Goal: Task Accomplishment & Management: Manage account settings

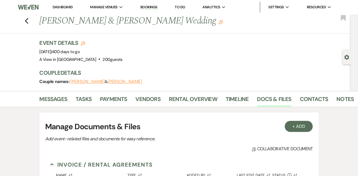
click at [345, 57] on use "button" at bounding box center [347, 57] width 5 height 5
select select "5"
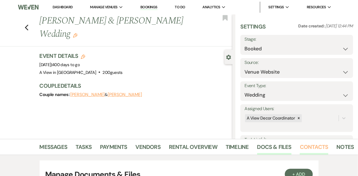
click at [307, 148] on link "Contacts" at bounding box center [314, 149] width 29 height 12
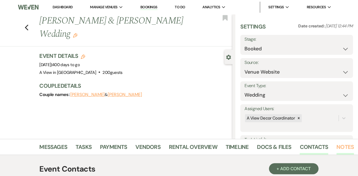
click at [341, 149] on link "Notes" at bounding box center [345, 149] width 17 height 12
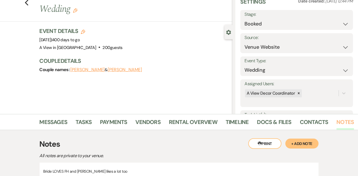
scroll to position [21, 0]
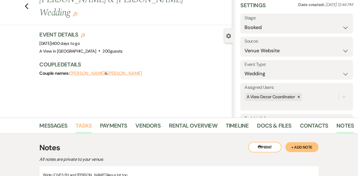
click at [86, 122] on link "Tasks" at bounding box center [84, 127] width 16 height 12
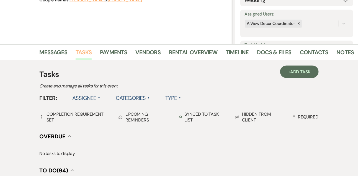
scroll to position [264, 0]
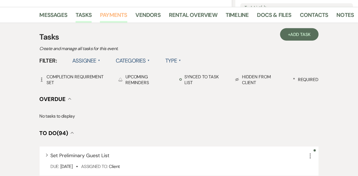
click at [122, 17] on link "Payments" at bounding box center [113, 17] width 27 height 12
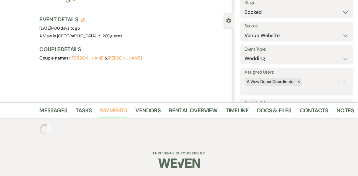
scroll to position [65, 0]
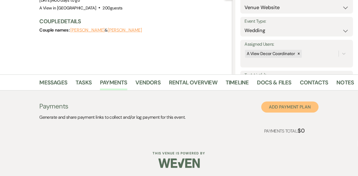
click at [280, 103] on button "Add Payment Plan" at bounding box center [289, 107] width 57 height 11
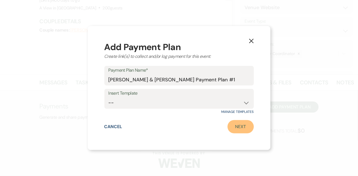
click at [242, 125] on link "Next" at bounding box center [241, 126] width 26 height 13
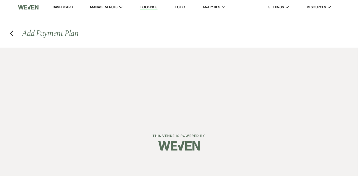
select select "2"
select select "percentage"
select select "true"
select select "client"
select select "weeks"
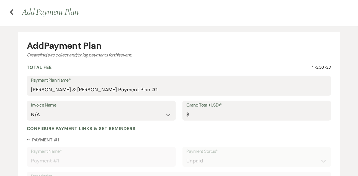
scroll to position [35, 0]
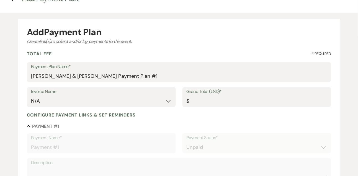
click at [203, 92] on label "Grand Total (USD)*" at bounding box center [257, 92] width 141 height 8
click at [203, 96] on input "Grand Total (USD)*" at bounding box center [257, 101] width 141 height 11
type input "1"
type input "1.00"
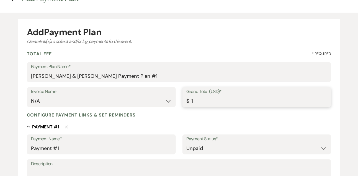
type input "15"
type input "15.00"
type input "150"
type input "150.00"
type input "1500"
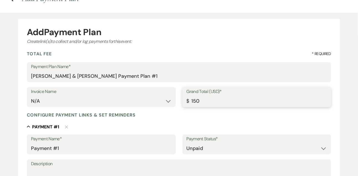
type input "1500.00"
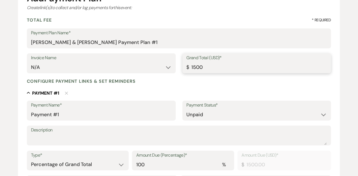
scroll to position [75, 0]
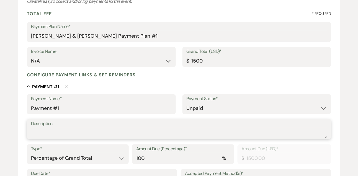
type input "1500.00"
click at [109, 130] on textarea "Description" at bounding box center [179, 133] width 296 height 11
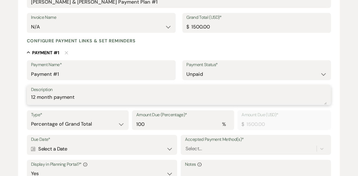
scroll to position [144, 0]
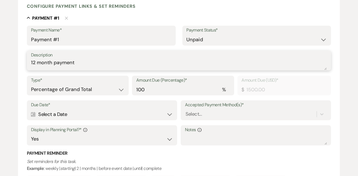
type textarea "12 month payment"
click at [93, 95] on select "Dollar Amount Percentage of Grand Total" at bounding box center [78, 89] width 94 height 11
select select "flat"
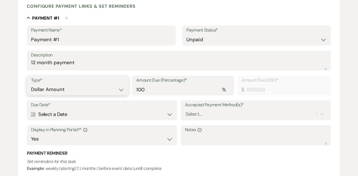
click at [31, 84] on select "Dollar Amount Percentage of Grand Total" at bounding box center [78, 89] width 94 height 11
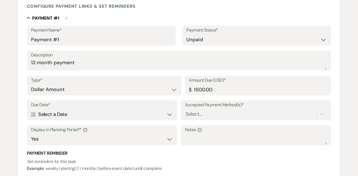
click at [145, 115] on div "Calendar Select a Date Expand" at bounding box center [102, 114] width 142 height 11
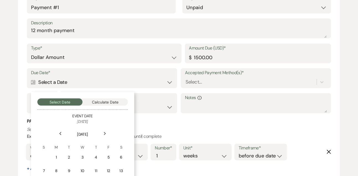
scroll to position [177, 0]
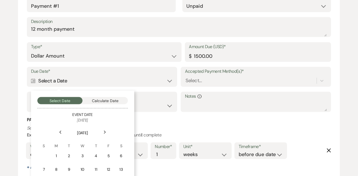
click at [107, 130] on div "Next" at bounding box center [105, 132] width 9 height 9
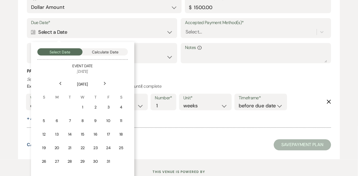
scroll to position [228, 0]
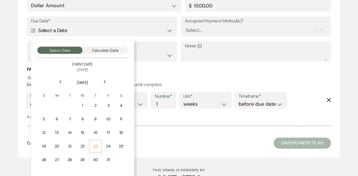
click at [96, 144] on div "23" at bounding box center [95, 147] width 5 height 6
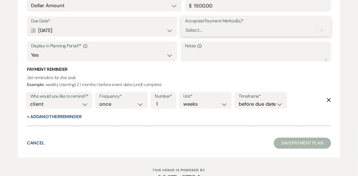
click at [210, 32] on div "Select..." at bounding box center [251, 31] width 132 height 10
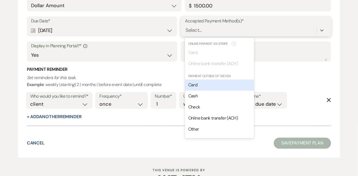
click at [190, 87] on span "Card" at bounding box center [192, 85] width 9 height 6
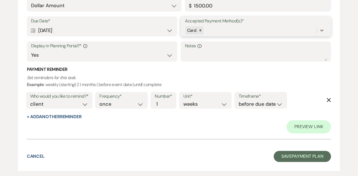
click at [210, 32] on div "Card" at bounding box center [251, 31] width 132 height 10
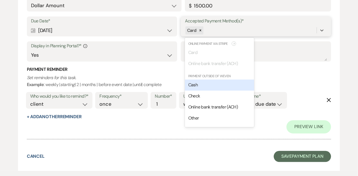
click at [197, 85] on span "Cash" at bounding box center [192, 85] width 9 height 6
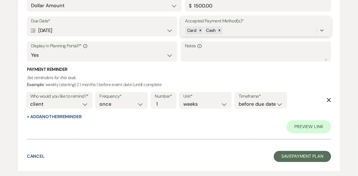
click at [229, 31] on div "Card Cash" at bounding box center [251, 31] width 132 height 10
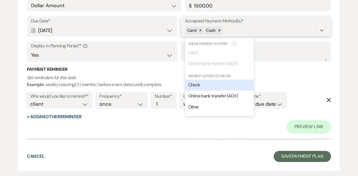
click at [212, 83] on div "Check" at bounding box center [219, 85] width 69 height 11
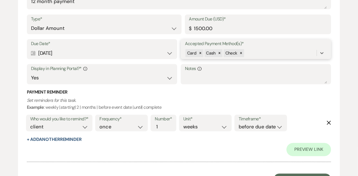
scroll to position [225, 0]
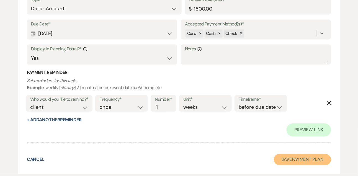
click at [297, 161] on button "Save Payment Plan" at bounding box center [303, 159] width 58 height 11
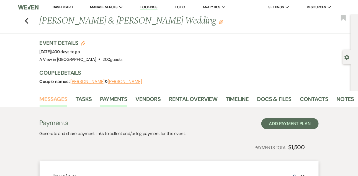
click at [58, 103] on link "Messages" at bounding box center [54, 101] width 28 height 12
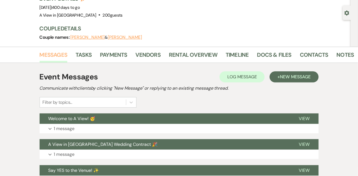
scroll to position [75, 0]
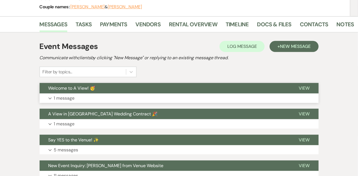
click at [57, 99] on p "1 message" at bounding box center [64, 98] width 21 height 7
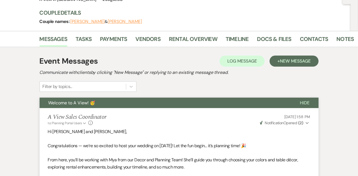
scroll to position [39, 0]
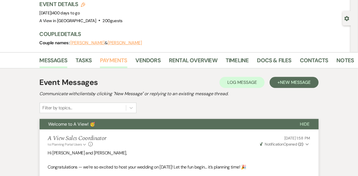
click at [101, 60] on link "Payments" at bounding box center [113, 62] width 27 height 12
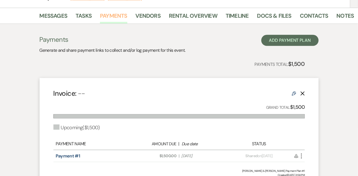
scroll to position [47, 0]
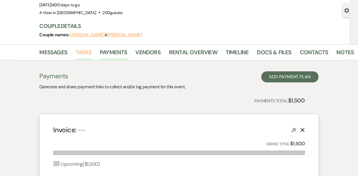
click at [82, 55] on link "Tasks" at bounding box center [84, 54] width 16 height 12
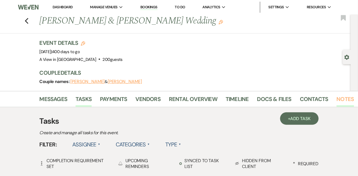
click at [344, 101] on link "Notes" at bounding box center [345, 101] width 17 height 12
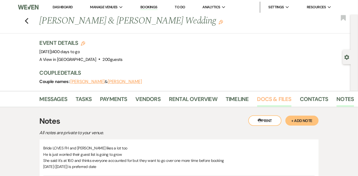
click at [277, 103] on link "Docs & Files" at bounding box center [274, 101] width 34 height 12
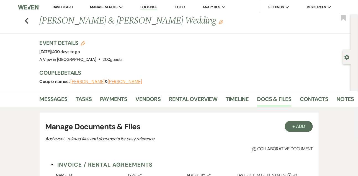
click at [348, 55] on button "Gear Settings" at bounding box center [346, 56] width 5 height 5
select select "5"
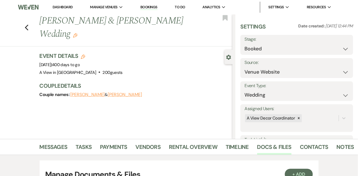
click at [64, 6] on link "Dashboard" at bounding box center [63, 7] width 20 height 5
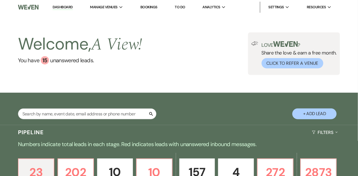
scroll to position [84, 0]
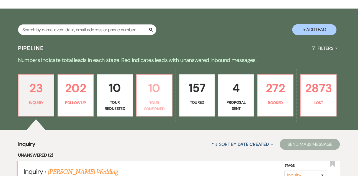
click at [152, 106] on p "Tour Confirmed" at bounding box center [154, 106] width 29 height 12
select select "4"
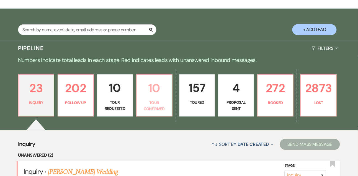
select select "4"
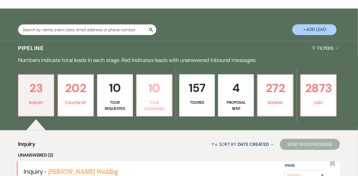
select select "4"
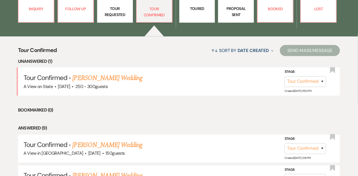
scroll to position [204, 0]
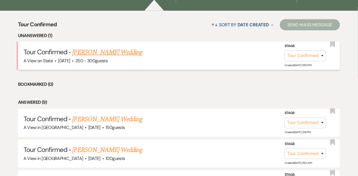
click at [108, 57] on link "Elizabeth Kazor's Wedding" at bounding box center [108, 52] width 70 height 10
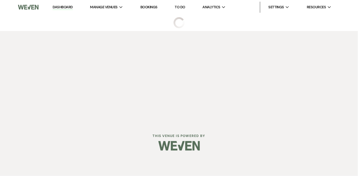
select select "4"
select select "5"
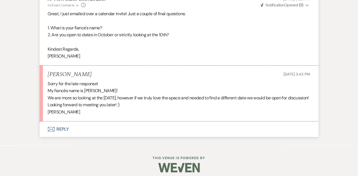
scroll to position [1068, 0]
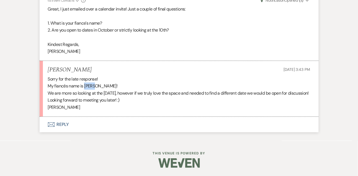
drag, startPoint x: 85, startPoint y: 80, endPoint x: 95, endPoint y: 80, distance: 10.3
click at [95, 83] on p "My fiancés name is Aidan!" at bounding box center [179, 86] width 262 height 7
copy p "Aidan"
click at [60, 125] on button "Envelope Reply" at bounding box center [179, 125] width 279 height 16
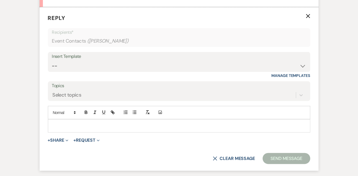
scroll to position [1166, 0]
click at [59, 129] on p at bounding box center [179, 126] width 254 height 6
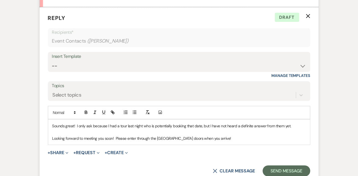
click at [173, 129] on p "Sounds great! I only ask because I had a tour last night who is potentially boo…" at bounding box center [179, 126] width 254 height 6
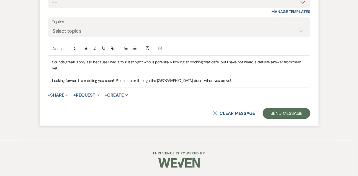
scroll to position [1244, 0]
click at [310, 115] on button "Send Message" at bounding box center [286, 113] width 47 height 11
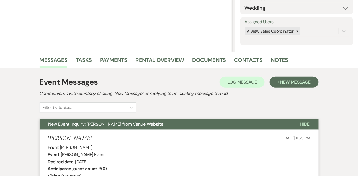
scroll to position [0, 0]
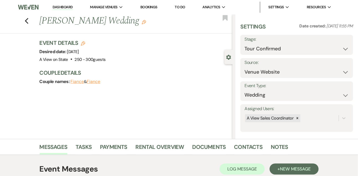
click at [69, 7] on link "Dashboard" at bounding box center [63, 7] width 20 height 5
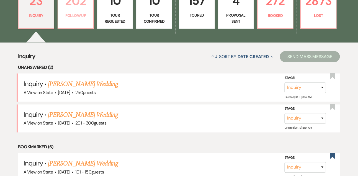
click at [73, 28] on link "202 Follow Up" at bounding box center [76, 8] width 36 height 42
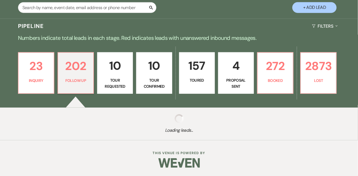
select select "9"
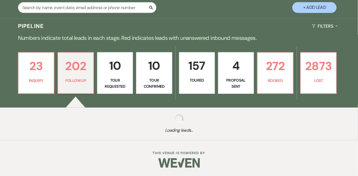
select select "9"
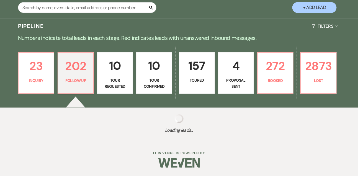
select select "9"
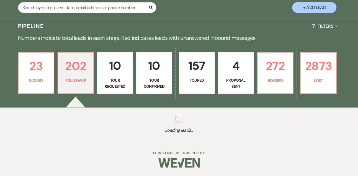
select select "9"
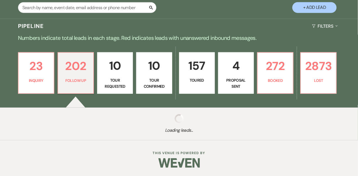
select select "9"
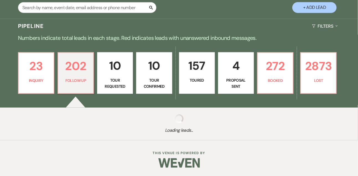
select select "9"
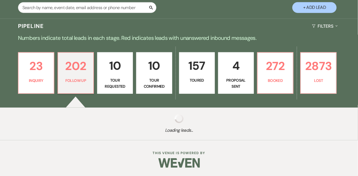
select select "9"
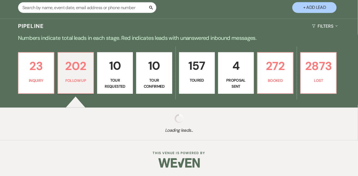
select select "9"
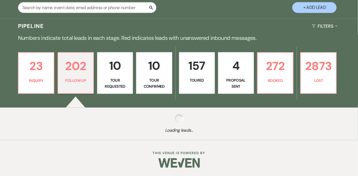
select select "9"
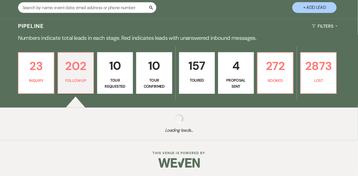
select select "9"
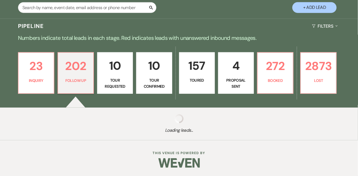
select select "9"
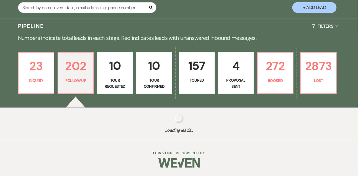
select select "9"
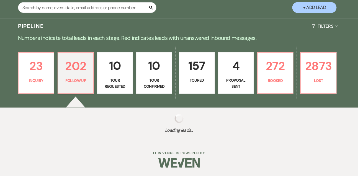
select select "9"
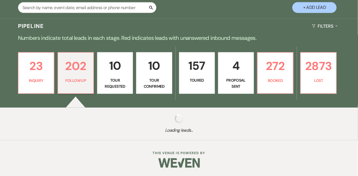
select select "9"
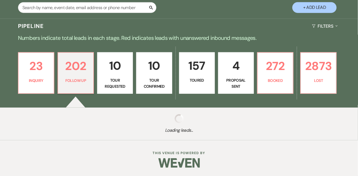
select select "9"
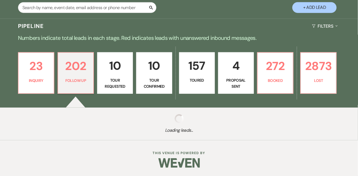
select select "9"
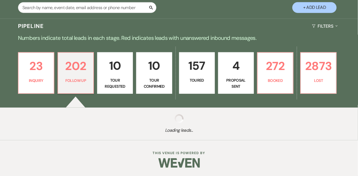
select select "9"
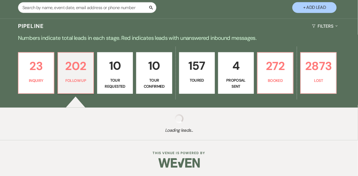
select select "9"
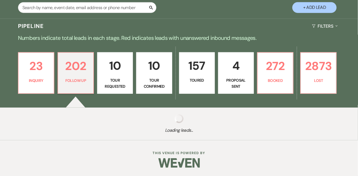
select select "9"
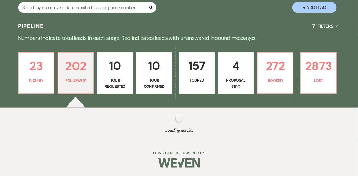
select select "9"
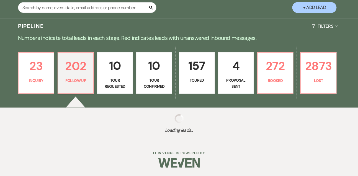
select select "9"
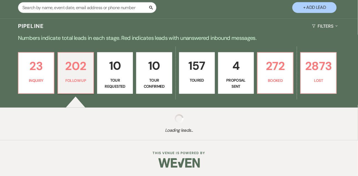
select select "9"
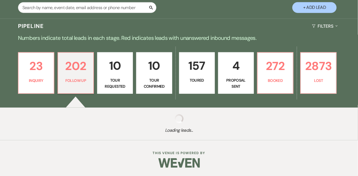
select select "9"
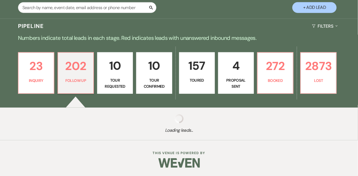
select select "9"
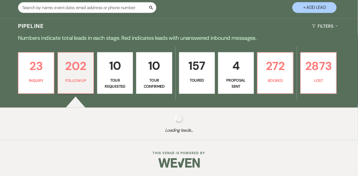
select select "9"
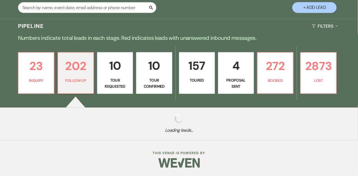
select select "9"
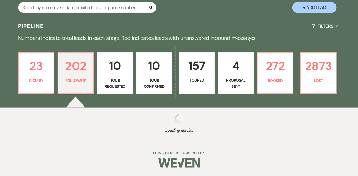
select select "9"
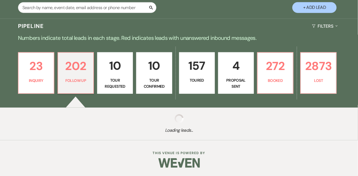
select select "9"
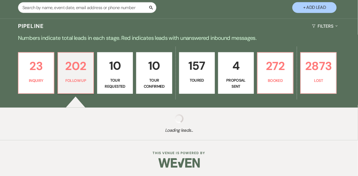
select select "9"
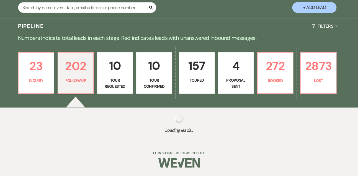
select select "9"
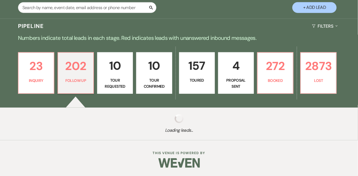
select select "9"
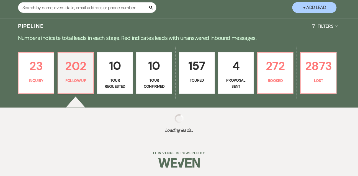
select select "9"
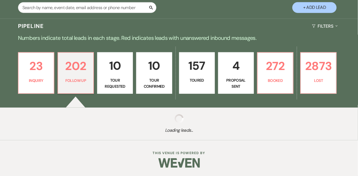
select select "9"
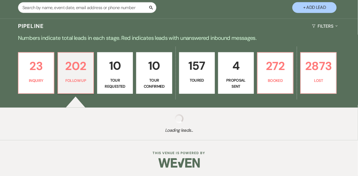
select select "9"
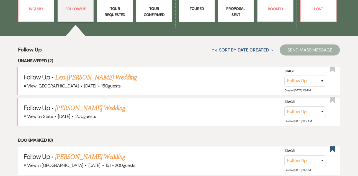
scroll to position [179, 0]
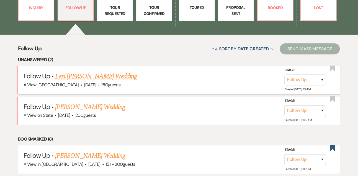
click at [72, 78] on link "Lexi Spaulding's Wedding" at bounding box center [96, 76] width 82 height 10
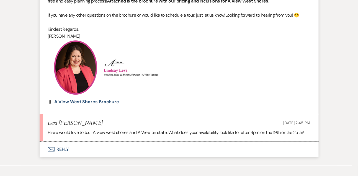
scroll to position [539, 0]
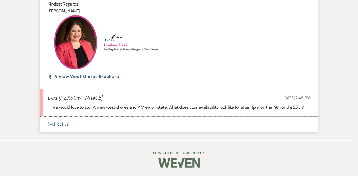
click at [65, 121] on button "Envelope Reply" at bounding box center [179, 125] width 279 height 16
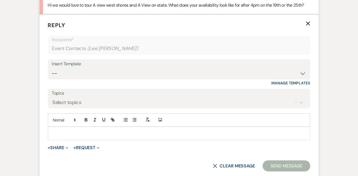
scroll to position [635, 0]
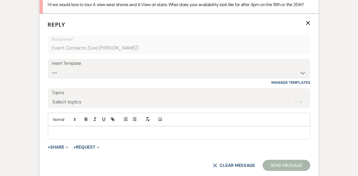
click at [65, 136] on p at bounding box center [179, 133] width 254 height 6
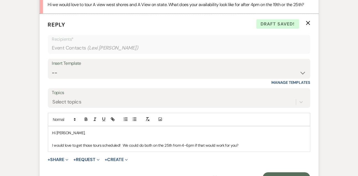
drag, startPoint x: 124, startPoint y: 152, endPoint x: 255, endPoint y: 151, distance: 131.5
click at [255, 148] on p "I would love to get those tours scheduled! We could do both on the 25th from 4-…" at bounding box center [179, 145] width 254 height 6
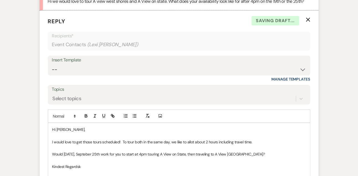
scroll to position [645, 0]
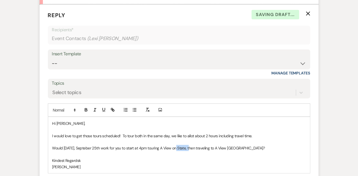
drag, startPoint x: 176, startPoint y: 155, endPoint x: 191, endPoint y: 155, distance: 14.4
click at [191, 151] on p "Would Thursday, Septeber 25th work for you to start at 4pm touring A View on St…" at bounding box center [179, 148] width 254 height 6
drag, startPoint x: 238, startPoint y: 155, endPoint x: 259, endPoint y: 155, distance: 20.5
click at [259, 151] on p "Would Thursday, Septeber 25th work for you to start at 4pm touring A View West …" at bounding box center [179, 148] width 254 height 6
click at [83, 164] on p "Kindest Regardsk" at bounding box center [179, 161] width 254 height 6
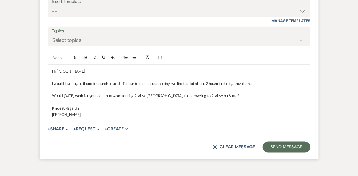
scroll to position [698, 0]
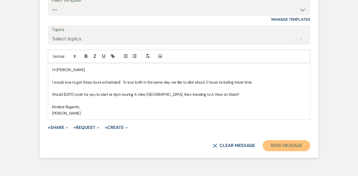
click at [279, 149] on button "Send Message" at bounding box center [286, 145] width 47 height 11
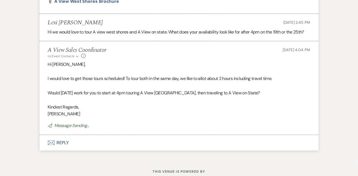
scroll to position [576, 0]
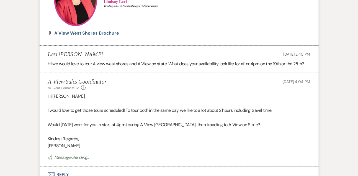
click at [72, 58] on h5 "Lexi Spaulding" at bounding box center [75, 54] width 55 height 7
copy h5 "Lexi Spaulding"
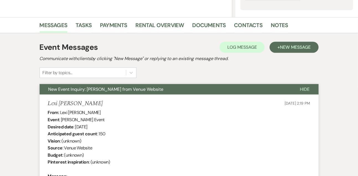
scroll to position [0, 0]
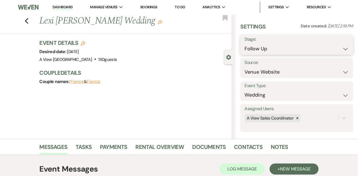
click at [248, 51] on select "Inquiry Follow Up Tour Requested Tour Confirmed Toured Proposal Sent Booked Lost" at bounding box center [297, 48] width 104 height 11
click at [245, 43] on select "Inquiry Follow Up Tour Requested Tour Confirmed Toured Proposal Sent Booked Lost" at bounding box center [297, 48] width 104 height 11
click at [341, 48] on button "Save" at bounding box center [341, 44] width 23 height 11
click at [82, 148] on link "Tasks" at bounding box center [84, 149] width 16 height 12
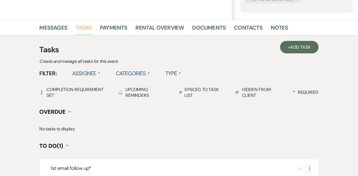
scroll to position [139, 0]
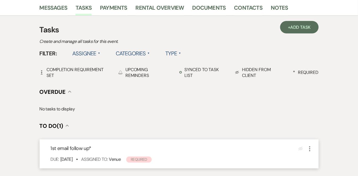
click at [311, 149] on icon "More" at bounding box center [310, 149] width 7 height 7
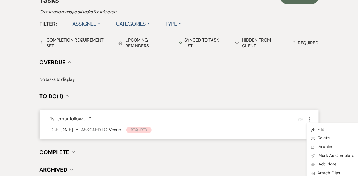
scroll to position [179, 0]
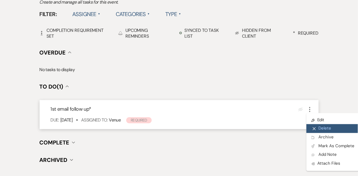
click at [325, 129] on button "X Delete" at bounding box center [333, 128] width 53 height 9
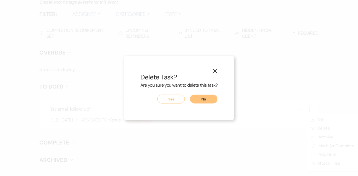
click at [170, 99] on button "Yes" at bounding box center [171, 99] width 28 height 9
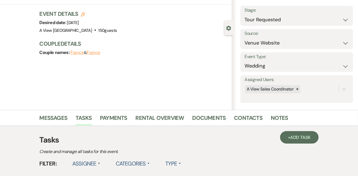
scroll to position [0, 0]
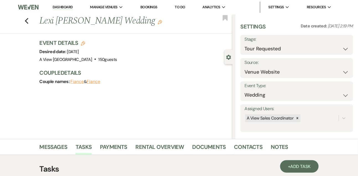
click at [66, 9] on link "Dashboard" at bounding box center [63, 7] width 20 height 5
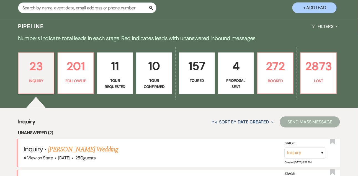
scroll to position [177, 0]
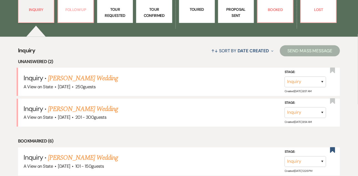
click at [76, 11] on p "Follow Up" at bounding box center [75, 10] width 29 height 6
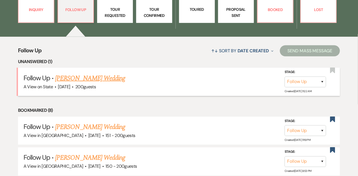
click at [77, 81] on link "Madelyne Morales's Wedding" at bounding box center [90, 78] width 70 height 10
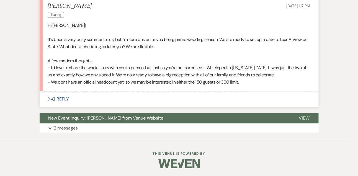
scroll to position [393, 0]
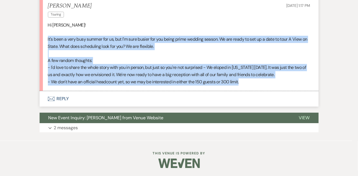
drag, startPoint x: 47, startPoint y: 37, endPoint x: 54, endPoint y: 86, distance: 49.7
click at [54, 86] on li "Madelyne Morales Touring Sep 17, 2025, 1:17 PM Hi Lindsay! It's been a very bus…" at bounding box center [179, 44] width 279 height 94
copy div "It's been a very busy summer for us, but I'm sure busier for you being prime we…"
click at [59, 101] on button "Envelope Reply" at bounding box center [179, 99] width 279 height 16
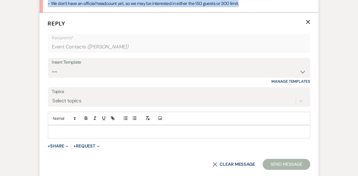
scroll to position [477, 0]
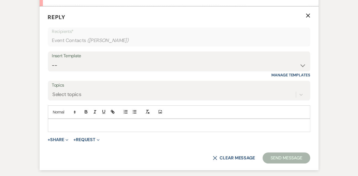
click at [61, 125] on p at bounding box center [179, 125] width 254 height 6
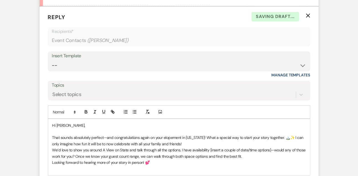
click at [188, 143] on p "That sounds absolutely perfect—and congratulations again on your elopement in C…" at bounding box center [179, 141] width 254 height 12
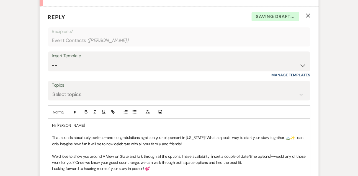
click at [241, 162] on p "We’d love to show you around A View on State and talk through all the options. …" at bounding box center [179, 159] width 254 height 12
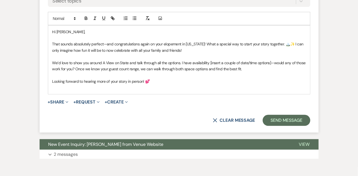
scroll to position [581, 0]
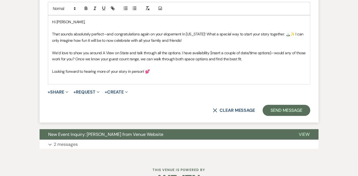
click at [159, 72] on p "Looking forward to hearing more of your story in person! 💕" at bounding box center [179, 71] width 254 height 6
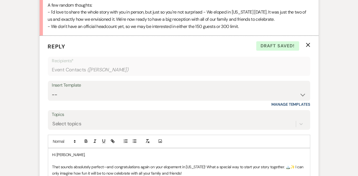
scroll to position [518, 0]
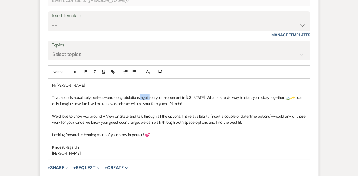
drag, startPoint x: 140, startPoint y: 97, endPoint x: 149, endPoint y: 97, distance: 9.4
click at [149, 97] on p "That sounds absolutely perfect—and congratulations again on your elopement in C…" at bounding box center [179, 100] width 254 height 12
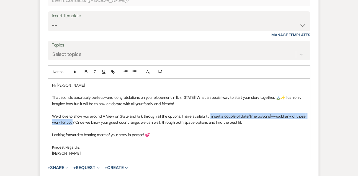
drag, startPoint x: 210, startPoint y: 116, endPoint x: 72, endPoint y: 120, distance: 137.4
click at [72, 120] on p "We’d love to show you around A View on State and talk through all the options. …" at bounding box center [179, 119] width 254 height 12
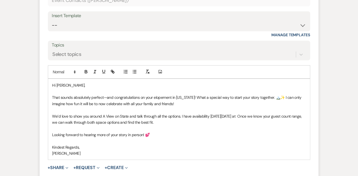
click at [263, 116] on p "We’d love to show you around A View on State and talk through all the options. …" at bounding box center [179, 119] width 254 height 12
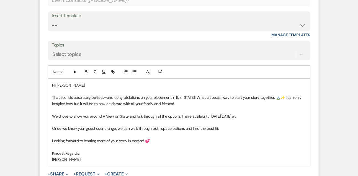
click at [265, 116] on p "We’d love to show you around A View on State and talk through all the options. …" at bounding box center [179, 116] width 254 height 6
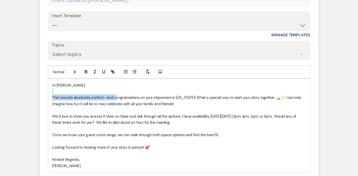
drag, startPoint x: 115, startPoint y: 96, endPoint x: 33, endPoint y: 94, distance: 82.3
copy div "That sounds absolutely perfect—and c"
click at [92, 100] on p "That sounds absolutely perfect—and congratulations on your elopement in Colorad…" at bounding box center [179, 100] width 254 height 12
drag, startPoint x: 116, startPoint y: 97, endPoint x: 39, endPoint y: 95, distance: 77.0
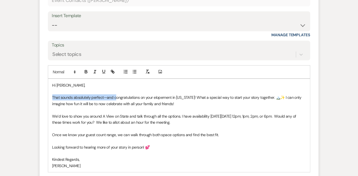
click at [40, 95] on form "Reply X Draft saved! Recipients* Event Contacts ( Madelyne Morales ) Insert Tem…" at bounding box center [179, 88] width 279 height 245
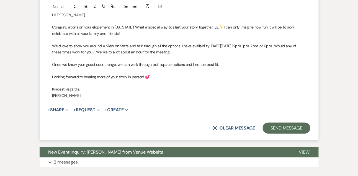
scroll to position [591, 0]
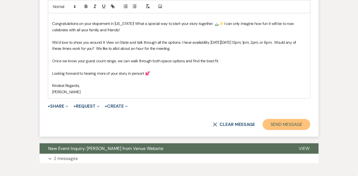
click at [298, 124] on button "Send Message" at bounding box center [286, 124] width 47 height 11
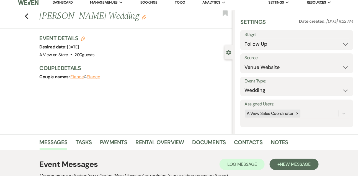
scroll to position [0, 0]
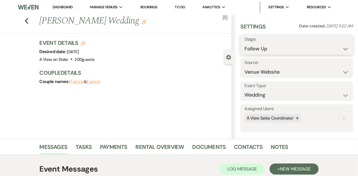
click at [257, 52] on select "Inquiry Follow Up Tour Requested Tour Confirmed Toured Proposal Sent Booked Lost" at bounding box center [297, 48] width 104 height 11
click at [245, 43] on select "Inquiry Follow Up Tour Requested Tour Confirmed Toured Proposal Sent Booked Lost" at bounding box center [297, 48] width 104 height 11
click at [341, 41] on button "Save" at bounding box center [341, 44] width 23 height 11
click at [84, 150] on link "Tasks" at bounding box center [84, 149] width 16 height 12
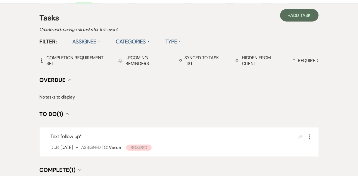
scroll to position [159, 0]
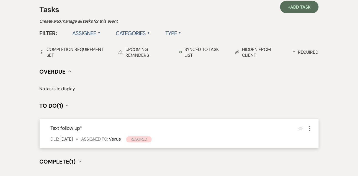
click at [314, 128] on div "Text follow up * Eye Blocked More Due: Oct 09 25 • Assigned To: Venue Required" at bounding box center [179, 133] width 279 height 29
click at [311, 130] on icon "More" at bounding box center [310, 128] width 7 height 7
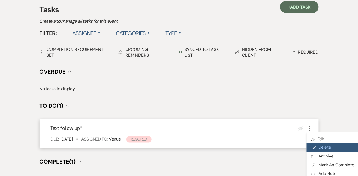
click at [317, 149] on button "X Delete" at bounding box center [333, 147] width 53 height 9
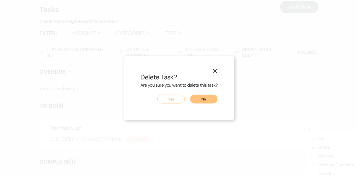
click at [171, 97] on button "Yes" at bounding box center [171, 99] width 28 height 9
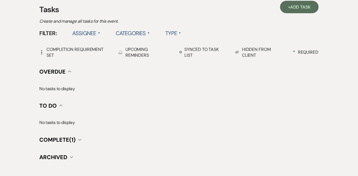
scroll to position [0, 0]
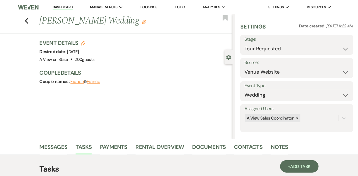
click at [68, 5] on link "Dashboard" at bounding box center [63, 7] width 20 height 5
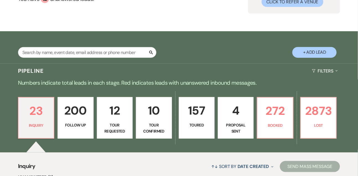
scroll to position [53, 0]
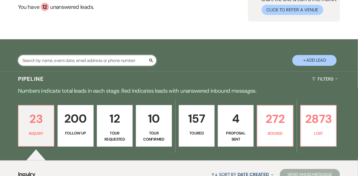
click at [75, 66] on input "text" at bounding box center [87, 60] width 138 height 11
paste input "Tessa Magner"
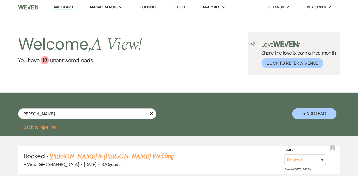
click at [323, 119] on button "+ Add Lead" at bounding box center [314, 114] width 44 height 11
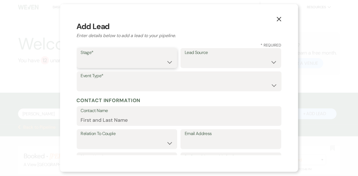
click at [155, 61] on select "Inquiry Follow Up Tour Requested Tour Confirmed Toured Proposal Sent Booked Lost" at bounding box center [127, 62] width 92 height 11
click at [81, 57] on select "Inquiry Follow Up Tour Requested Tour Confirmed Toured Proposal Sent Booked Lost" at bounding box center [127, 62] width 92 height 11
click at [205, 61] on select "Weven Venue Website Instagram Facebook Pinterest Google The Knot Wedding Wire H…" at bounding box center [231, 62] width 92 height 11
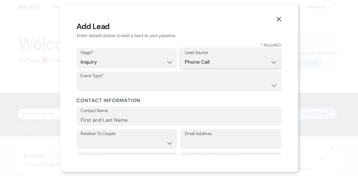
click at [185, 57] on select "Weven Venue Website Instagram Facebook Pinterest Google The Knot Wedding Wire H…" at bounding box center [231, 62] width 92 height 11
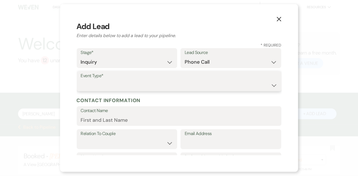
click at [142, 87] on select "Wedding Anniversary Party Baby Shower Bachelorette / Bachelor Party Birthday Pa…" at bounding box center [179, 85] width 197 height 11
click at [81, 80] on select "Wedding Anniversary Party Baby Shower Bachelorette / Bachelor Party Birthday Pa…" at bounding box center [179, 85] width 197 height 11
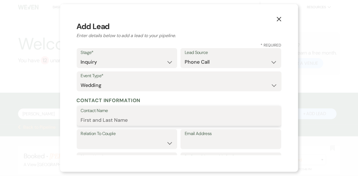
click at [132, 116] on input "Contact Name" at bounding box center [179, 120] width 197 height 11
paste input "Tessa Magner"
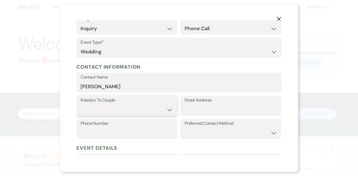
click at [132, 114] on select "Couple Planner Parent of Couple Family Member Friend Other" at bounding box center [127, 109] width 92 height 11
click at [81, 104] on select "Couple Planner Parent of Couple Family Member Friend Other" at bounding box center [127, 109] width 92 height 11
click at [150, 130] on input "Phone Number" at bounding box center [127, 133] width 92 height 11
paste input "402-850-7017"
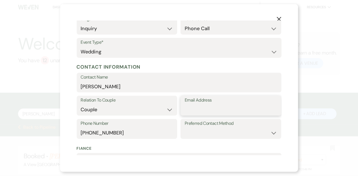
click at [210, 113] on input "Email Address" at bounding box center [231, 109] width 92 height 11
paste input "tmagner12@gmail.com"
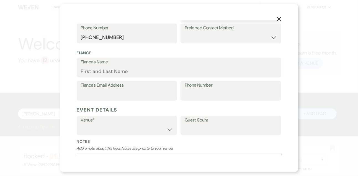
scroll to position [130, 0]
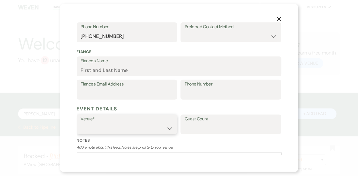
click at [111, 127] on select "A View in Fontenelle Hills A View West Shores A View on State" at bounding box center [127, 128] width 92 height 11
click at [81, 123] on select "A View in Fontenelle Hills A View West Shores A View on State" at bounding box center [127, 128] width 92 height 11
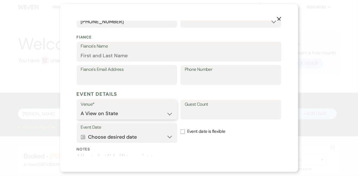
scroll to position [181, 0]
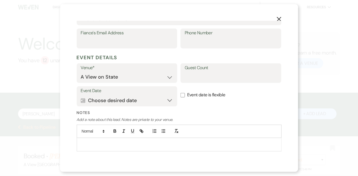
click at [109, 146] on p at bounding box center [179, 144] width 196 height 6
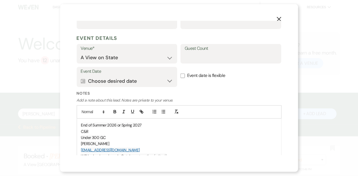
scroll to position [202, 0]
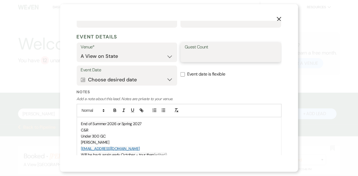
click at [188, 61] on input "Guest Count" at bounding box center [231, 56] width 92 height 11
click at [229, 129] on p "C&R" at bounding box center [179, 130] width 196 height 6
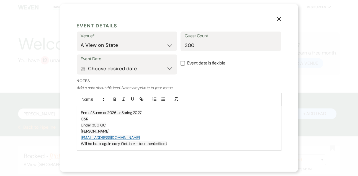
scroll to position [225, 0]
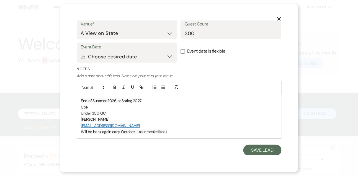
click at [123, 125] on p "tmagner12@gmail.com" at bounding box center [179, 126] width 196 height 6
copy link "tmagner12@gmail.com"
click at [84, 129] on span "Will be back again early October - tour then" at bounding box center [117, 131] width 73 height 5
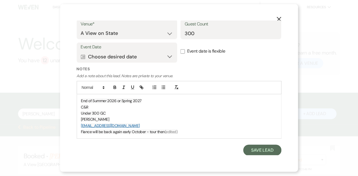
click at [82, 102] on span "End of Summer 2026 or Spring 2027" at bounding box center [111, 100] width 61 height 5
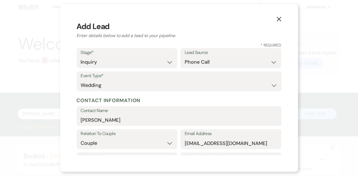
scroll to position [231, 0]
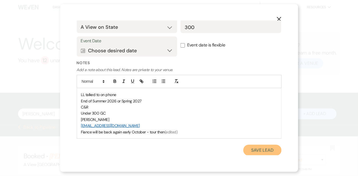
click at [257, 147] on button "Save Lead" at bounding box center [262, 150] width 38 height 11
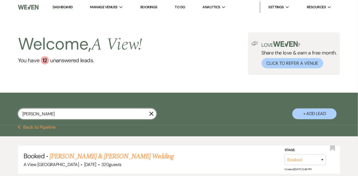
click at [86, 119] on input "Tessa Magner" at bounding box center [87, 114] width 138 height 11
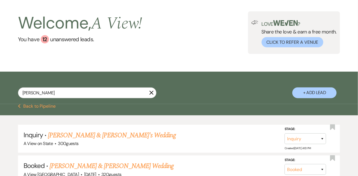
scroll to position [40, 0]
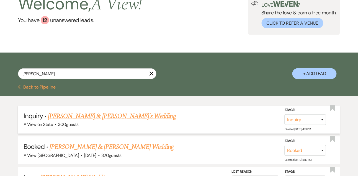
click at [74, 120] on link "Tessa Magner & Fiance's Wedding" at bounding box center [112, 116] width 128 height 10
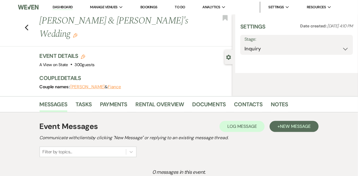
select select "22"
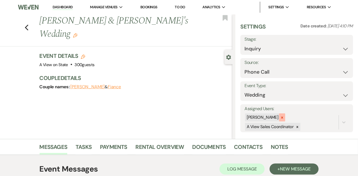
click at [283, 118] on icon at bounding box center [282, 118] width 2 height 2
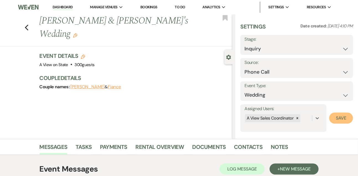
click at [341, 118] on button "Save" at bounding box center [341, 118] width 24 height 11
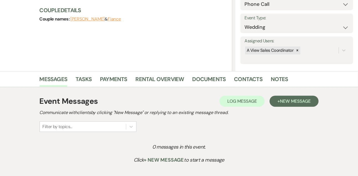
scroll to position [75, 0]
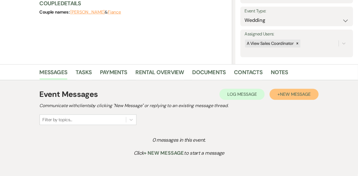
click at [277, 89] on button "+ New Message" at bounding box center [294, 94] width 49 height 11
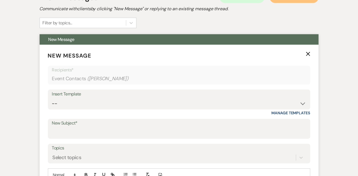
scroll to position [173, 0]
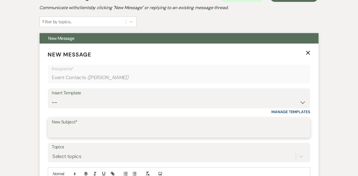
click at [64, 135] on input "New Subject*" at bounding box center [179, 132] width 254 height 11
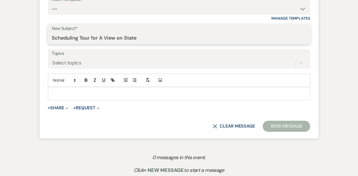
scroll to position [275, 0]
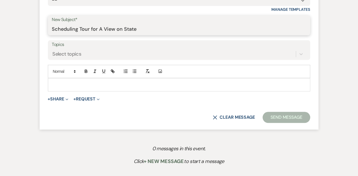
type input "Scheduling Tour for A View on State"
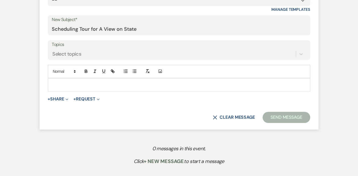
click at [94, 83] on p at bounding box center [179, 85] width 254 height 6
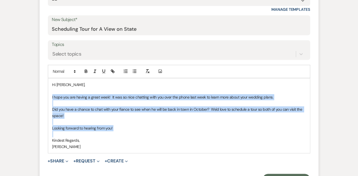
drag, startPoint x: 50, startPoint y: 95, endPoint x: 50, endPoint y: 138, distance: 42.6
click at [50, 138] on div "Hi Tessa, I hope you are having a great week! It was so nice chatting with you …" at bounding box center [179, 116] width 262 height 75
copy div "I hope you are having a great week! It was so nice chatting with you over the p…"
click at [100, 112] on p "Did you have a chance to chat with your fiance to see when he will be back in t…" at bounding box center [179, 113] width 254 height 12
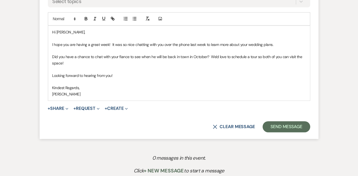
scroll to position [349, 0]
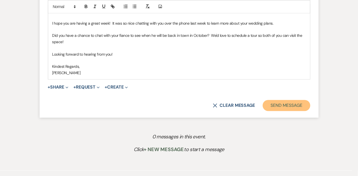
click at [283, 107] on button "Send Message" at bounding box center [286, 105] width 47 height 11
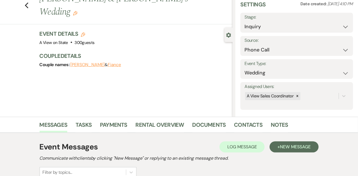
scroll to position [0, 0]
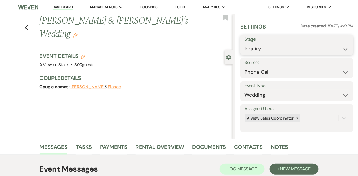
click at [254, 47] on select "Inquiry Follow Up Tour Requested Tour Confirmed Toured Proposal Sent Booked Lost" at bounding box center [297, 48] width 104 height 11
select select "2"
click at [245, 43] on select "Inquiry Follow Up Tour Requested Tour Confirmed Toured Proposal Sent Booked Lost" at bounding box center [297, 48] width 104 height 11
click at [339, 50] on button "Save" at bounding box center [341, 44] width 23 height 11
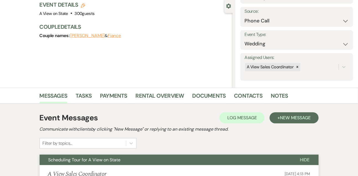
scroll to position [125, 0]
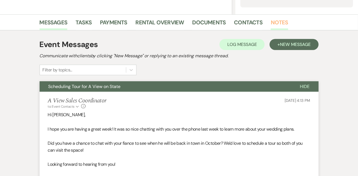
click at [277, 22] on link "Notes" at bounding box center [279, 24] width 17 height 12
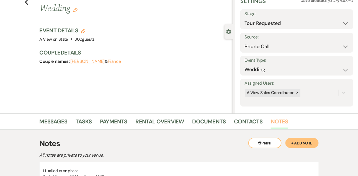
scroll to position [125, 0]
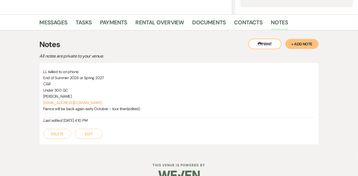
click at [89, 133] on button "Edit" at bounding box center [89, 134] width 28 height 10
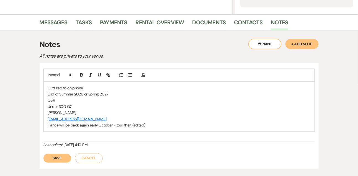
click at [97, 85] on p "LL talked to on phone" at bounding box center [179, 88] width 262 height 6
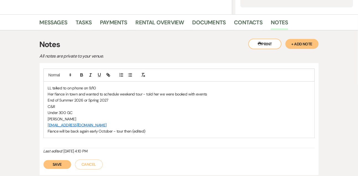
click at [149, 129] on p "Fiance will be back again early October - tour then (edited)" at bounding box center [179, 131] width 262 height 6
drag, startPoint x: 61, startPoint y: 118, endPoint x: 39, endPoint y: 117, distance: 22.2
click at [40, 117] on div "LL talked to on phone on 9/10 Her fiance in town and wanted to schedule weekend…" at bounding box center [179, 119] width 279 height 112
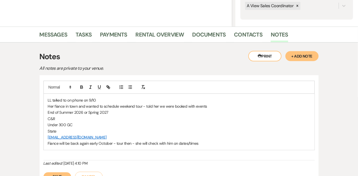
scroll to position [138, 0]
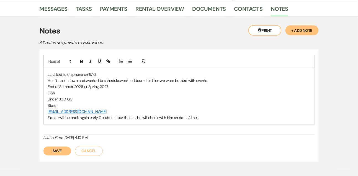
click at [53, 151] on button "Save" at bounding box center [57, 151] width 28 height 9
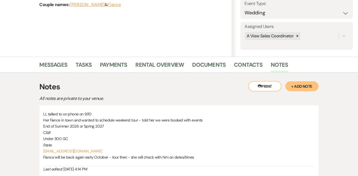
scroll to position [72, 0]
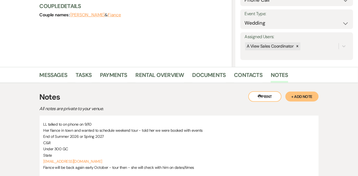
click at [60, 70] on li "Messages" at bounding box center [58, 76] width 36 height 13
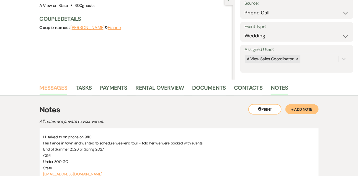
scroll to position [85, 0]
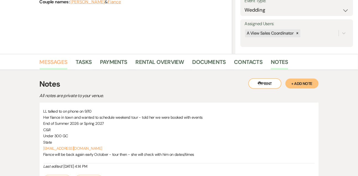
click at [56, 66] on link "Messages" at bounding box center [54, 64] width 28 height 12
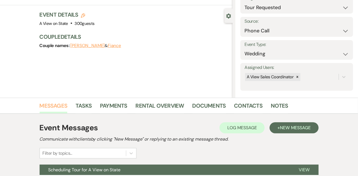
scroll to position [93, 0]
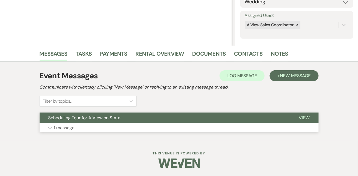
click at [63, 120] on span "Scheduling Tour for A View on State" at bounding box center [84, 118] width 72 height 6
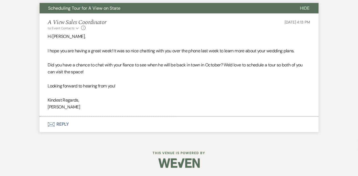
scroll to position [0, 0]
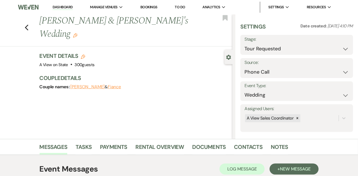
click at [63, 8] on link "Dashboard" at bounding box center [63, 7] width 20 height 5
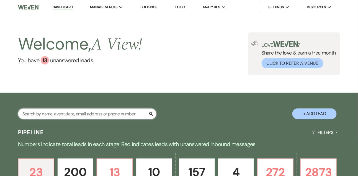
click at [66, 116] on input "text" at bounding box center [87, 114] width 138 height 11
type input "kaitlyn taylor"
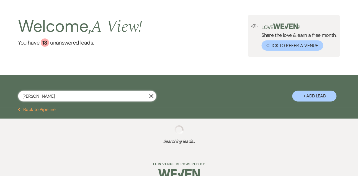
select select "5"
select select "8"
select select "4"
select select "8"
select select "4"
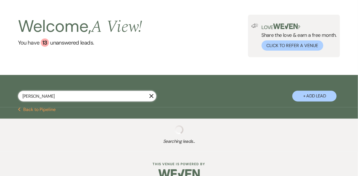
select select "4"
select select "8"
select select "4"
select select "9"
select select "5"
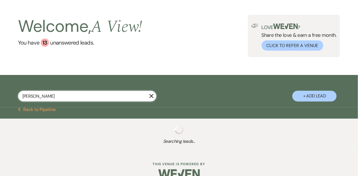
select select "8"
select select "4"
select select "8"
select select "6"
select select "8"
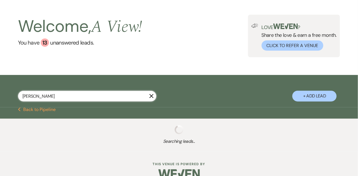
select select "5"
select select "8"
select select "4"
select select "8"
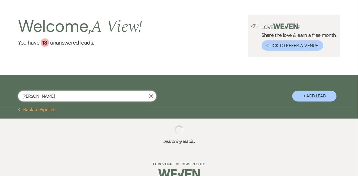
select select "5"
select select "8"
select select "4"
select select "8"
select select "5"
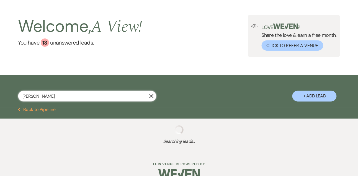
select select "8"
select select "4"
select select "8"
select select "5"
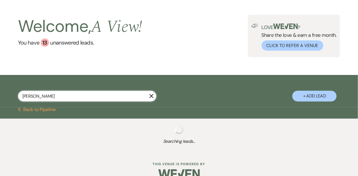
select select "8"
select select "4"
select select "8"
select select "7"
select select "8"
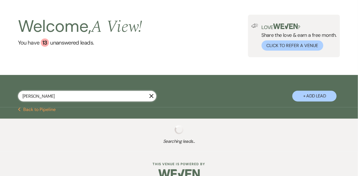
select select "6"
select select "8"
select select "4"
select select "8"
select select "4"
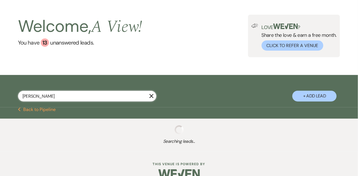
select select "8"
select select "4"
select select "8"
select select "5"
select select "8"
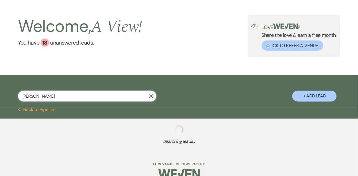
select select "4"
select select "8"
select select "4"
select select "8"
select select "5"
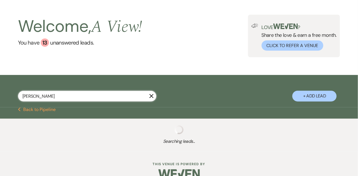
select select "8"
select select "5"
select select "8"
select select "4"
select select "8"
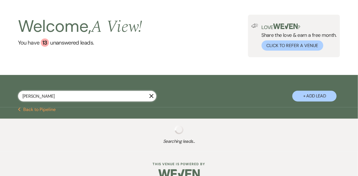
select select "8"
select select "4"
select select "8"
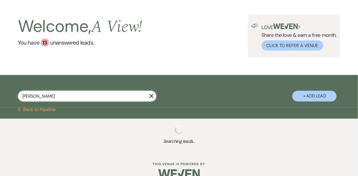
select select "4"
select select "8"
select select "4"
select select "8"
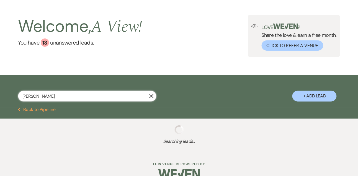
select select "8"
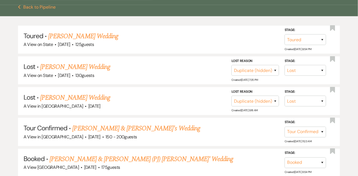
scroll to position [137, 0]
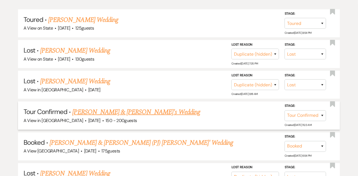
type input "kaitlyn taylor"
click at [82, 116] on link "Katelyn Taylor & Fiance's Wedding" at bounding box center [137, 112] width 128 height 10
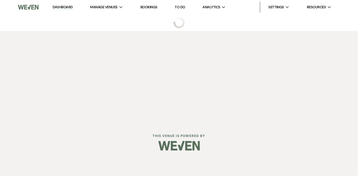
select select "4"
select select "22"
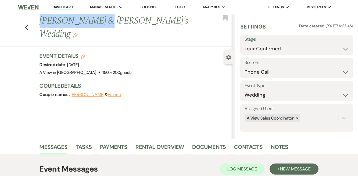
drag, startPoint x: 42, startPoint y: 20, endPoint x: 91, endPoint y: 20, distance: 49.3
click at [91, 20] on h1 "Katelyn Taylor & Fiance's Wedding Edit" at bounding box center [116, 27] width 152 height 26
copy h1 "Katelyn Taylor"
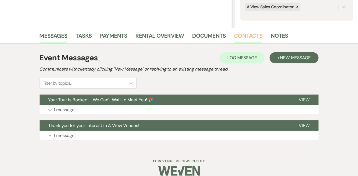
click at [255, 33] on link "Contacts" at bounding box center [248, 37] width 29 height 12
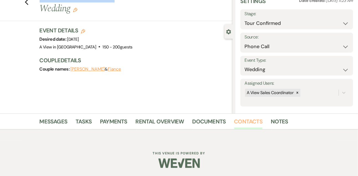
scroll to position [94, 0]
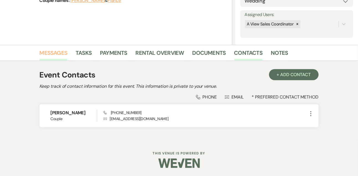
click at [62, 54] on link "Messages" at bounding box center [54, 54] width 28 height 12
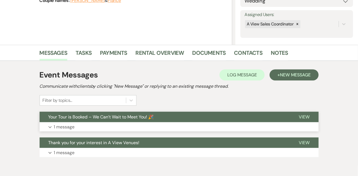
click at [70, 122] on button "Your Tour is Booked – We Can’t Wait to Meet You! 🎉" at bounding box center [165, 117] width 251 height 11
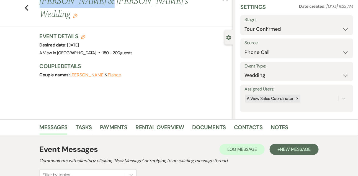
scroll to position [31, 0]
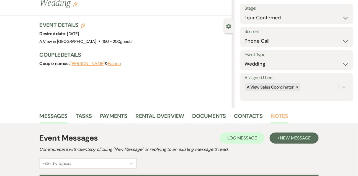
click at [274, 112] on link "Notes" at bounding box center [279, 118] width 17 height 12
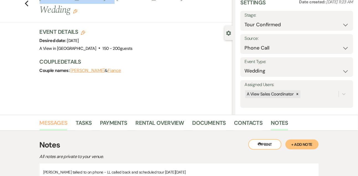
click at [48, 124] on link "Messages" at bounding box center [54, 125] width 28 height 12
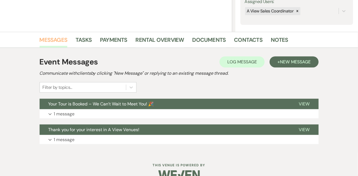
scroll to position [119, 0]
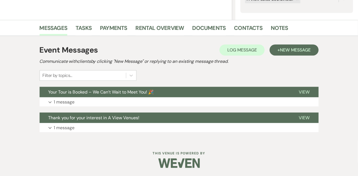
click at [69, 107] on div "Event Messages Log Log Message + New Message Communicate with clients by clicki…" at bounding box center [179, 89] width 279 height 94
click at [68, 104] on p "1 message" at bounding box center [64, 102] width 21 height 7
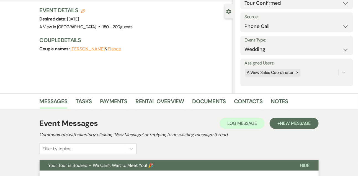
scroll to position [0, 0]
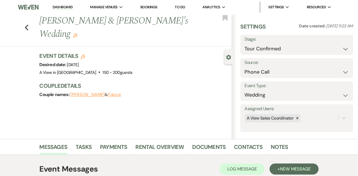
click at [65, 7] on link "Dashboard" at bounding box center [63, 7] width 20 height 5
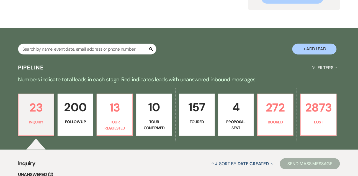
scroll to position [65, 0]
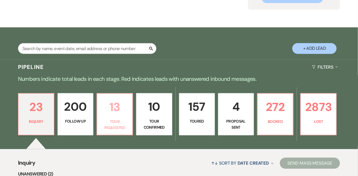
click at [121, 111] on p "13" at bounding box center [115, 107] width 29 height 19
select select "2"
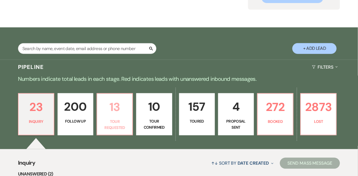
select select "2"
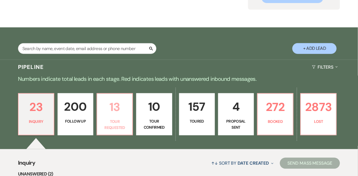
select select "2"
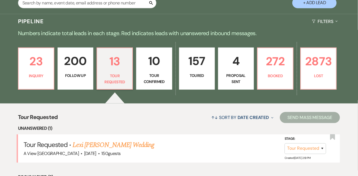
scroll to position [200, 0]
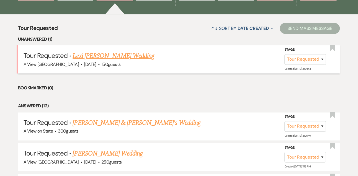
click at [113, 61] on link "Lexi Spaulding's Wedding" at bounding box center [114, 56] width 82 height 10
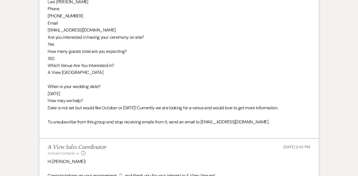
select select "2"
select select "5"
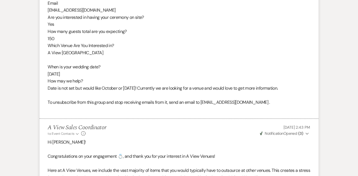
scroll to position [314, 0]
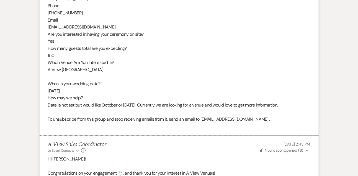
click at [72, 29] on div "From : Lexi Spaulding Event : Lexi Spaulding's Event Desired date : October 1st…" at bounding box center [179, 23] width 262 height 213
copy div "alexisspaulding8@gmail.com"
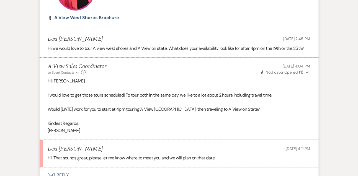
scroll to position [649, 0]
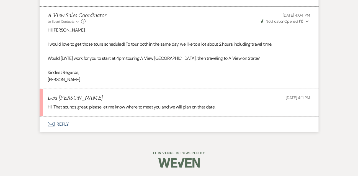
click at [66, 125] on button "Envelope Reply" at bounding box center [179, 125] width 279 height 16
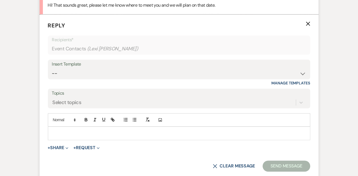
scroll to position [745, 0]
click at [66, 136] on p at bounding box center [179, 133] width 254 height 6
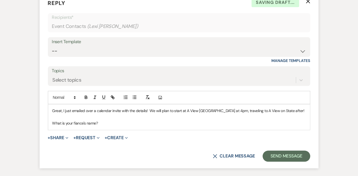
scroll to position [767, 0]
click at [284, 161] on button "Send Message" at bounding box center [286, 155] width 47 height 11
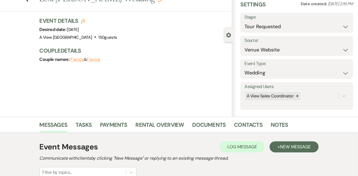
scroll to position [0, 0]
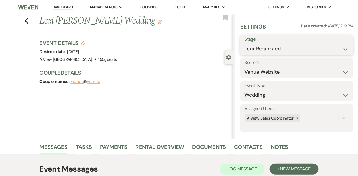
click at [255, 46] on select "Inquiry Follow Up Tour Requested Tour Confirmed Toured Proposal Sent Booked Lost" at bounding box center [297, 48] width 104 height 11
select select "4"
click at [245, 43] on select "Inquiry Follow Up Tour Requested Tour Confirmed Toured Proposal Sent Booked Lost" at bounding box center [297, 48] width 104 height 11
click at [338, 47] on button "Save" at bounding box center [341, 44] width 23 height 11
click at [83, 147] on link "Tasks" at bounding box center [84, 149] width 16 height 12
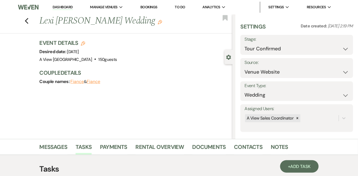
click at [64, 6] on link "Dashboard" at bounding box center [63, 7] width 20 height 5
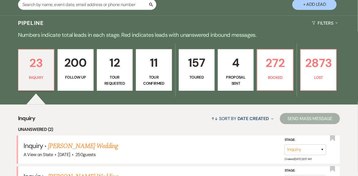
scroll to position [112, 0]
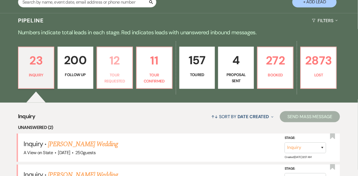
click at [109, 80] on p "Tour Requested" at bounding box center [115, 78] width 29 height 12
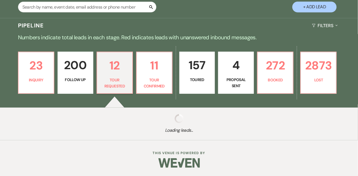
select select "2"
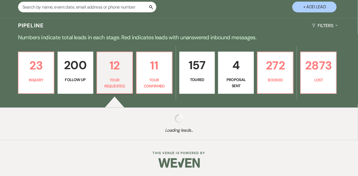
select select "2"
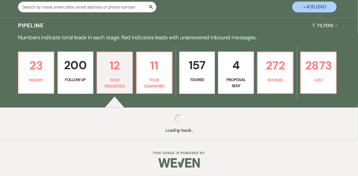
select select "2"
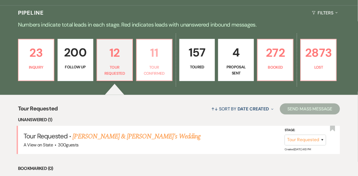
click at [145, 71] on p "Tour Confirmed" at bounding box center [154, 70] width 29 height 12
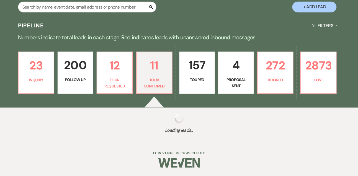
select select "4"
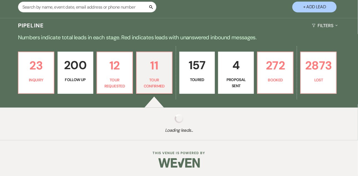
select select "4"
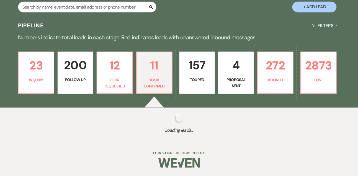
select select "4"
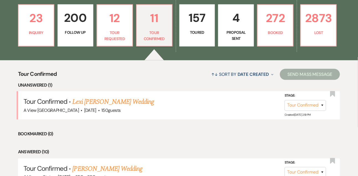
scroll to position [176, 0]
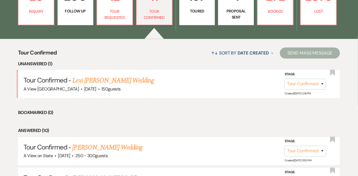
click at [110, 82] on link "Lexi Spaulding's Wedding" at bounding box center [114, 81] width 82 height 10
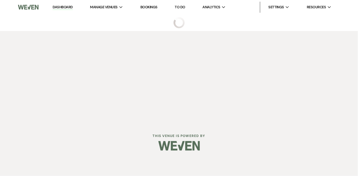
select select "4"
select select "5"
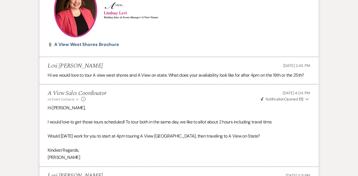
scroll to position [730, 0]
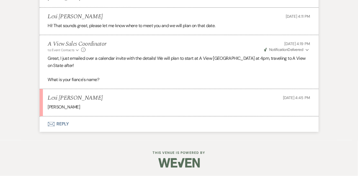
click at [68, 106] on p "Colin Danahy" at bounding box center [179, 107] width 262 height 7
copy li "Colin Danahy"
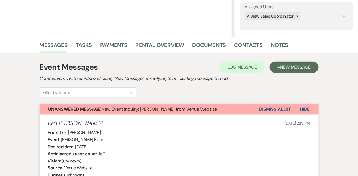
scroll to position [116, 0]
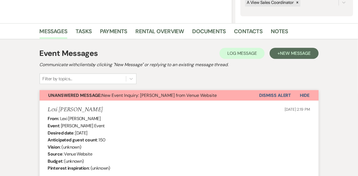
click at [272, 95] on button "Dismiss Alert" at bounding box center [275, 95] width 32 height 11
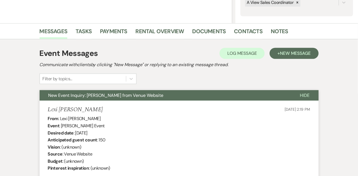
scroll to position [0, 0]
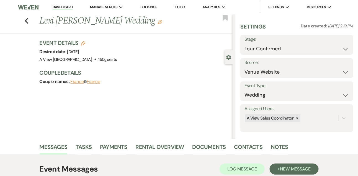
click at [69, 8] on link "Dashboard" at bounding box center [63, 7] width 20 height 5
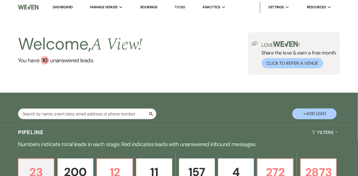
scroll to position [17, 0]
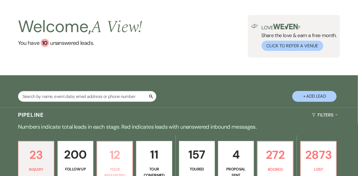
click at [115, 164] on p "12" at bounding box center [115, 155] width 29 height 19
select select "2"
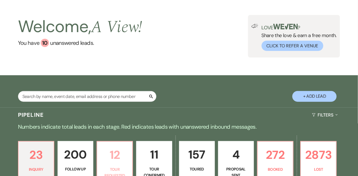
select select "2"
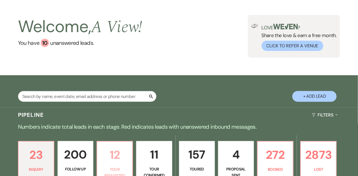
select select "2"
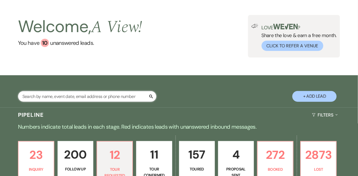
click at [72, 102] on input "text" at bounding box center [87, 96] width 138 height 11
type input "katelyn taylo"
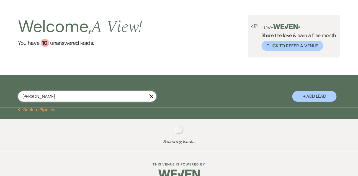
select select "4"
select select "8"
select select "5"
select select "8"
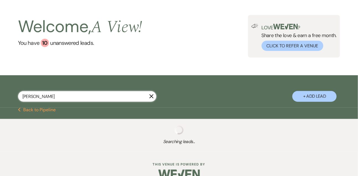
select select "8"
select select "10"
select select "8"
select select "6"
select select "8"
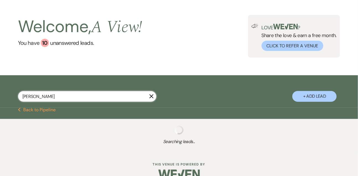
select select "5"
select select "8"
select select "4"
select select "8"
select select "4"
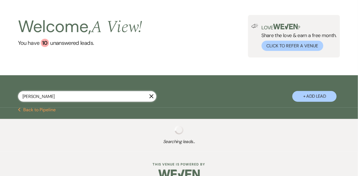
select select "8"
select select "4"
select select "8"
select select "5"
select select "8"
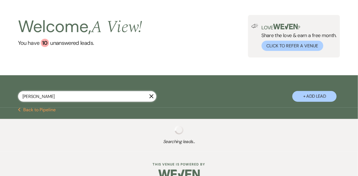
select select "4"
select select "8"
select select "5"
select select "8"
select select "4"
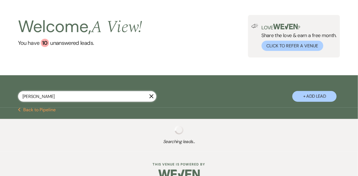
select select "8"
select select "5"
select select "8"
select select "5"
select select "8"
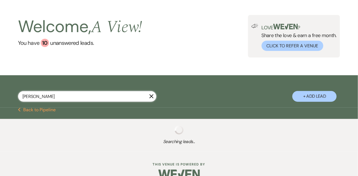
select select "4"
select select "8"
select select "6"
select select "8"
select select "5"
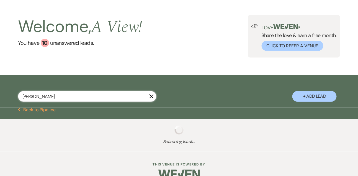
select select "8"
select select "4"
select select "8"
select select "4"
select select "8"
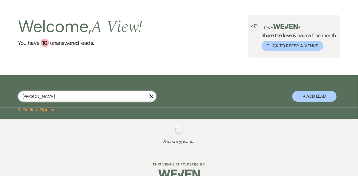
select select "8"
select select "5"
select select "8"
select select "4"
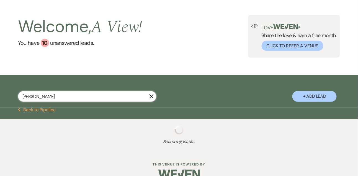
select select "8"
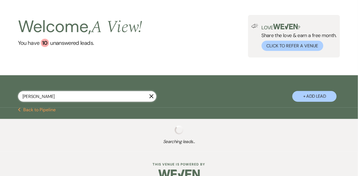
select select "8"
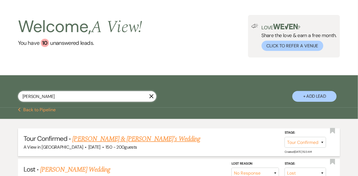
type input "katelyn taylo"
click at [110, 144] on link "Katelyn Taylor & Fiance's Wedding" at bounding box center [137, 139] width 128 height 10
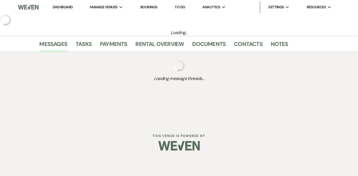
select select "4"
select select "22"
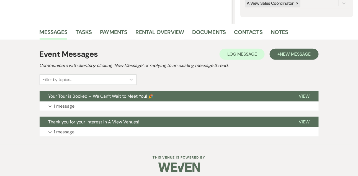
scroll to position [117, 0]
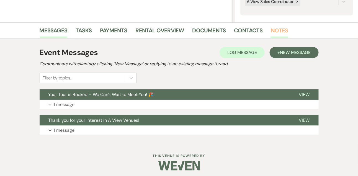
click at [271, 30] on link "Notes" at bounding box center [279, 32] width 17 height 12
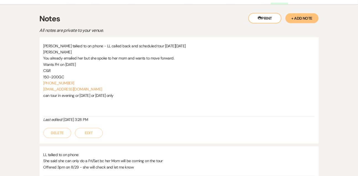
scroll to position [148, 0]
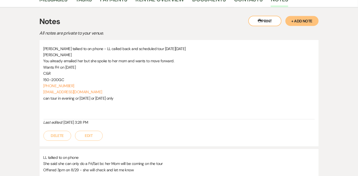
click at [91, 91] on p "kjfleming2026@gmail.com" at bounding box center [178, 92] width 271 height 6
copy link "kjfleming2026@gmail.com"
drag, startPoint x: 66, startPoint y: 67, endPoint x: 92, endPoint y: 68, distance: 26.0
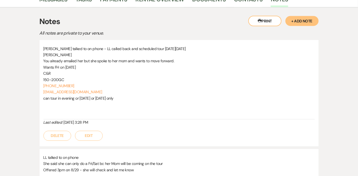
click at [92, 67] on p "Wants FH on July 18th 2026" at bounding box center [178, 67] width 271 height 6
drag, startPoint x: 65, startPoint y: 66, endPoint x: 102, endPoint y: 66, distance: 36.3
click at [102, 66] on p "Wants FH on July 18th 2026" at bounding box center [178, 67] width 271 height 6
copy span "July 18th 2026"
click at [55, 2] on link "Messages" at bounding box center [54, 1] width 28 height 12
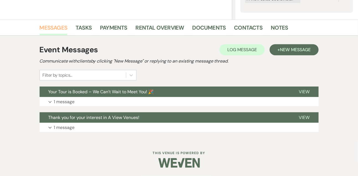
scroll to position [119, 0]
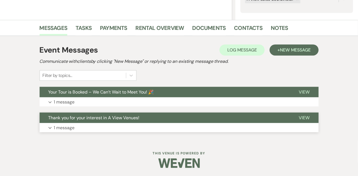
click at [65, 123] on button "Expand 1 message" at bounding box center [179, 127] width 279 height 9
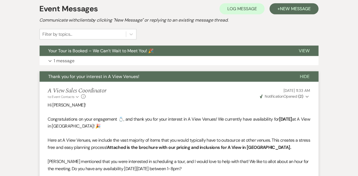
scroll to position [185, 0]
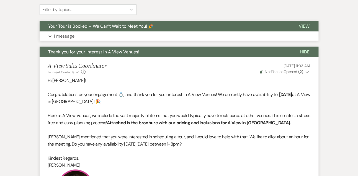
click at [63, 40] on button "Expand 1 message" at bounding box center [179, 36] width 279 height 9
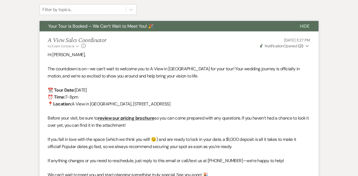
scroll to position [0, 0]
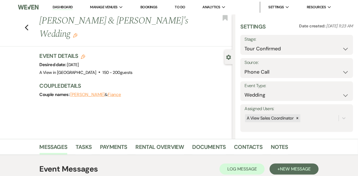
click at [56, 11] on li "Dashboard" at bounding box center [62, 7] width 25 height 11
click at [55, 8] on link "Dashboard" at bounding box center [63, 7] width 20 height 5
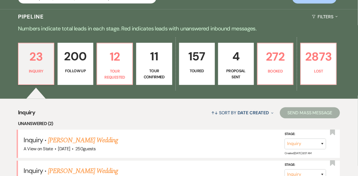
scroll to position [117, 0]
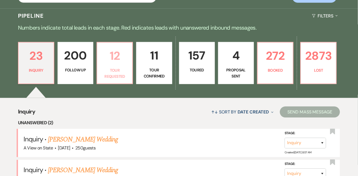
click at [107, 59] on p "12" at bounding box center [115, 56] width 29 height 19
select select "2"
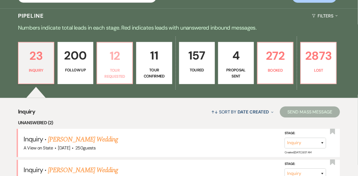
select select "2"
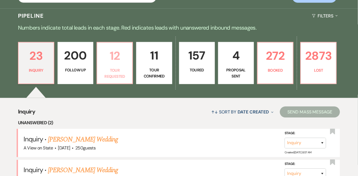
select select "2"
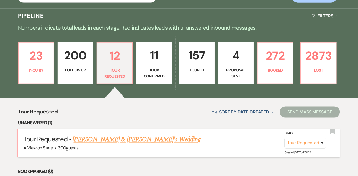
click at [106, 145] on link "Tessa Magner & Fiance's Wedding" at bounding box center [137, 140] width 128 height 10
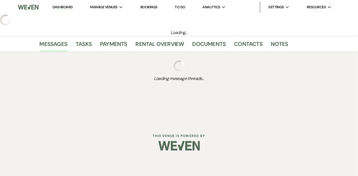
select select "2"
select select "22"
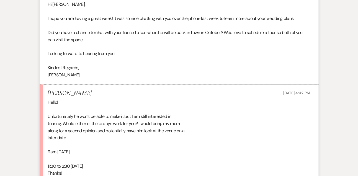
scroll to position [316, 0]
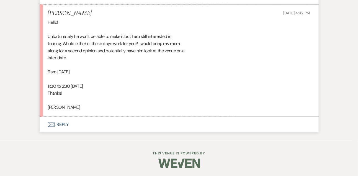
click at [61, 127] on button "Envelope Reply" at bounding box center [179, 125] width 279 height 16
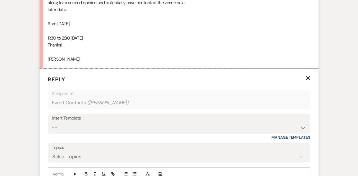
scroll to position [402, 0]
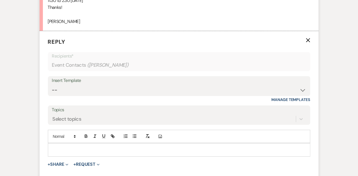
click at [63, 143] on div "Add Photo" at bounding box center [179, 136] width 262 height 13
click at [63, 148] on p at bounding box center [179, 150] width 254 height 6
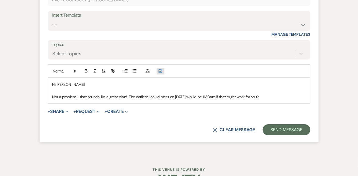
scroll to position [483, 0]
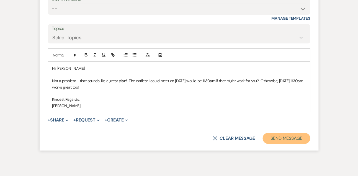
click at [288, 139] on button "Send Message" at bounding box center [286, 138] width 47 height 11
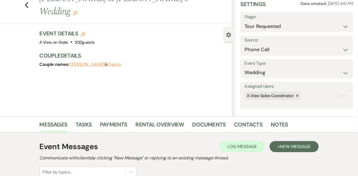
scroll to position [0, 0]
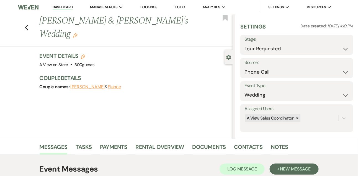
click at [58, 4] on li "Dashboard" at bounding box center [62, 7] width 25 height 11
click at [58, 8] on link "Dashboard" at bounding box center [63, 7] width 20 height 5
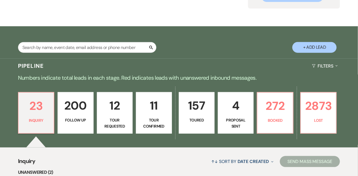
scroll to position [97, 0]
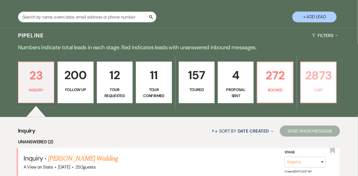
click at [312, 73] on p "2873" at bounding box center [318, 75] width 29 height 19
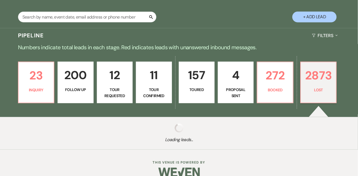
select select "8"
select select "6"
select select "8"
select select "6"
select select "8"
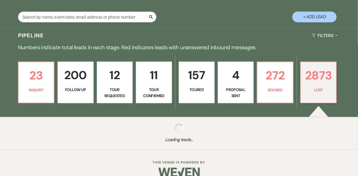
select select "5"
select select "8"
select select "6"
select select "8"
select select "5"
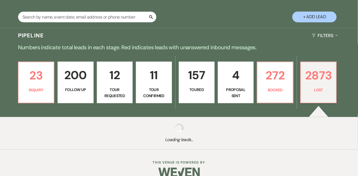
select select "8"
select select "5"
select select "8"
select select "5"
select select "8"
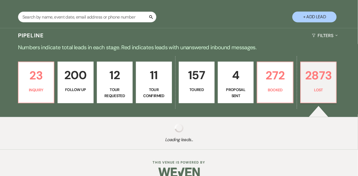
select select "5"
select select "8"
select select "5"
select select "8"
select select "5"
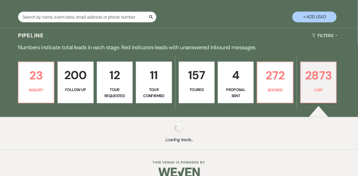
select select "8"
select select "5"
select select "8"
select select "7"
select select "8"
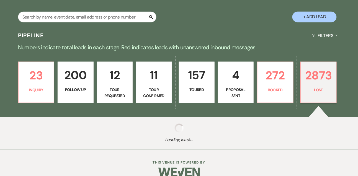
select select "5"
select select "8"
select select "5"
select select "8"
select select "5"
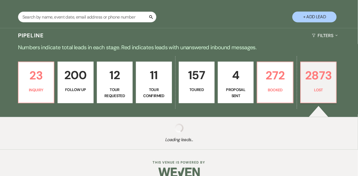
select select "8"
select select "5"
select select "8"
select select "5"
select select "8"
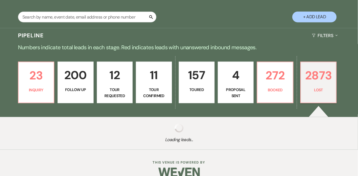
select select "5"
select select "8"
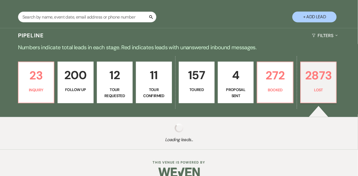
select select "1"
select select "8"
select select "7"
select select "8"
select select "7"
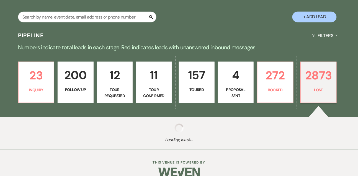
select select "8"
select select "1"
select select "8"
select select "7"
select select "8"
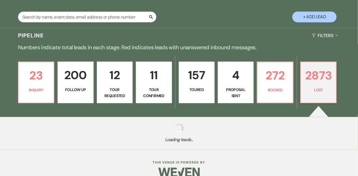
select select "8"
select select "6"
select select "8"
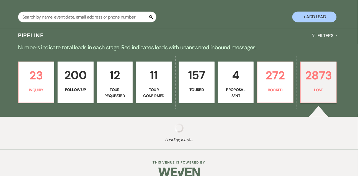
select select "8"
select select "7"
select select "8"
select select "7"
select select "8"
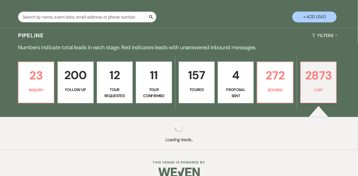
select select "8"
select select "6"
select select "8"
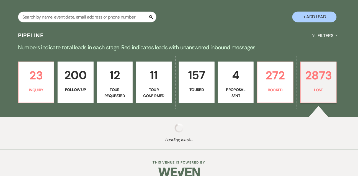
select select "8"
select select "6"
select select "8"
select select "7"
select select "8"
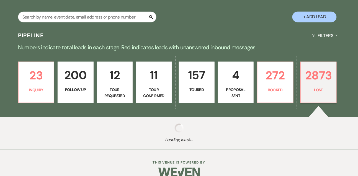
select select "7"
select select "8"
select select "10"
select select "8"
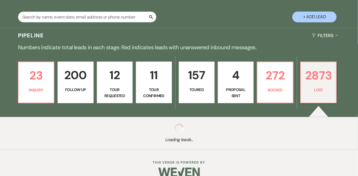
select select "8"
select select "6"
select select "8"
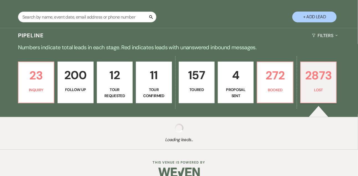
select select "6"
select select "8"
select select "10"
select select "8"
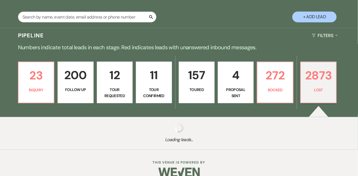
select select "8"
select select "7"
select select "8"
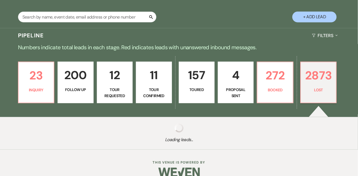
select select "6"
select select "8"
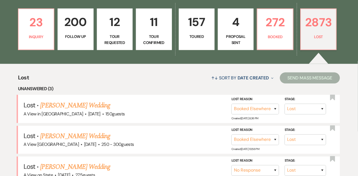
scroll to position [174, 0]
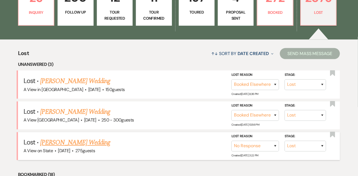
click at [79, 144] on link "Suzann Young's Wedding" at bounding box center [75, 143] width 70 height 10
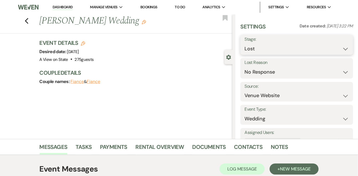
click at [251, 51] on select "Inquiry Follow Up Tour Requested Tour Confirmed Toured Proposal Sent Booked Lost" at bounding box center [297, 48] width 104 height 11
click at [245, 43] on select "Inquiry Follow Up Tour Requested Tour Confirmed Toured Proposal Sent Booked Lost" at bounding box center [297, 48] width 104 height 11
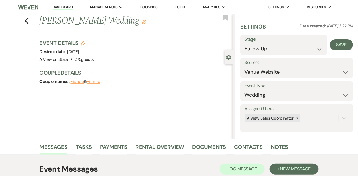
click at [342, 38] on div "Save" at bounding box center [340, 45] width 26 height 20
click at [342, 43] on button "Save" at bounding box center [341, 44] width 23 height 11
click at [61, 9] on link "Dashboard" at bounding box center [63, 7] width 20 height 5
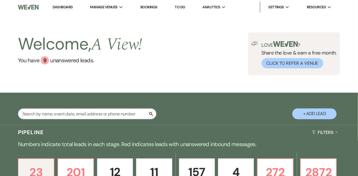
click at [186, 4] on li "To Do" at bounding box center [180, 7] width 16 height 11
click at [185, 6] on link "To Do" at bounding box center [180, 7] width 10 height 5
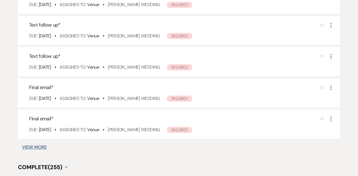
scroll to position [339, 0]
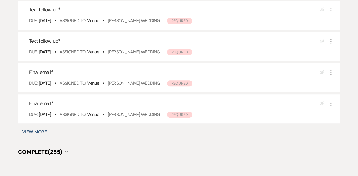
click at [42, 132] on button "View More" at bounding box center [34, 132] width 25 height 4
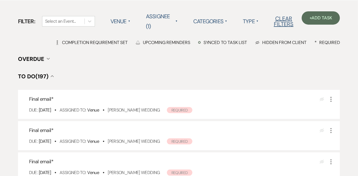
scroll to position [43, 0]
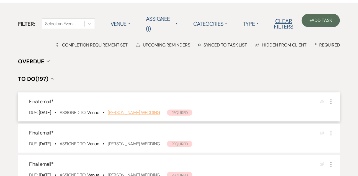
click at [136, 114] on link "Kallan Sorenson's Wedding" at bounding box center [134, 113] width 52 height 6
click at [127, 148] on div "Final email * Eye Blocked More Due: Sep 17 25 • Assigned To: Venue • Jennifer M…" at bounding box center [179, 138] width 322 height 29
click at [126, 144] on link "Jennifer Martinez's Wedding" at bounding box center [134, 144] width 52 height 6
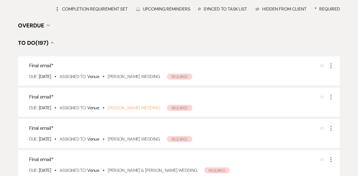
scroll to position [84, 0]
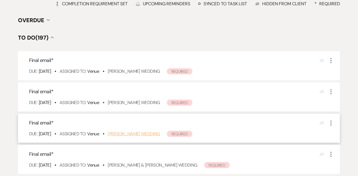
click at [138, 133] on link "Alex DeGarmo's Wedding" at bounding box center [134, 134] width 52 height 6
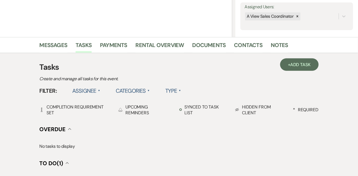
scroll to position [122, 0]
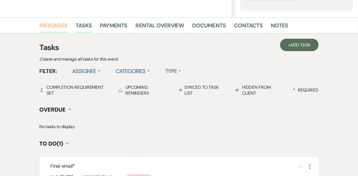
click at [56, 25] on link "Messages" at bounding box center [54, 27] width 28 height 12
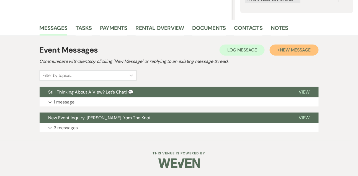
click at [283, 50] on span "New Message" at bounding box center [295, 50] width 31 height 6
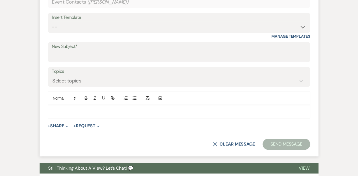
scroll to position [243, 0]
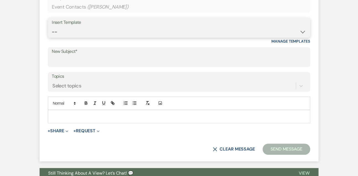
click at [56, 34] on select "-- Tour Confirmation Contract (Pre-Booked Leads) Out of office Inquiry Email Al…" at bounding box center [179, 32] width 254 height 11
select select "5667"
click at [52, 27] on select "-- Tour Confirmation Contract (Pre-Booked Leads) Out of office Inquiry Email Al…" at bounding box center [179, 32] width 254 height 11
type input "Let’s Revisit Your Wedding Vision at A View Venues 💍"
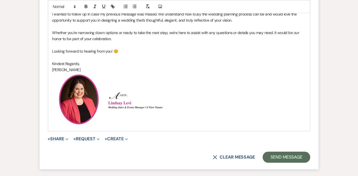
scroll to position [371, 0]
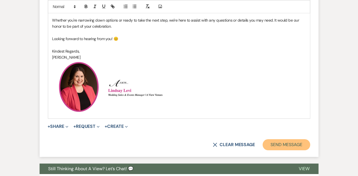
click at [275, 142] on button "Send Message" at bounding box center [286, 144] width 47 height 11
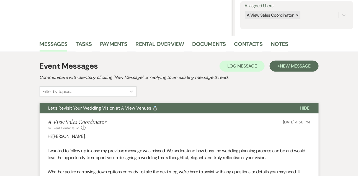
scroll to position [0, 0]
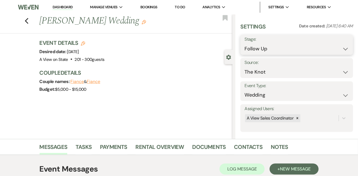
click at [267, 48] on select "Inquiry Follow Up Tour Requested Tour Confirmed Toured Proposal Sent Booked Lost" at bounding box center [297, 48] width 104 height 11
select select "8"
click at [245, 43] on select "Inquiry Follow Up Tour Requested Tour Confirmed Toured Proposal Sent Booked Lost" at bounding box center [297, 48] width 104 height 11
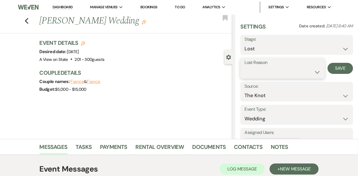
click at [255, 73] on select "Booked Elsewhere Budget Date Unavailable No Response Not a Good Match Capacity …" at bounding box center [283, 72] width 76 height 11
select select "5"
click at [245, 67] on select "Booked Elsewhere Budget Date Unavailable No Response Not a Good Match Capacity …" at bounding box center [283, 72] width 76 height 11
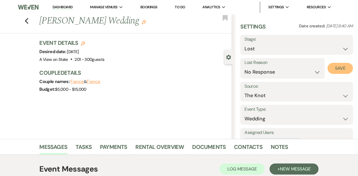
click at [334, 69] on button "Save" at bounding box center [340, 68] width 25 height 11
click at [82, 153] on link "Tasks" at bounding box center [84, 149] width 16 height 12
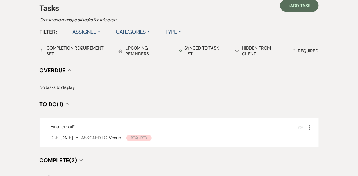
scroll to position [163, 0]
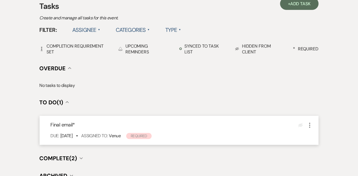
click at [312, 123] on icon "More" at bounding box center [310, 125] width 7 height 7
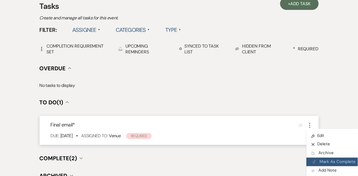
click at [316, 159] on button "Plan Portal Link Mark As Complete" at bounding box center [334, 162] width 54 height 9
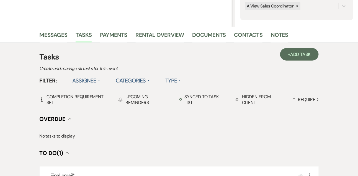
scroll to position [114, 0]
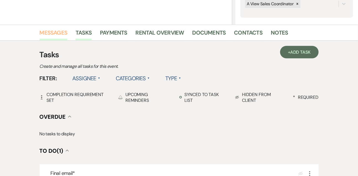
click at [66, 31] on link "Messages" at bounding box center [54, 34] width 28 height 12
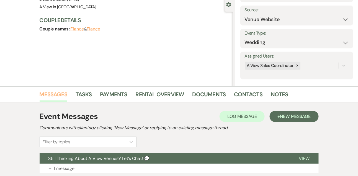
scroll to position [114, 0]
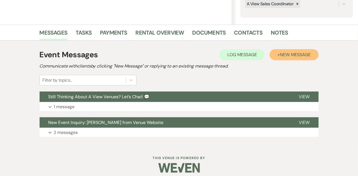
click at [295, 57] on span "New Message" at bounding box center [295, 55] width 31 height 6
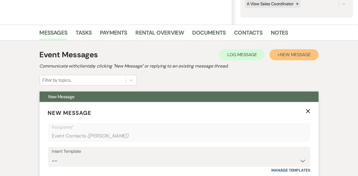
scroll to position [184, 0]
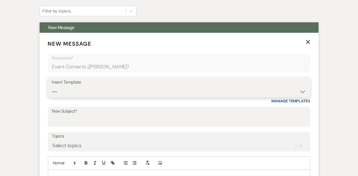
click at [65, 91] on select "-- Tour Confirmation Contract (Pre-Booked Leads) Out of office Inquiry Email Al…" at bounding box center [179, 91] width 254 height 11
select select "5665"
click at [52, 86] on select "-- Tour Confirmation Contract (Pre-Booked Leads) Out of office Inquiry Email Al…" at bounding box center [179, 91] width 254 height 11
type input "Let’s Revisit Your Wedding Vision at A View Venues 💍"
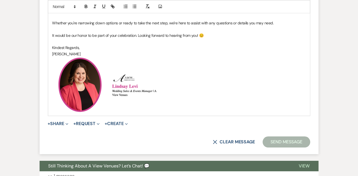
scroll to position [390, 0]
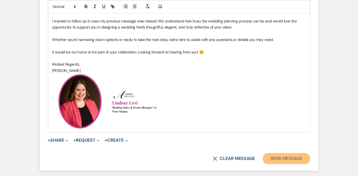
click at [268, 159] on button "Send Message" at bounding box center [286, 158] width 47 height 11
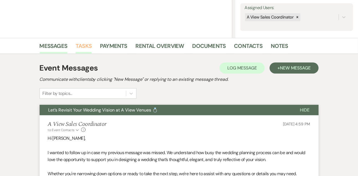
click at [85, 43] on link "Tasks" at bounding box center [84, 48] width 16 height 12
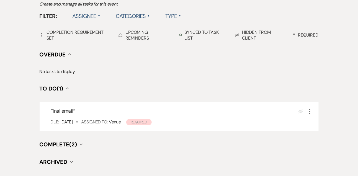
scroll to position [191, 0]
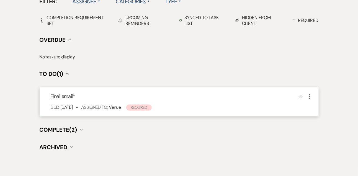
click at [311, 97] on icon "More" at bounding box center [310, 97] width 7 height 7
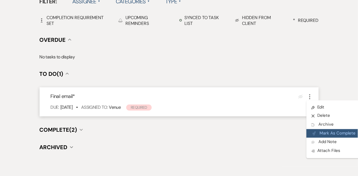
click at [317, 137] on button "Plan Portal Link Mark As Complete" at bounding box center [334, 133] width 54 height 9
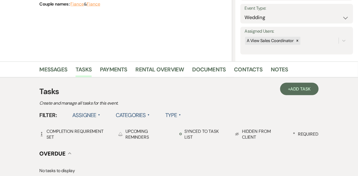
scroll to position [0, 0]
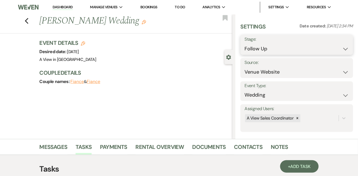
click at [265, 48] on select "Inquiry Follow Up Tour Requested Tour Confirmed Toured Proposal Sent Booked Lost" at bounding box center [297, 48] width 104 height 11
select select "8"
click at [245, 43] on select "Inquiry Follow Up Tour Requested Tour Confirmed Toured Proposal Sent Booked Lost" at bounding box center [297, 48] width 104 height 11
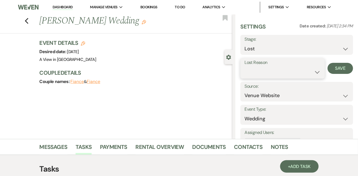
click at [251, 75] on select "Booked Elsewhere Budget Date Unavailable No Response Not a Good Match Capacity …" at bounding box center [283, 72] width 76 height 11
select select "5"
click at [245, 67] on select "Booked Elsewhere Budget Date Unavailable No Response Not a Good Match Capacity …" at bounding box center [283, 72] width 76 height 11
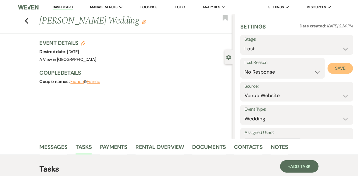
click at [345, 66] on button "Save" at bounding box center [340, 68] width 25 height 11
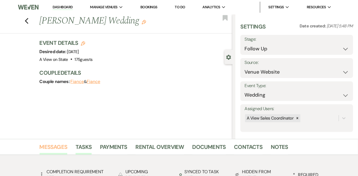
click at [49, 143] on link "Messages" at bounding box center [54, 149] width 28 height 12
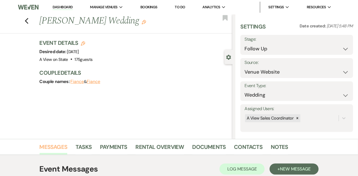
scroll to position [119, 0]
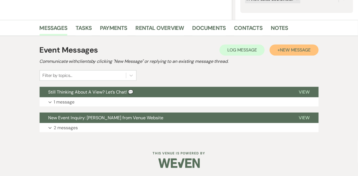
click at [308, 47] on button "+ New Message" at bounding box center [294, 50] width 49 height 11
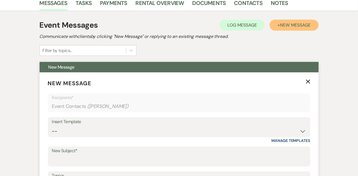
scroll to position [147, 0]
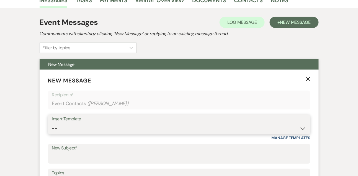
click at [68, 130] on select "-- Tour Confirmation Contract (Pre-Booked Leads) Out of office Inquiry Email Al…" at bounding box center [179, 128] width 254 height 11
select select "5667"
click at [52, 123] on select "-- Tour Confirmation Contract (Pre-Booked Leads) Out of office Inquiry Email Al…" at bounding box center [179, 128] width 254 height 11
type input "Let’s Revisit Your Wedding Vision at A View Venues 💍"
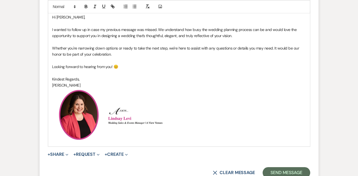
scroll to position [379, 0]
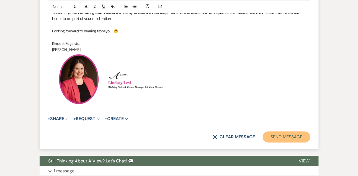
click at [276, 141] on button "Send Message" at bounding box center [286, 137] width 47 height 11
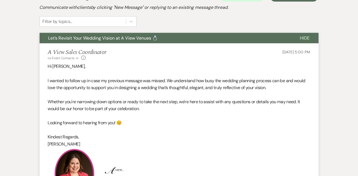
scroll to position [144, 0]
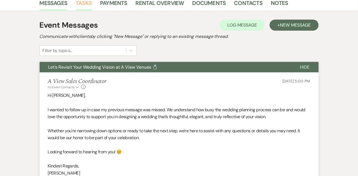
click at [82, 7] on link "Tasks" at bounding box center [84, 5] width 16 height 12
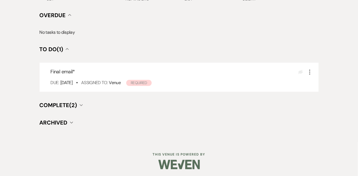
scroll to position [217, 0]
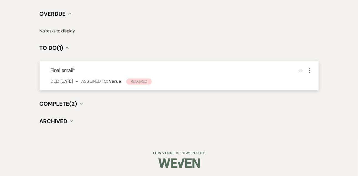
click at [309, 71] on use "button" at bounding box center [309, 70] width 1 height 5
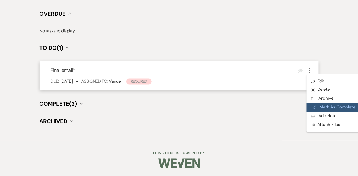
click at [315, 112] on button "Plan Portal Link Mark As Complete" at bounding box center [334, 107] width 54 height 9
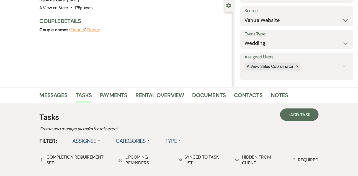
scroll to position [24, 0]
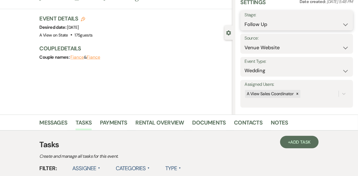
click at [260, 22] on select "Inquiry Follow Up Tour Requested Tour Confirmed Toured Proposal Sent Booked Lost" at bounding box center [297, 24] width 104 height 11
select select "8"
click at [245, 19] on select "Inquiry Follow Up Tour Requested Tour Confirmed Toured Proposal Sent Booked Lost" at bounding box center [297, 24] width 104 height 11
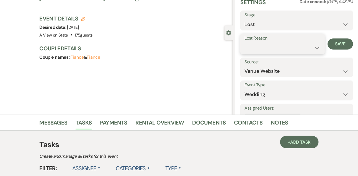
click at [252, 49] on select "Booked Elsewhere Budget Date Unavailable No Response Not a Good Match Capacity …" at bounding box center [283, 47] width 76 height 11
select select "5"
click at [245, 42] on select "Booked Elsewhere Budget Date Unavailable No Response Not a Good Match Capacity …" at bounding box center [283, 47] width 76 height 11
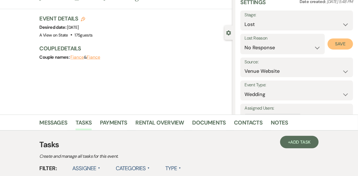
click at [343, 45] on button "Save" at bounding box center [340, 43] width 25 height 11
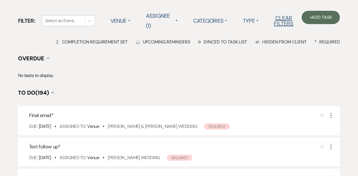
scroll to position [52, 0]
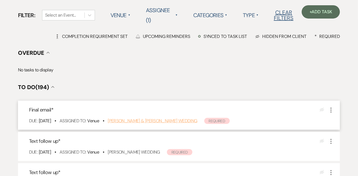
click at [131, 120] on link "[PERSON_NAME] & [PERSON_NAME] Wedding" at bounding box center [152, 121] width 89 height 6
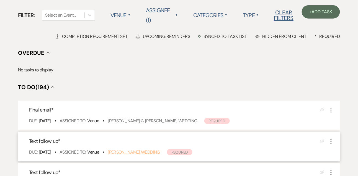
click at [131, 154] on link "[PERSON_NAME] Wedding" at bounding box center [134, 152] width 52 height 6
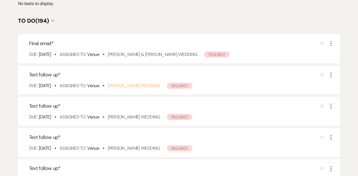
scroll to position [151, 0]
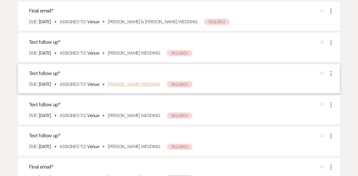
click at [142, 84] on link "[PERSON_NAME] Wedding" at bounding box center [134, 84] width 52 height 6
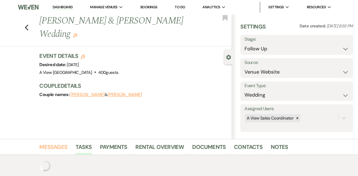
click at [50, 147] on link "Messages" at bounding box center [54, 149] width 28 height 12
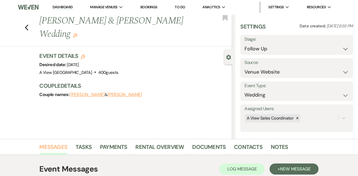
scroll to position [119, 0]
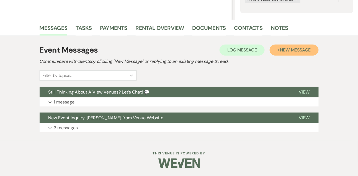
click at [292, 51] on span "New Message" at bounding box center [295, 50] width 31 height 6
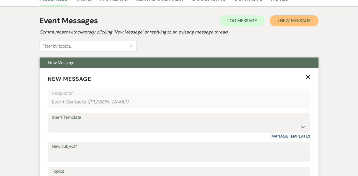
scroll to position [188, 0]
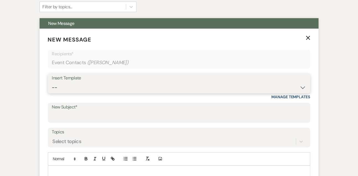
click at [63, 87] on select "-- Tour Confirmation Contract (Pre-Booked Leads) Out of office Inquiry Email Al…" at bounding box center [179, 87] width 254 height 11
select select "5666"
click at [52, 82] on select "-- Tour Confirmation Contract (Pre-Booked Leads) Out of office Inquiry Email Al…" at bounding box center [179, 87] width 254 height 11
type input "Let’s Revisit Your Wedding Vision at A View Venues 💍"
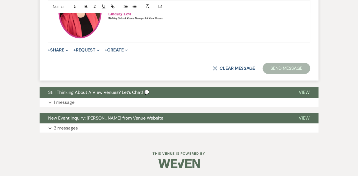
scroll to position [449, 0]
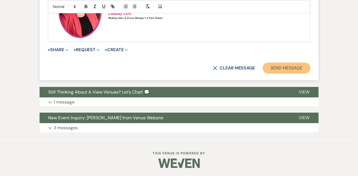
click at [278, 69] on button "Send Message" at bounding box center [286, 68] width 47 height 11
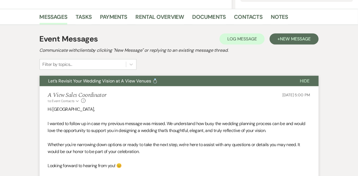
scroll to position [84, 0]
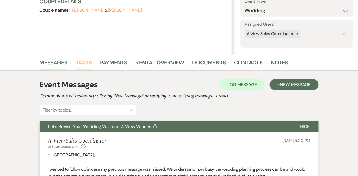
click at [82, 65] on link "Tasks" at bounding box center [84, 64] width 16 height 12
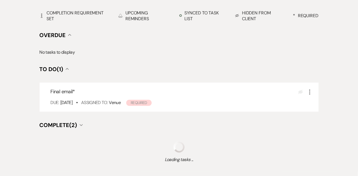
scroll to position [214, 0]
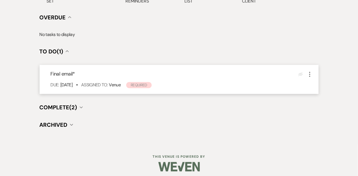
click at [308, 73] on icon "More" at bounding box center [310, 74] width 7 height 7
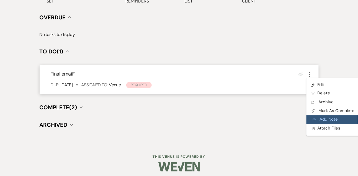
click at [318, 116] on button "Add Note Add Note" at bounding box center [333, 119] width 53 height 9
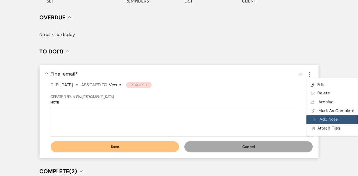
click at [318, 116] on button "Add Note Add Note" at bounding box center [333, 119] width 53 height 9
click at [272, 145] on button "Cancel" at bounding box center [248, 146] width 129 height 11
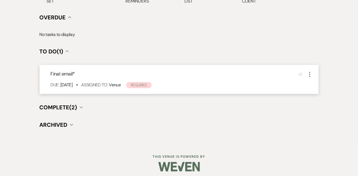
click at [310, 74] on use "button" at bounding box center [309, 74] width 1 height 5
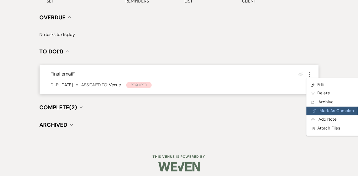
click at [322, 111] on button "Plan Portal Link Mark As Complete" at bounding box center [334, 111] width 54 height 9
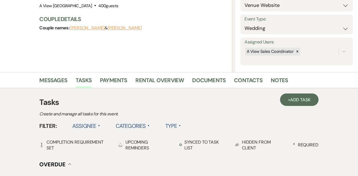
scroll to position [0, 0]
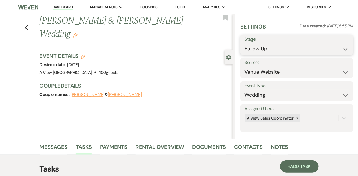
click at [259, 50] on select "Inquiry Follow Up Tour Requested Tour Confirmed Toured Proposal Sent Booked Lost" at bounding box center [297, 48] width 104 height 11
select select "8"
click at [245, 43] on select "Inquiry Follow Up Tour Requested Tour Confirmed Toured Proposal Sent Booked Lost" at bounding box center [297, 48] width 104 height 11
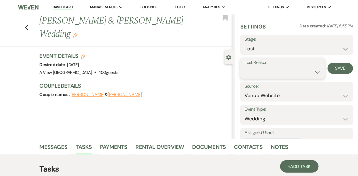
click at [257, 71] on select "Booked Elsewhere Budget Date Unavailable No Response Not a Good Match Capacity …" at bounding box center [283, 72] width 76 height 11
select select "5"
click at [245, 67] on select "Booked Elsewhere Budget Date Unavailable No Response Not a Good Match Capacity …" at bounding box center [283, 72] width 76 height 11
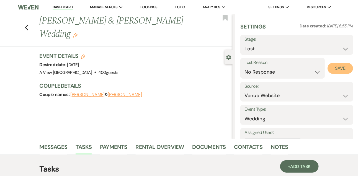
click at [332, 71] on button "Save" at bounding box center [340, 68] width 25 height 11
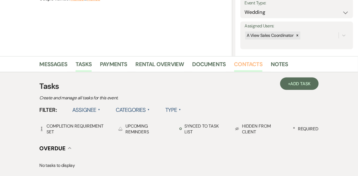
click at [248, 63] on link "Contacts" at bounding box center [248, 66] width 29 height 12
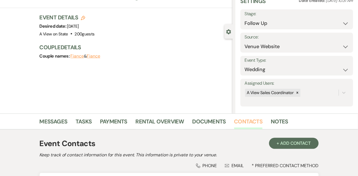
scroll to position [94, 0]
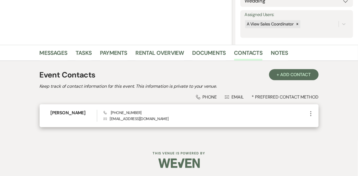
click at [119, 112] on span "Phone (402) 906-1699" at bounding box center [123, 112] width 38 height 5
copy span "(402) 906-1699"
click at [69, 113] on h6 "Nelly Perez" at bounding box center [74, 113] width 46 height 6
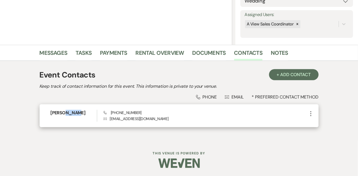
click at [69, 113] on h6 "Nelly Perez" at bounding box center [74, 113] width 46 height 6
copy h6 "Nelly Perez"
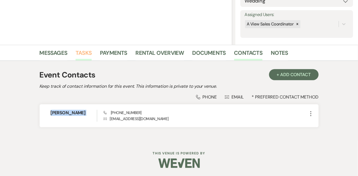
click at [80, 58] on link "Tasks" at bounding box center [84, 54] width 16 height 12
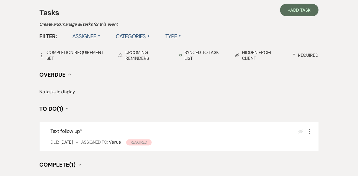
scroll to position [157, 0]
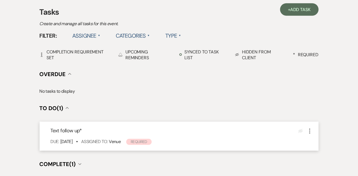
click at [307, 133] on icon "More" at bounding box center [310, 131] width 7 height 7
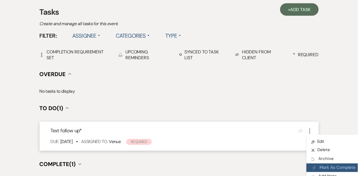
click at [320, 164] on button "Plan Portal Link Mark As Complete" at bounding box center [334, 168] width 54 height 9
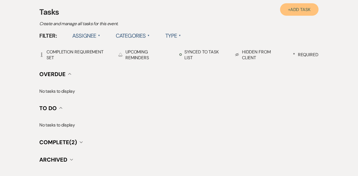
click at [292, 10] on span "Add Task" at bounding box center [300, 10] width 20 height 6
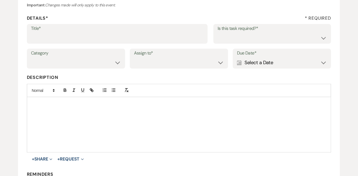
scroll to position [65, 0]
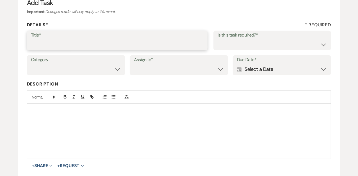
click at [182, 45] on input "Title*" at bounding box center [117, 44] width 173 height 11
type input "Final email"
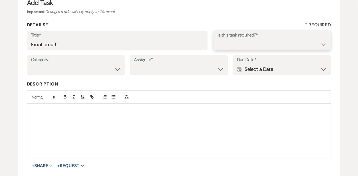
click at [232, 44] on select "Yes No" at bounding box center [272, 44] width 109 height 11
select select "true"
click at [218, 39] on select "Yes No" at bounding box center [272, 44] width 109 height 11
click at [94, 70] on select "Venue Vendors Guests Details Finalize & Share" at bounding box center [76, 69] width 90 height 11
select select "31"
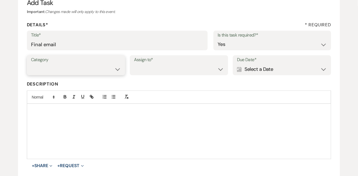
click at [31, 64] on select "Venue Vendors Guests Details Finalize & Share" at bounding box center [76, 69] width 90 height 11
click at [156, 69] on select "Venue Client" at bounding box center [179, 69] width 90 height 11
select select "venueHost"
click at [134, 64] on select "Venue Client" at bounding box center [179, 69] width 90 height 11
click at [247, 73] on div "Calendar Select a Date Expand" at bounding box center [282, 69] width 90 height 11
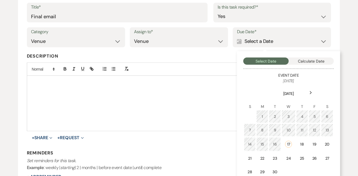
scroll to position [94, 0]
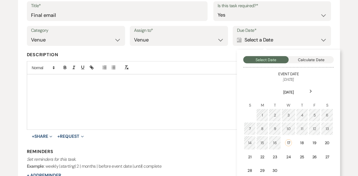
click at [310, 90] on icon "Next" at bounding box center [311, 91] width 3 height 3
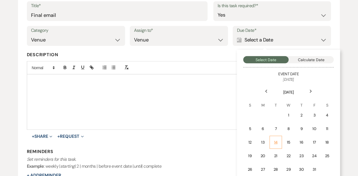
click at [277, 137] on td "14" at bounding box center [276, 142] width 12 height 13
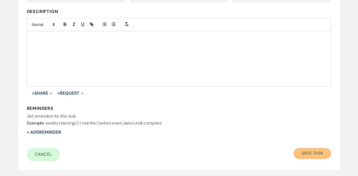
click at [308, 153] on button "Save Task" at bounding box center [312, 153] width 37 height 11
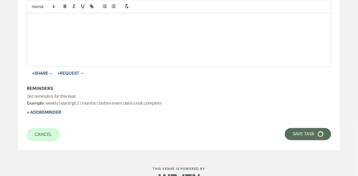
select select "9"
select select "5"
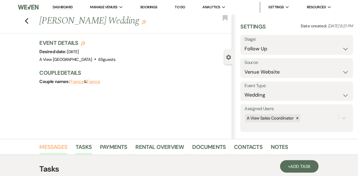
click at [46, 147] on link "Messages" at bounding box center [54, 149] width 28 height 12
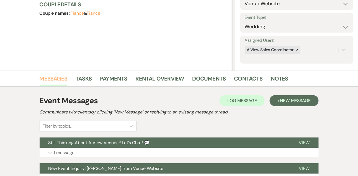
scroll to position [94, 0]
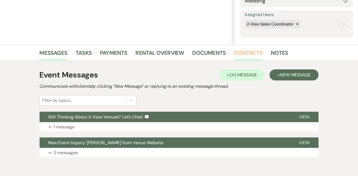
click at [241, 53] on link "Contacts" at bounding box center [248, 54] width 29 height 12
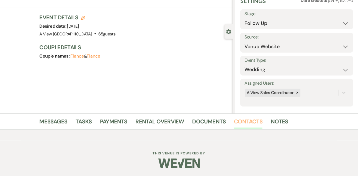
scroll to position [94, 0]
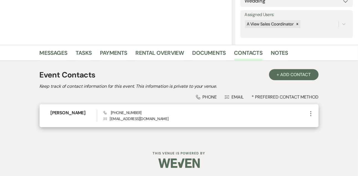
click at [130, 112] on span "Phone (402) 889-3718" at bounding box center [123, 112] width 38 height 5
copy span "(402) 889-3718"
click at [73, 114] on h6 "Emily Woodsmall" at bounding box center [74, 113] width 46 height 6
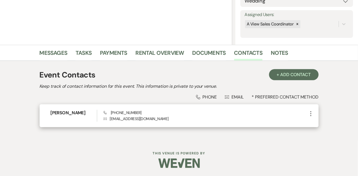
click at [73, 114] on h6 "Emily Woodsmall" at bounding box center [74, 113] width 46 height 6
copy h6 "Emily Woodsmall"
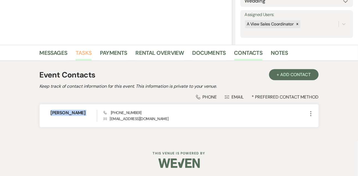
click at [84, 56] on link "Tasks" at bounding box center [84, 54] width 16 height 12
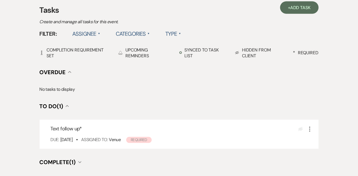
scroll to position [174, 0]
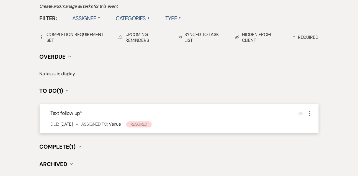
click at [308, 109] on div "Text follow up * Eye Blocked More Due: Sep 17 25 • Assigned To: Venue Required" at bounding box center [179, 118] width 279 height 29
click at [310, 116] on icon "More" at bounding box center [310, 113] width 7 height 7
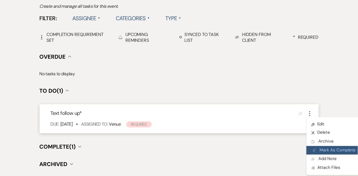
click at [321, 148] on button "Plan Portal Link Mark As Complete" at bounding box center [334, 150] width 54 height 9
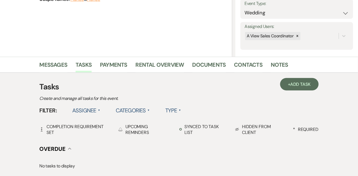
scroll to position [62, 0]
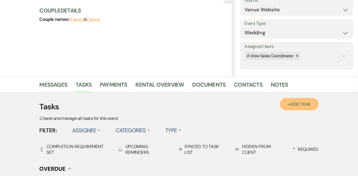
click at [305, 102] on span "Add Task" at bounding box center [300, 104] width 20 height 6
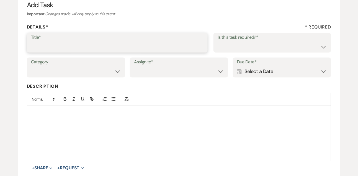
click at [122, 50] on input "Title*" at bounding box center [117, 46] width 173 height 11
type input "Final email"
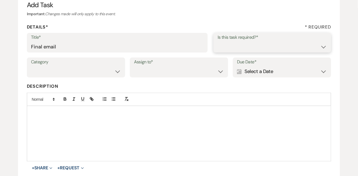
click at [226, 49] on select "Yes No" at bounding box center [272, 46] width 109 height 11
select select "true"
click at [218, 41] on select "Yes No" at bounding box center [272, 46] width 109 height 11
click at [106, 71] on select "Venue Vendors Guests Details Finalize & Share" at bounding box center [76, 71] width 90 height 11
select select "31"
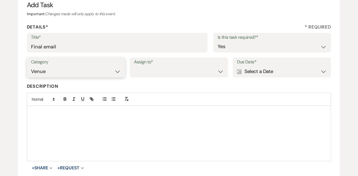
click at [31, 66] on select "Venue Vendors Guests Details Finalize & Share" at bounding box center [76, 71] width 90 height 11
click at [154, 78] on div "Category Venue Vendors Guests Details Finalize & Share Assign to* Venue Client …" at bounding box center [179, 70] width 305 height 25
click at [153, 74] on select "Venue Client" at bounding box center [179, 71] width 90 height 11
select select "venueHost"
click at [134, 66] on select "Venue Client" at bounding box center [179, 71] width 90 height 11
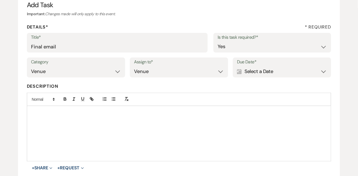
click at [259, 75] on div "Calendar Select a Date Expand" at bounding box center [282, 71] width 90 height 11
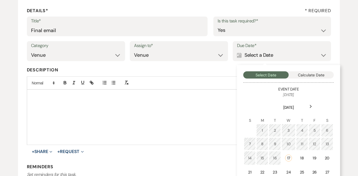
scroll to position [87, 0]
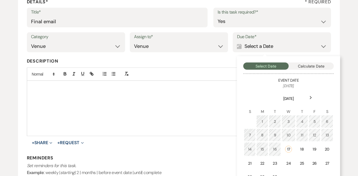
click at [311, 97] on use at bounding box center [311, 97] width 2 height 3
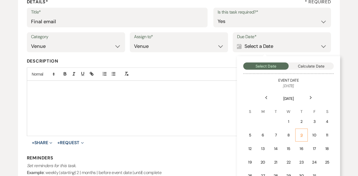
click at [300, 134] on div "9" at bounding box center [301, 135] width 5 height 6
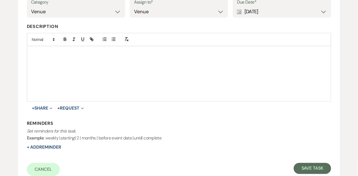
scroll to position [169, 0]
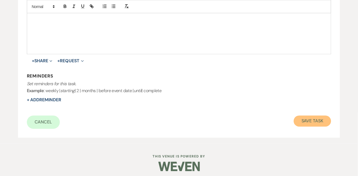
click at [310, 119] on button "Save Task" at bounding box center [312, 121] width 37 height 11
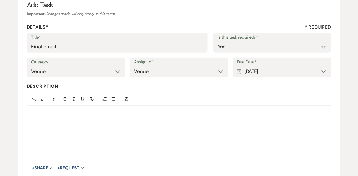
select select "9"
select select "5"
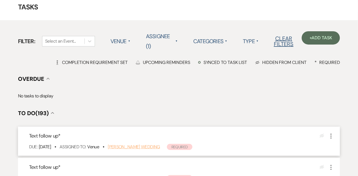
click at [140, 149] on link "[PERSON_NAME] Wedding" at bounding box center [134, 147] width 52 height 6
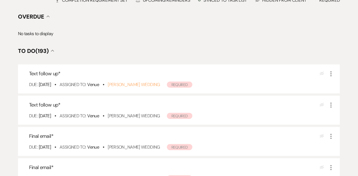
scroll to position [89, 0]
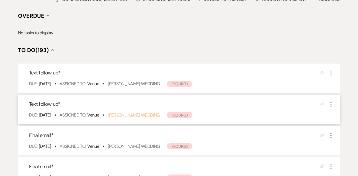
click at [148, 117] on link "[PERSON_NAME] Wedding" at bounding box center [134, 115] width 52 height 6
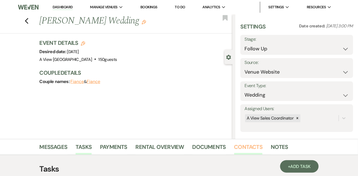
click at [254, 145] on link "Contacts" at bounding box center [248, 149] width 29 height 12
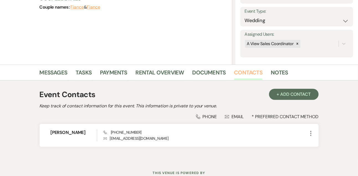
scroll to position [75, 0]
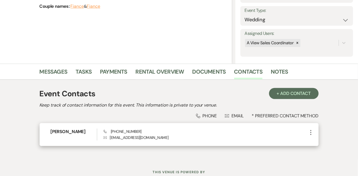
click at [123, 132] on span "Phone (402) 525-2018" at bounding box center [123, 131] width 38 height 5
copy span "(402) 525-2018"
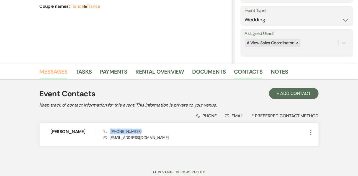
click at [63, 72] on link "Messages" at bounding box center [54, 73] width 28 height 12
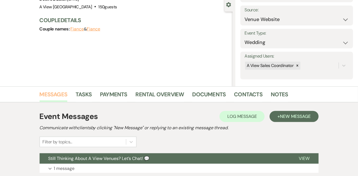
scroll to position [75, 0]
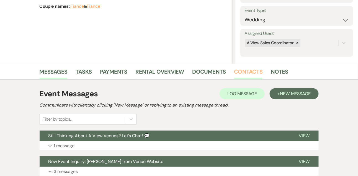
click at [248, 75] on link "Contacts" at bounding box center [248, 73] width 29 height 12
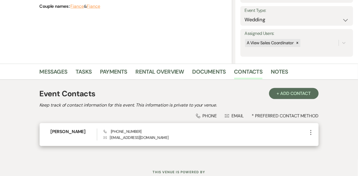
click at [70, 133] on h6 "Rachel Schartz" at bounding box center [74, 132] width 46 height 6
copy h6 "Rachel Schartz"
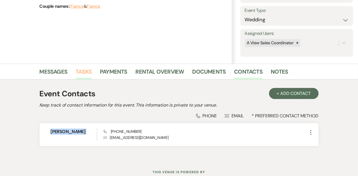
click at [89, 73] on link "Tasks" at bounding box center [84, 73] width 16 height 12
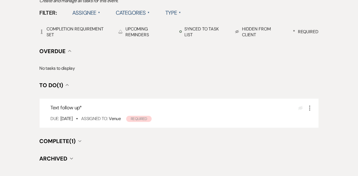
scroll to position [182, 0]
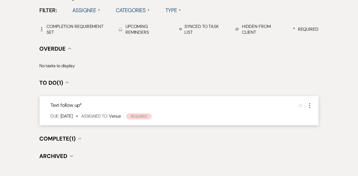
click at [310, 104] on icon "More" at bounding box center [310, 105] width 7 height 7
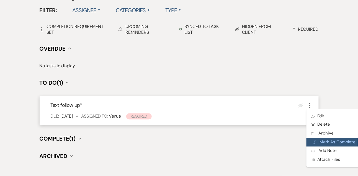
click at [319, 140] on button "Plan Portal Link Mark As Complete" at bounding box center [334, 142] width 54 height 9
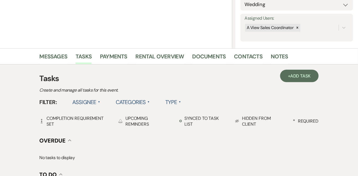
scroll to position [77, 0]
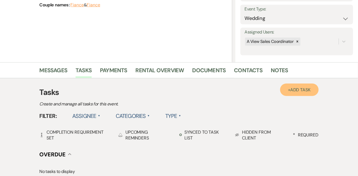
click at [298, 95] on link "+ Add Task" at bounding box center [299, 90] width 38 height 12
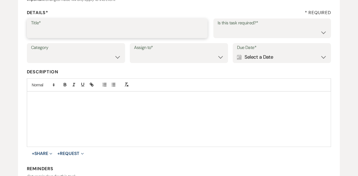
click at [122, 32] on input "Title*" at bounding box center [117, 32] width 173 height 11
type input "Final email"
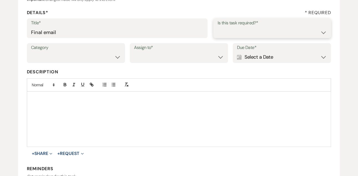
click at [231, 35] on select "Yes No" at bounding box center [272, 32] width 109 height 11
select select "true"
click at [218, 27] on select "Yes No" at bounding box center [272, 32] width 109 height 11
click at [81, 56] on select "Venue Vendors Guests Details Finalize & Share" at bounding box center [76, 57] width 90 height 11
select select "31"
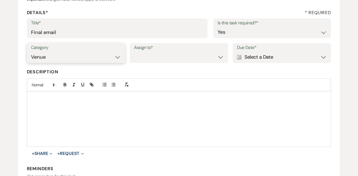
click at [31, 52] on select "Venue Vendors Guests Details Finalize & Share" at bounding box center [76, 57] width 90 height 11
click at [149, 57] on select "Venue Client" at bounding box center [179, 57] width 90 height 11
select select "venueHost"
click at [134, 52] on select "Venue Client" at bounding box center [179, 57] width 90 height 11
click at [266, 57] on div "Calendar Select a Date Expand" at bounding box center [282, 57] width 90 height 11
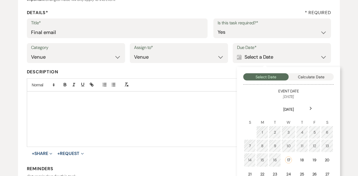
scroll to position [110, 0]
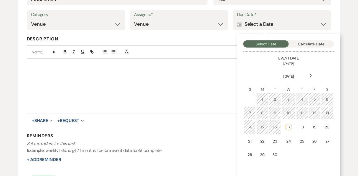
click at [311, 73] on div "Next" at bounding box center [311, 75] width 9 height 9
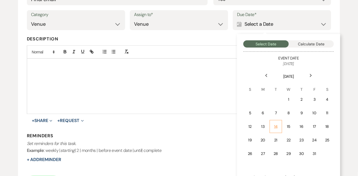
click at [277, 130] on td "14" at bounding box center [276, 126] width 12 height 13
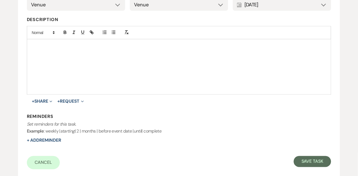
scroll to position [143, 0]
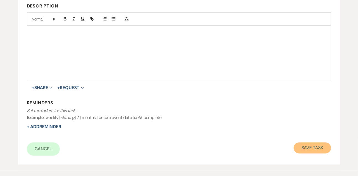
click at [307, 147] on button "Save Task" at bounding box center [312, 148] width 37 height 11
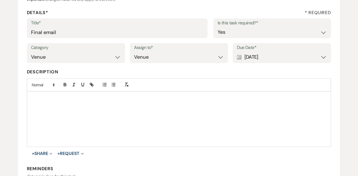
select select "9"
select select "5"
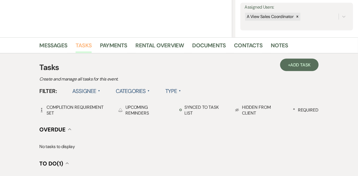
click at [86, 46] on link "Tasks" at bounding box center [84, 47] width 16 height 12
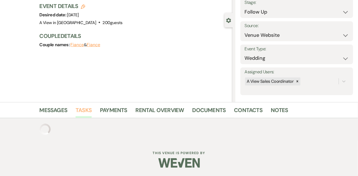
scroll to position [37, 0]
click at [247, 109] on link "Contacts" at bounding box center [248, 112] width 29 height 12
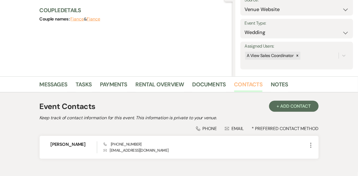
scroll to position [87, 0]
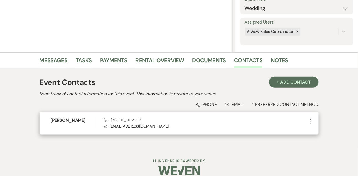
click at [121, 122] on span "Phone [PHONE_NUMBER]" at bounding box center [123, 120] width 38 height 5
copy span "[PHONE_NUMBER]"
click at [68, 120] on h6 "Ashleigh Garner" at bounding box center [74, 120] width 46 height 6
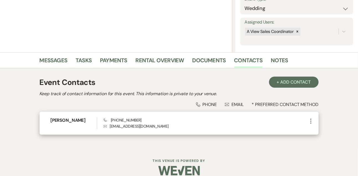
click at [68, 120] on h6 "Ashleigh Garner" at bounding box center [74, 120] width 46 height 6
copy h6 "Ashleigh Garner"
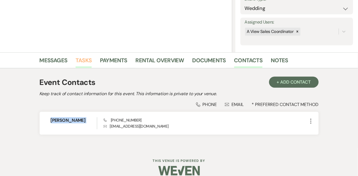
click at [78, 62] on link "Tasks" at bounding box center [84, 62] width 16 height 12
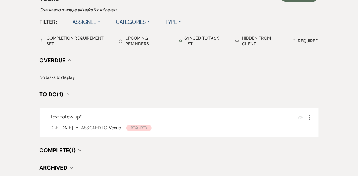
scroll to position [180, 0]
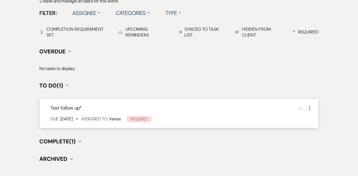
click at [310, 105] on icon "More" at bounding box center [310, 108] width 7 height 7
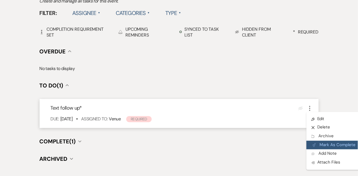
click at [320, 145] on button "Plan Portal Link Mark As Complete" at bounding box center [334, 145] width 54 height 9
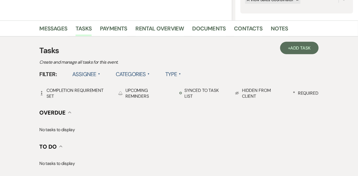
scroll to position [96, 0]
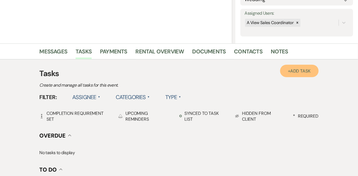
click at [300, 74] on link "+ Add Task" at bounding box center [299, 71] width 38 height 12
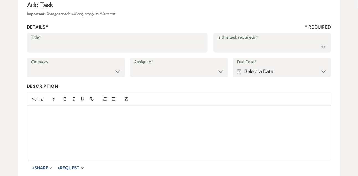
scroll to position [60, 0]
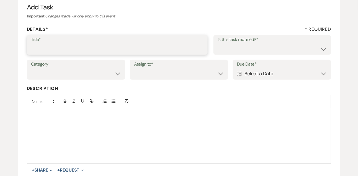
click at [133, 52] on input "Title*" at bounding box center [117, 48] width 173 height 11
type input "Final email"
click at [228, 51] on select "Yes No" at bounding box center [272, 48] width 109 height 11
select select "true"
click at [218, 43] on select "Yes No" at bounding box center [272, 48] width 109 height 11
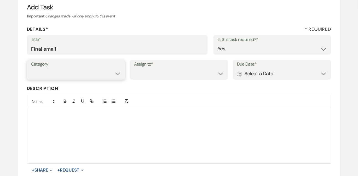
click at [97, 71] on select "Venue Vendors Guests Details Finalize & Share" at bounding box center [76, 73] width 90 height 11
select select "31"
click at [31, 68] on select "Venue Vendors Guests Details Finalize & Share" at bounding box center [76, 73] width 90 height 11
click at [160, 78] on select "Venue Client" at bounding box center [179, 73] width 90 height 11
select select "venueHost"
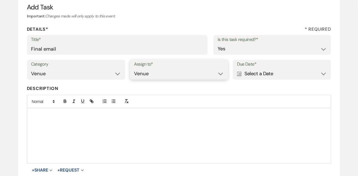
click at [134, 68] on select "Venue Client" at bounding box center [179, 73] width 90 height 11
click at [273, 79] on div "Calendar Select a Date Expand" at bounding box center [282, 73] width 90 height 11
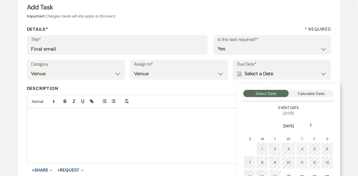
click at [312, 129] on div "Next" at bounding box center [311, 125] width 9 height 9
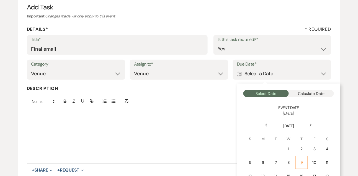
click at [304, 158] on td "9" at bounding box center [301, 162] width 12 height 13
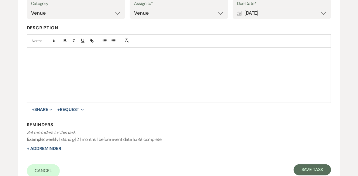
scroll to position [125, 0]
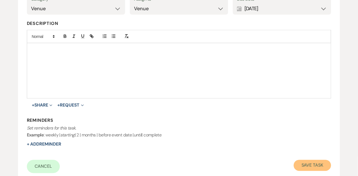
click at [303, 164] on button "Save Task" at bounding box center [312, 165] width 37 height 11
select select "9"
select select "5"
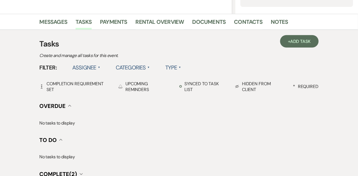
scroll to position [96, 0]
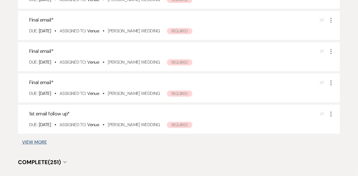
scroll to position [333, 0]
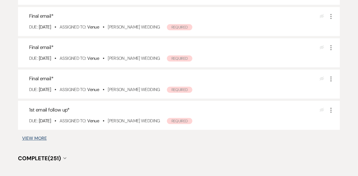
click at [40, 137] on button "View More" at bounding box center [34, 138] width 25 height 4
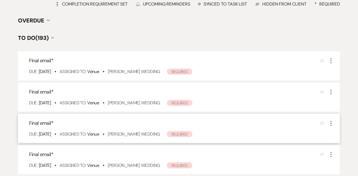
scroll to position [83, 0]
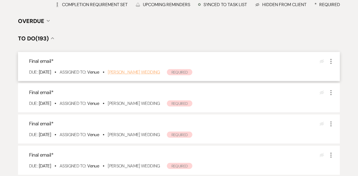
click at [148, 73] on link "Brianna Kamrath's Wedding" at bounding box center [134, 72] width 52 height 6
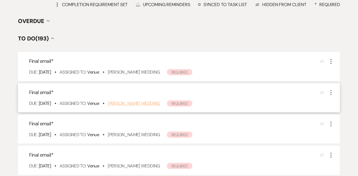
click at [135, 105] on link "[PERSON_NAME] Wedding" at bounding box center [134, 104] width 52 height 6
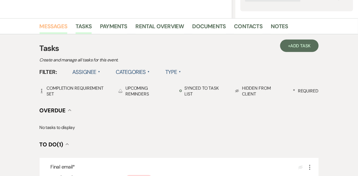
click at [48, 26] on link "Messages" at bounding box center [54, 28] width 28 height 12
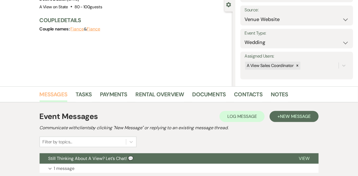
scroll to position [119, 0]
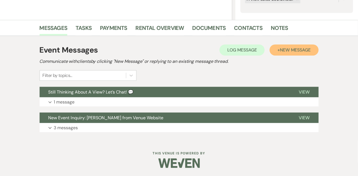
click at [294, 47] on span "New Message" at bounding box center [295, 50] width 31 height 6
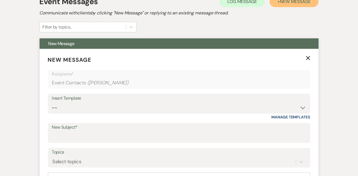
scroll to position [173, 0]
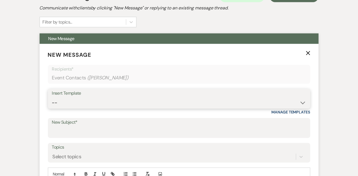
click at [73, 101] on select "-- Tour Confirmation Contract (Pre-Booked Leads) Out of office Inquiry Email Al…" at bounding box center [179, 102] width 254 height 11
select select "5667"
click at [52, 97] on select "-- Tour Confirmation Contract (Pre-Booked Leads) Out of office Inquiry Email Al…" at bounding box center [179, 102] width 254 height 11
type input "Let’s Revisit Your Wedding Vision at A View Venues 💍"
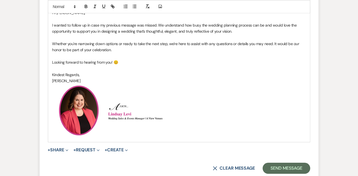
scroll to position [350, 0]
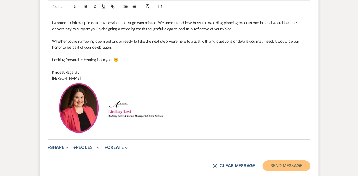
click at [298, 161] on button "Send Message" at bounding box center [286, 165] width 47 height 11
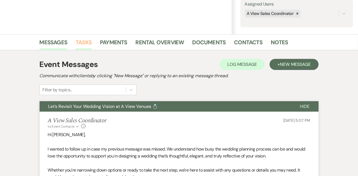
click at [83, 44] on link "Tasks" at bounding box center [84, 44] width 16 height 12
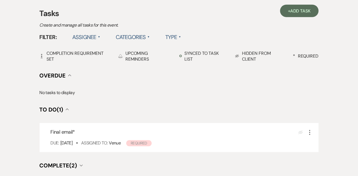
scroll to position [168, 0]
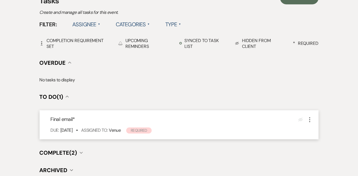
click at [309, 120] on icon "More" at bounding box center [310, 120] width 7 height 7
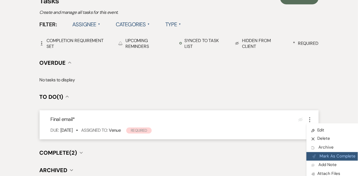
click at [318, 154] on button "Plan Portal Link Mark As Complete" at bounding box center [334, 156] width 54 height 9
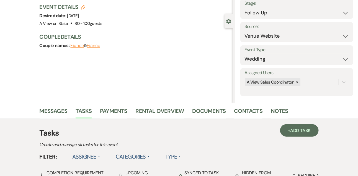
scroll to position [0, 0]
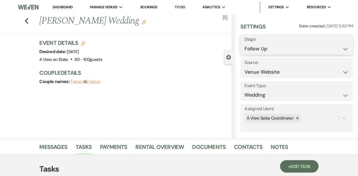
click at [257, 50] on select "Inquiry Follow Up Tour Requested Tour Confirmed Toured Proposal Sent Booked Lost" at bounding box center [297, 48] width 104 height 11
select select "8"
click at [245, 43] on select "Inquiry Follow Up Tour Requested Tour Confirmed Toured Proposal Sent Booked Lost" at bounding box center [297, 48] width 104 height 11
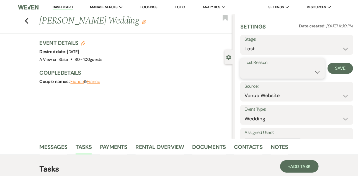
click at [262, 74] on select "Booked Elsewhere Budget Date Unavailable No Response Not a Good Match Capacity …" at bounding box center [283, 72] width 76 height 11
select select "5"
click at [245, 67] on select "Booked Elsewhere Budget Date Unavailable No Response Not a Good Match Capacity …" at bounding box center [283, 72] width 76 height 11
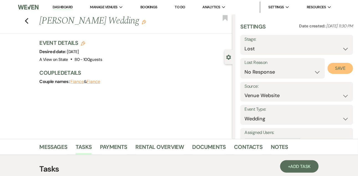
click at [334, 72] on button "Save" at bounding box center [340, 68] width 25 height 11
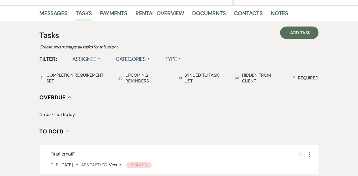
scroll to position [135, 0]
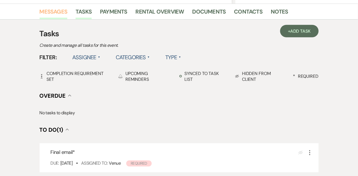
click at [66, 13] on link "Messages" at bounding box center [54, 13] width 28 height 12
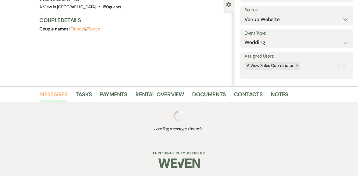
scroll to position [119, 0]
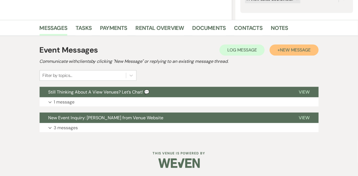
click at [285, 50] on span "New Message" at bounding box center [295, 50] width 31 height 6
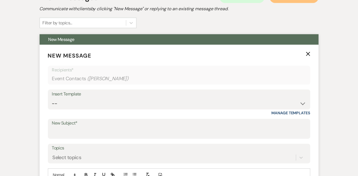
scroll to position [176, 0]
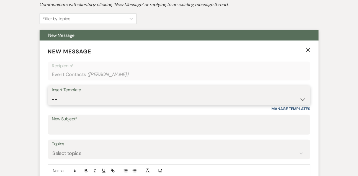
click at [66, 105] on select "-- Tour Confirmation Contract (Pre-Booked Leads) Out of office Inquiry Email Al…" at bounding box center [179, 99] width 254 height 11
select select "5665"
click at [52, 94] on select "-- Tour Confirmation Contract (Pre-Booked Leads) Out of office Inquiry Email Al…" at bounding box center [179, 99] width 254 height 11
type input "Let’s Revisit Your Wedding Vision at A View Venues 💍"
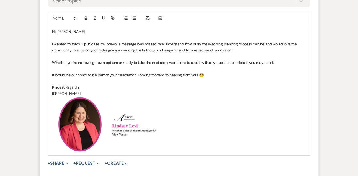
scroll to position [370, 0]
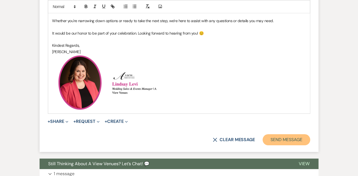
click at [290, 136] on button "Send Message" at bounding box center [286, 139] width 47 height 11
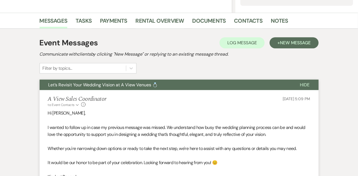
scroll to position [125, 0]
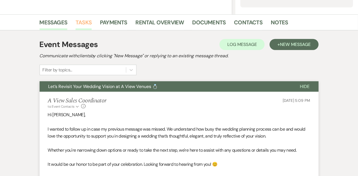
click at [83, 21] on link "Tasks" at bounding box center [84, 24] width 16 height 12
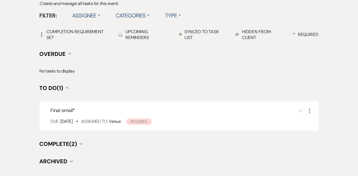
scroll to position [194, 0]
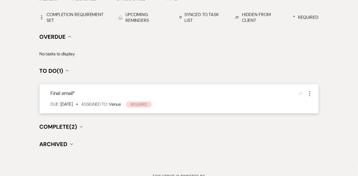
click at [312, 94] on icon "More" at bounding box center [310, 94] width 7 height 7
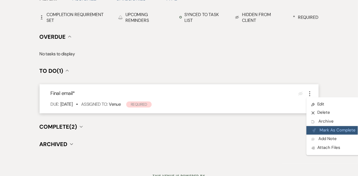
click at [322, 132] on button "Plan Portal Link Mark As Complete" at bounding box center [334, 130] width 54 height 9
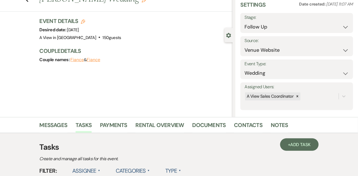
scroll to position [6, 0]
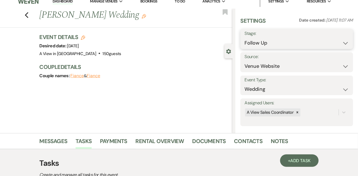
click at [263, 42] on select "Inquiry Follow Up Tour Requested Tour Confirmed Toured Proposal Sent Booked Lost" at bounding box center [297, 43] width 104 height 11
select select "8"
click at [245, 38] on select "Inquiry Follow Up Tour Requested Tour Confirmed Toured Proposal Sent Booked Lost" at bounding box center [297, 43] width 104 height 11
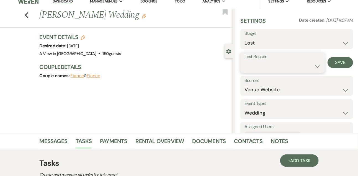
click at [253, 66] on select "Booked Elsewhere Budget Date Unavailable No Response Not a Good Match Capacity …" at bounding box center [283, 66] width 76 height 11
select select "5"
click at [245, 61] on select "Booked Elsewhere Budget Date Unavailable No Response Not a Good Match Capacity …" at bounding box center [283, 66] width 76 height 11
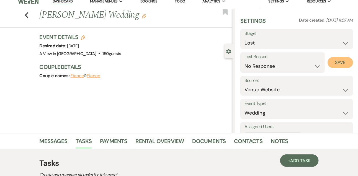
click at [342, 61] on button "Save" at bounding box center [340, 62] width 25 height 11
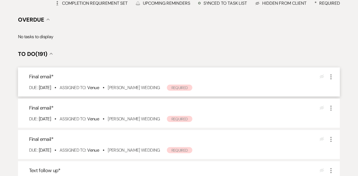
scroll to position [86, 0]
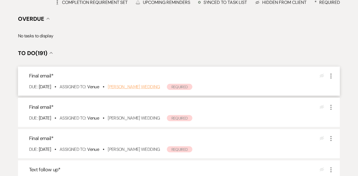
click at [121, 88] on link "[PERSON_NAME] Wedding" at bounding box center [134, 87] width 52 height 6
click at [126, 119] on link "[PERSON_NAME] Wedding" at bounding box center [134, 118] width 52 height 6
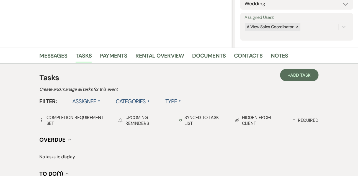
scroll to position [75, 0]
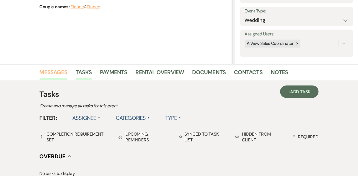
click at [58, 71] on link "Messages" at bounding box center [54, 74] width 28 height 12
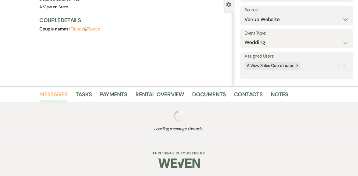
scroll to position [75, 0]
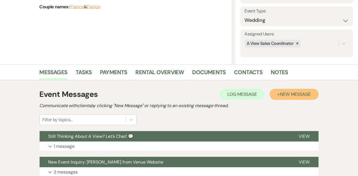
click at [297, 96] on span "New Message" at bounding box center [295, 94] width 31 height 6
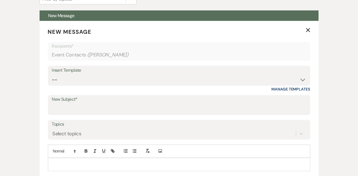
scroll to position [205, 0]
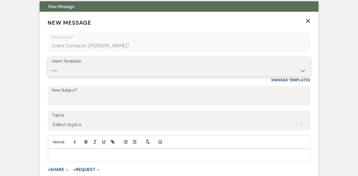
click at [67, 69] on select "-- Tour Confirmation Contract (Pre-Booked Leads) Out of office Inquiry Email Al…" at bounding box center [179, 70] width 254 height 11
select select "5667"
click at [52, 65] on select "-- Tour Confirmation Contract (Pre-Booked Leads) Out of office Inquiry Email Al…" at bounding box center [179, 70] width 254 height 11
type input "Let’s Revisit Your Wedding Vision at A View Venues 💍"
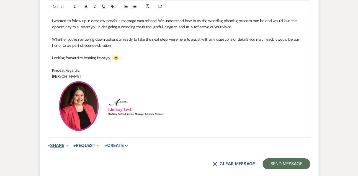
scroll to position [423, 0]
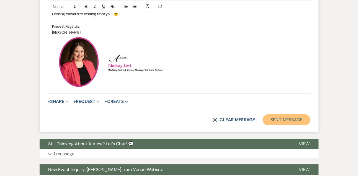
click at [276, 118] on button "Send Message" at bounding box center [286, 119] width 47 height 11
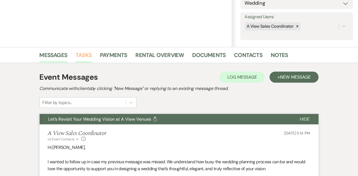
click at [79, 58] on link "Tasks" at bounding box center [84, 57] width 16 height 12
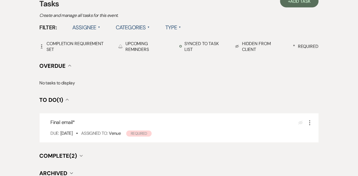
scroll to position [176, 0]
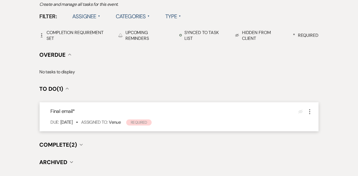
click at [311, 112] on icon "More" at bounding box center [310, 112] width 7 height 7
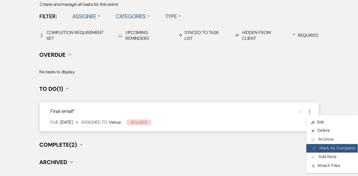
click at [317, 152] on button "Plan Portal Link Mark As Complete" at bounding box center [334, 148] width 54 height 9
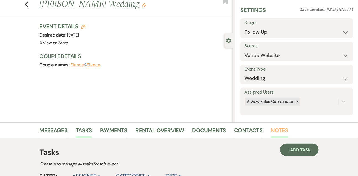
scroll to position [12, 0]
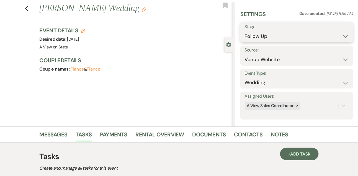
click at [262, 36] on select "Inquiry Follow Up Tour Requested Tour Confirmed Toured Proposal Sent Booked Lost" at bounding box center [297, 36] width 104 height 11
select select "8"
click at [245, 31] on select "Inquiry Follow Up Tour Requested Tour Confirmed Toured Proposal Sent Booked Lost" at bounding box center [297, 36] width 104 height 11
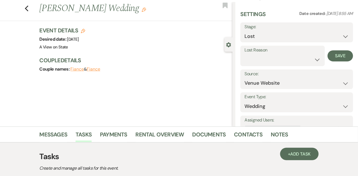
click at [250, 65] on div "Lost Reason Booked Elsewhere Budget Date Unavailable No Response Not a Good Mat…" at bounding box center [282, 56] width 84 height 20
click at [249, 60] on select "Booked Elsewhere Budget Date Unavailable No Response Not a Good Match Capacity …" at bounding box center [283, 59] width 76 height 11
select select "5"
click at [245, 54] on select "Booked Elsewhere Budget Date Unavailable No Response Not a Good Match Capacity …" at bounding box center [283, 59] width 76 height 11
click at [330, 59] on button "Save" at bounding box center [340, 55] width 25 height 11
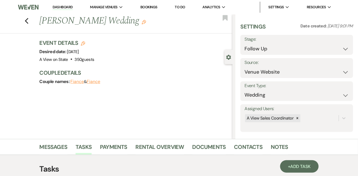
click at [69, 147] on li "Messages" at bounding box center [58, 147] width 36 height 13
click at [61, 147] on link "Messages" at bounding box center [54, 149] width 28 height 12
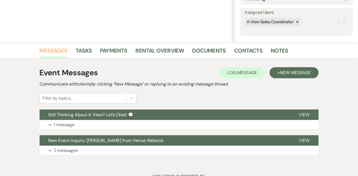
scroll to position [106, 0]
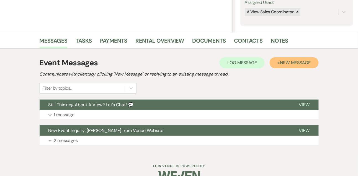
click at [292, 58] on button "+ New Message" at bounding box center [294, 62] width 49 height 11
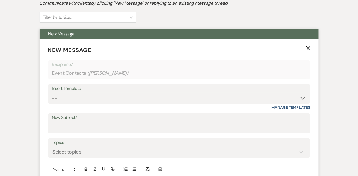
scroll to position [192, 0]
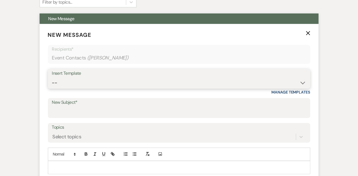
click at [60, 85] on select "-- Tour Confirmation Contract (Pre-Booked Leads) Out of office Inquiry Email Al…" at bounding box center [179, 83] width 254 height 11
select select "5667"
click at [52, 78] on select "-- Tour Confirmation Contract (Pre-Booked Leads) Out of office Inquiry Email Al…" at bounding box center [179, 83] width 254 height 11
type input "Let’s Revisit Your Wedding Vision at A View Venues 💍"
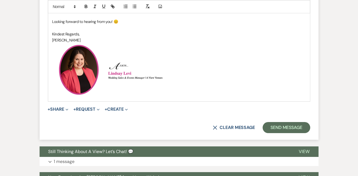
scroll to position [391, 0]
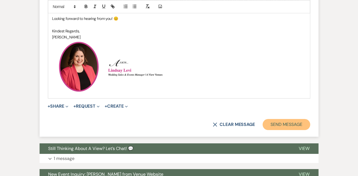
click at [276, 125] on button "Send Message" at bounding box center [286, 124] width 47 height 11
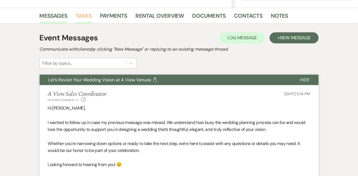
click at [87, 19] on link "Tasks" at bounding box center [84, 17] width 16 height 12
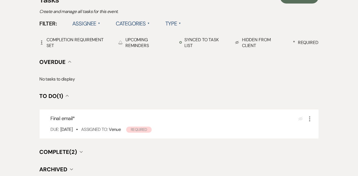
scroll to position [217, 0]
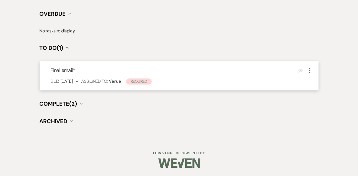
click at [309, 72] on icon "More" at bounding box center [310, 71] width 7 height 7
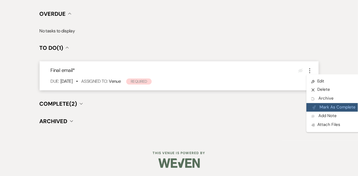
click at [320, 103] on button "Plan Portal Link Mark As Complete" at bounding box center [334, 107] width 54 height 9
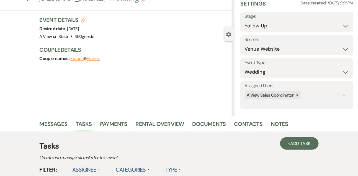
scroll to position [23, 0]
click at [253, 26] on select "Inquiry Follow Up Tour Requested Tour Confirmed Toured Proposal Sent Booked Lost" at bounding box center [297, 26] width 104 height 11
select select "8"
click at [245, 21] on select "Inquiry Follow Up Tour Requested Tour Confirmed Toured Proposal Sent Booked Lost" at bounding box center [297, 26] width 104 height 11
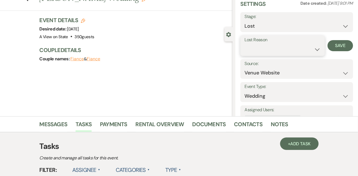
click at [251, 53] on select "Booked Elsewhere Budget Date Unavailable No Response Not a Good Match Capacity …" at bounding box center [283, 49] width 76 height 11
select select "5"
click at [245, 44] on select "Booked Elsewhere Budget Date Unavailable No Response Not a Good Match Capacity …" at bounding box center [283, 49] width 76 height 11
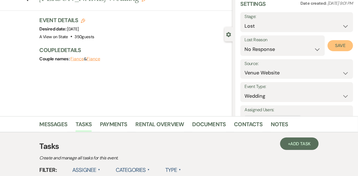
click at [343, 47] on button "Save" at bounding box center [340, 45] width 25 height 11
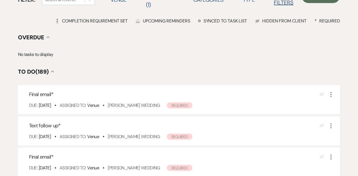
scroll to position [68, 0]
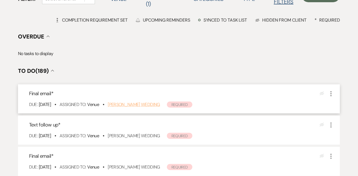
click at [140, 104] on link "[PERSON_NAME] Wedding" at bounding box center [134, 105] width 52 height 6
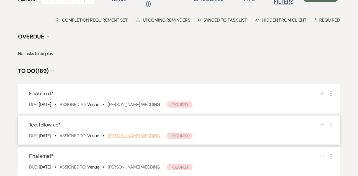
click at [145, 137] on link "Kyler Souerdyke's Wedding" at bounding box center [134, 136] width 52 height 6
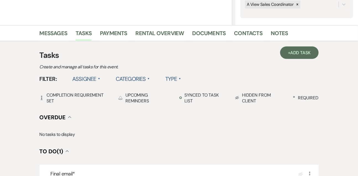
scroll to position [115, 0]
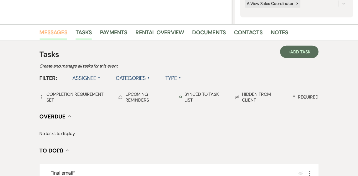
click at [63, 34] on link "Messages" at bounding box center [54, 34] width 28 height 12
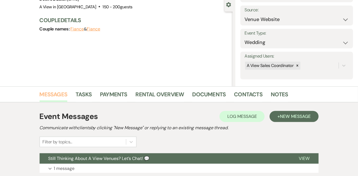
scroll to position [115, 0]
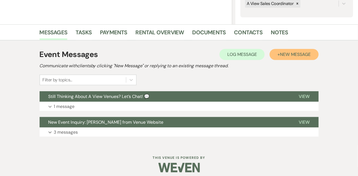
click at [283, 55] on span "New Message" at bounding box center [295, 55] width 31 height 6
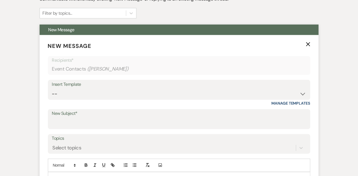
scroll to position [205, 0]
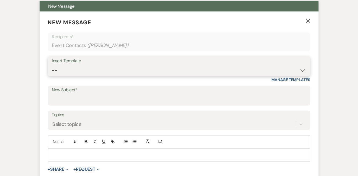
click at [67, 74] on select "-- Tour Confirmation Contract (Pre-Booked Leads) Out of office Inquiry Email Al…" at bounding box center [179, 70] width 254 height 11
select select "5665"
click at [52, 65] on select "-- Tour Confirmation Contract (Pre-Booked Leads) Out of office Inquiry Email Al…" at bounding box center [179, 70] width 254 height 11
type input "Let’s Revisit Your Wedding Vision at A View Venues 💍"
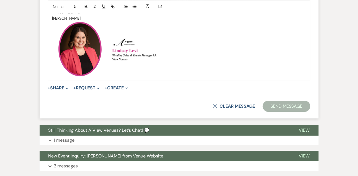
scroll to position [417, 0]
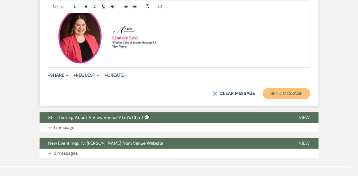
click at [285, 95] on button "Send Message" at bounding box center [286, 93] width 47 height 11
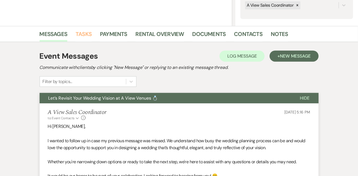
click at [91, 30] on link "Tasks" at bounding box center [84, 36] width 16 height 12
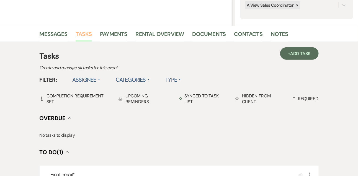
scroll to position [217, 0]
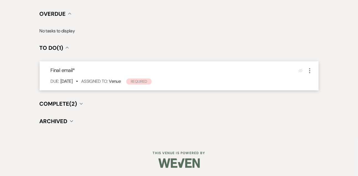
click at [307, 72] on icon "More" at bounding box center [310, 71] width 7 height 7
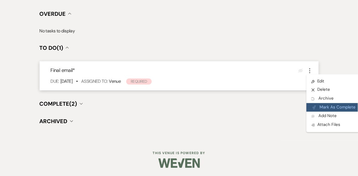
click at [313, 109] on use "button" at bounding box center [314, 107] width 3 height 3
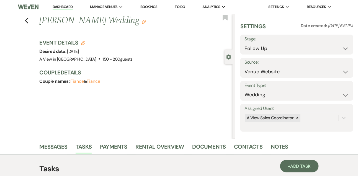
scroll to position [0, 0]
click at [257, 50] on select "Inquiry Follow Up Tour Requested Tour Confirmed Toured Proposal Sent Booked Lost" at bounding box center [297, 48] width 104 height 11
select select "8"
click at [245, 43] on select "Inquiry Follow Up Tour Requested Tour Confirmed Toured Proposal Sent Booked Lost" at bounding box center [297, 48] width 104 height 11
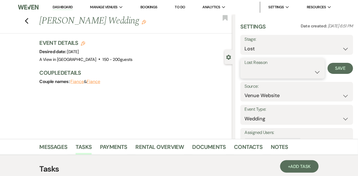
click at [264, 73] on select "Booked Elsewhere Budget Date Unavailable No Response Not a Good Match Capacity …" at bounding box center [283, 72] width 76 height 11
select select "5"
click at [245, 67] on select "Booked Elsewhere Budget Date Unavailable No Response Not a Good Match Capacity …" at bounding box center [283, 72] width 76 height 11
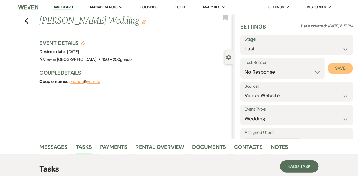
click at [340, 68] on button "Save" at bounding box center [340, 68] width 25 height 11
click at [58, 8] on link "Dashboard" at bounding box center [63, 7] width 20 height 5
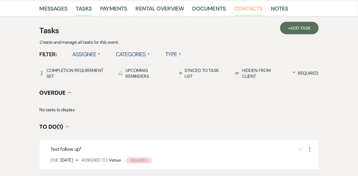
click at [250, 7] on link "Contacts" at bounding box center [248, 10] width 29 height 12
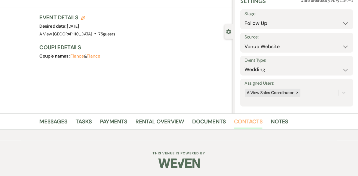
scroll to position [94, 0]
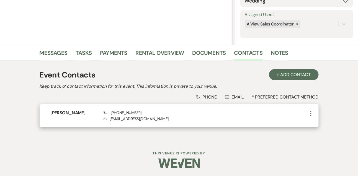
click at [132, 113] on span "Phone (402) 504-2261" at bounding box center [123, 112] width 38 height 5
copy span "(402) 504-2261"
click at [71, 113] on h6 "Kyler Souerdyke" at bounding box center [74, 113] width 46 height 6
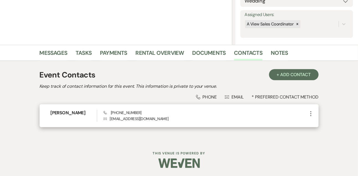
click at [71, 113] on h6 "Kyler Souerdyke" at bounding box center [74, 113] width 46 height 6
copy h6 "Kyler Souerdyke"
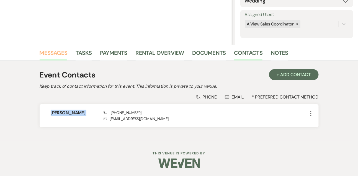
click at [62, 50] on link "Messages" at bounding box center [54, 54] width 28 height 12
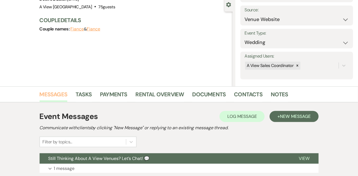
scroll to position [94, 0]
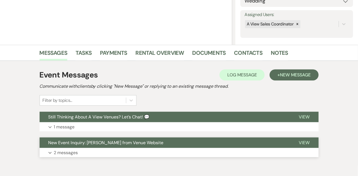
click at [69, 148] on button "Expand 2 messages" at bounding box center [179, 152] width 279 height 9
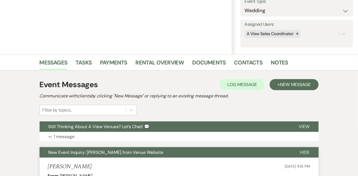
scroll to position [68, 0]
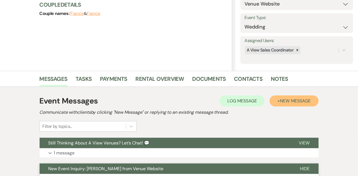
click at [314, 99] on button "+ New Message" at bounding box center [294, 101] width 49 height 11
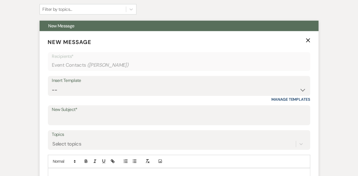
scroll to position [243, 0]
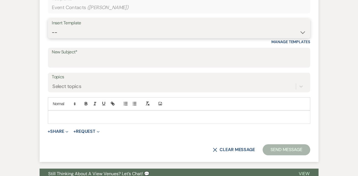
click at [58, 33] on select "-- Tour Confirmation Contract (Pre-Booked Leads) Out of office Inquiry Email Al…" at bounding box center [179, 32] width 254 height 11
select select "5666"
click at [52, 27] on select "-- Tour Confirmation Contract (Pre-Booked Leads) Out of office Inquiry Email Al…" at bounding box center [179, 32] width 254 height 11
type input "Let’s Revisit Your Wedding Vision at A View Venues 💍"
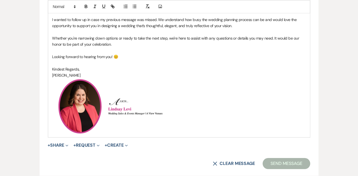
scroll to position [408, 0]
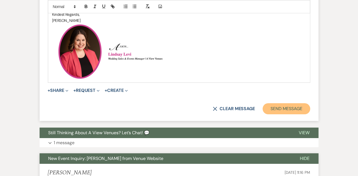
click at [280, 110] on button "Send Message" at bounding box center [286, 108] width 47 height 11
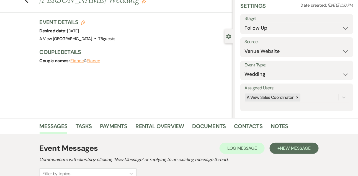
scroll to position [0, 0]
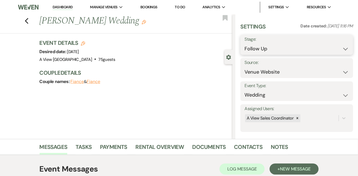
click at [272, 49] on select "Inquiry Follow Up Tour Requested Tour Confirmed Toured Proposal Sent Booked Lost" at bounding box center [297, 48] width 104 height 11
select select "8"
click at [245, 43] on select "Inquiry Follow Up Tour Requested Tour Confirmed Toured Proposal Sent Booked Lost" at bounding box center [297, 48] width 104 height 11
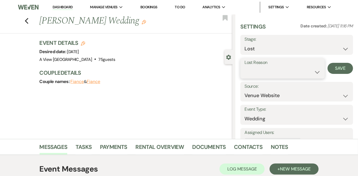
click at [254, 75] on select "Booked Elsewhere Budget Date Unavailable No Response Not a Good Match Capacity …" at bounding box center [283, 72] width 76 height 11
select select "5"
click at [245, 67] on select "Booked Elsewhere Budget Date Unavailable No Response Not a Good Match Capacity …" at bounding box center [283, 72] width 76 height 11
click at [352, 63] on div "Lost Reason Booked Elsewhere Budget Date Unavailable No Response Not a Good Mat…" at bounding box center [296, 68] width 113 height 20
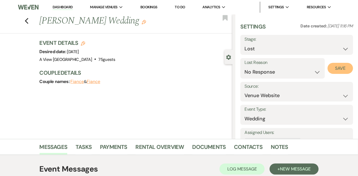
click at [346, 67] on button "Save" at bounding box center [340, 68] width 25 height 11
click at [79, 148] on link "Tasks" at bounding box center [84, 149] width 16 height 12
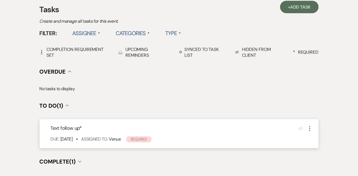
scroll to position [164, 0]
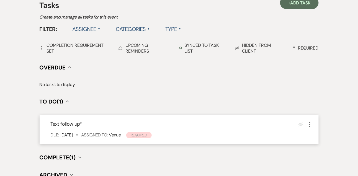
click at [310, 125] on icon "More" at bounding box center [310, 124] width 7 height 7
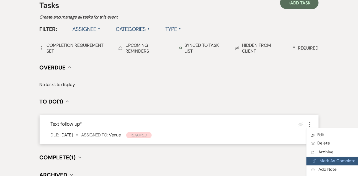
click at [319, 161] on button "Plan Portal Link Mark As Complete" at bounding box center [334, 161] width 54 height 9
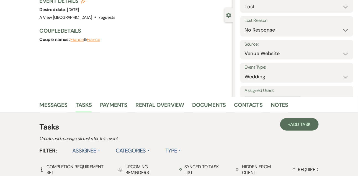
scroll to position [0, 0]
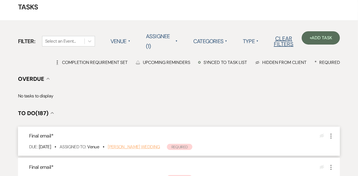
click at [130, 148] on link "[PERSON_NAME] Wedding" at bounding box center [134, 147] width 52 height 6
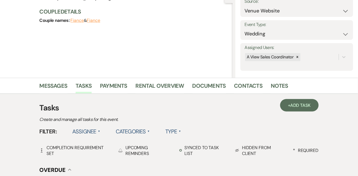
scroll to position [82, 0]
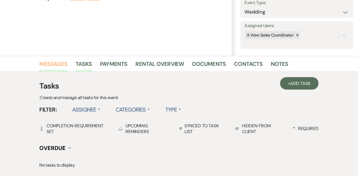
click at [62, 64] on link "Messages" at bounding box center [54, 66] width 28 height 12
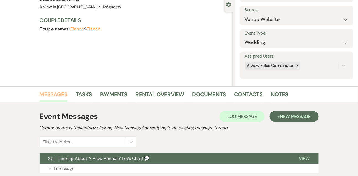
scroll to position [83, 0]
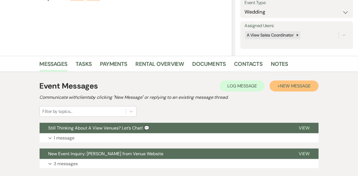
click at [289, 88] on span "New Message" at bounding box center [295, 86] width 31 height 6
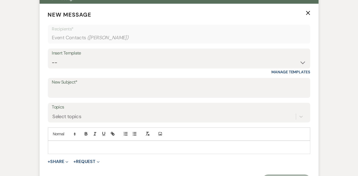
scroll to position [216, 0]
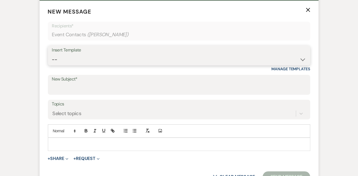
click at [93, 63] on select "-- Tour Confirmation Contract (Pre-Booked Leads) Out of office Inquiry Email Al…" at bounding box center [179, 59] width 254 height 11
select select "5665"
click at [52, 54] on select "-- Tour Confirmation Contract (Pre-Booked Leads) Out of office Inquiry Email Al…" at bounding box center [179, 59] width 254 height 11
type input "Let’s Revisit Your Wedding Vision at A View Venues 💍"
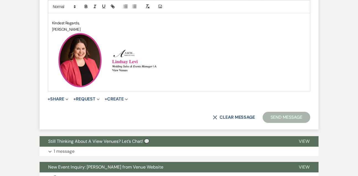
scroll to position [393, 0]
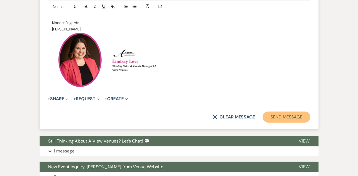
click at [274, 119] on button "Send Message" at bounding box center [286, 117] width 47 height 11
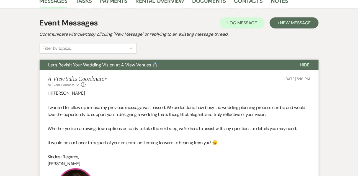
scroll to position [142, 0]
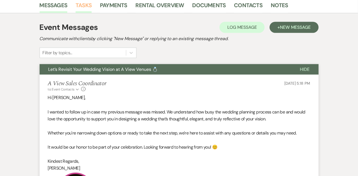
click at [84, 8] on link "Tasks" at bounding box center [84, 7] width 16 height 12
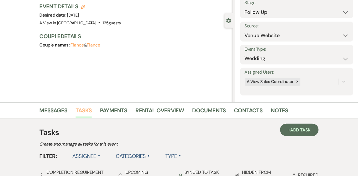
scroll to position [217, 0]
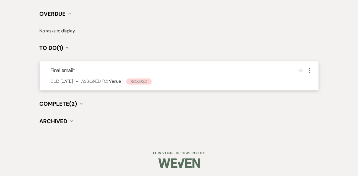
click at [311, 71] on icon "More" at bounding box center [310, 71] width 7 height 7
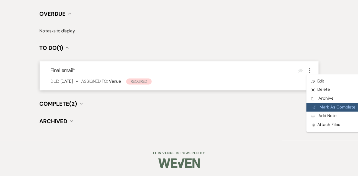
click at [319, 109] on button "Plan Portal Link Mark As Complete" at bounding box center [334, 107] width 54 height 9
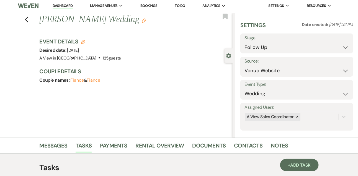
scroll to position [0, 0]
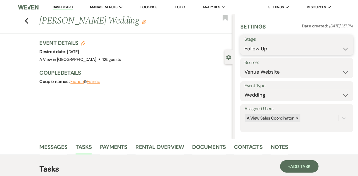
click at [263, 47] on select "Inquiry Follow Up Tour Requested Tour Confirmed Toured Proposal Sent Booked Lost" at bounding box center [297, 48] width 104 height 11
select select "8"
click at [245, 43] on select "Inquiry Follow Up Tour Requested Tour Confirmed Toured Proposal Sent Booked Lost" at bounding box center [297, 48] width 104 height 11
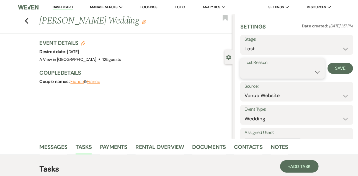
click at [255, 71] on select "Booked Elsewhere Budget Date Unavailable No Response Not a Good Match Capacity …" at bounding box center [283, 72] width 76 height 11
select select "5"
click at [245, 67] on select "Booked Elsewhere Budget Date Unavailable No Response Not a Good Match Capacity …" at bounding box center [283, 72] width 76 height 11
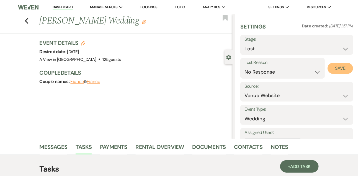
click at [336, 70] on button "Save" at bounding box center [340, 68] width 25 height 11
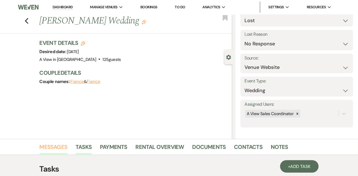
click at [50, 146] on link "Messages" at bounding box center [54, 149] width 28 height 12
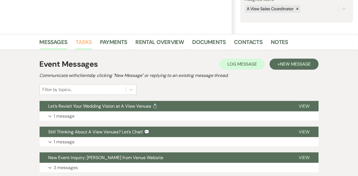
click at [84, 43] on link "Tasks" at bounding box center [84, 44] width 16 height 12
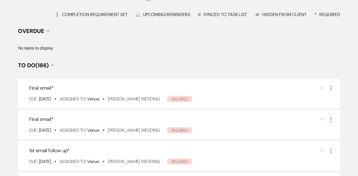
scroll to position [78, 0]
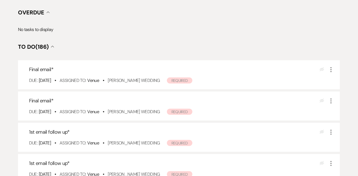
scroll to position [92, 0]
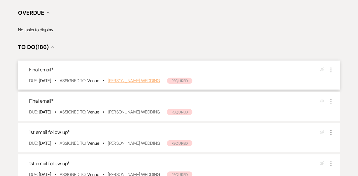
click at [138, 78] on link "[PERSON_NAME] Wedding" at bounding box center [134, 81] width 52 height 6
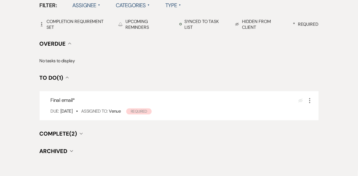
scroll to position [189, 0]
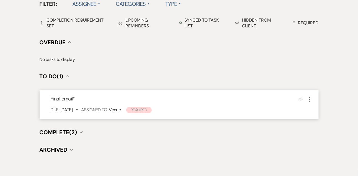
click at [311, 100] on icon "More" at bounding box center [310, 99] width 7 height 7
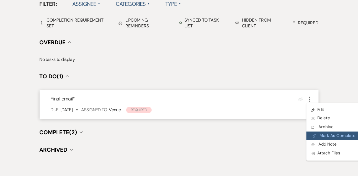
click at [316, 133] on button "Plan Portal Link Mark As Complete" at bounding box center [334, 136] width 54 height 9
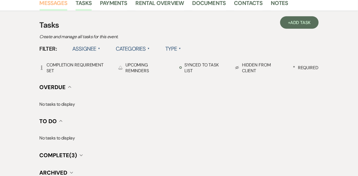
click at [56, 6] on link "Messages" at bounding box center [54, 5] width 28 height 12
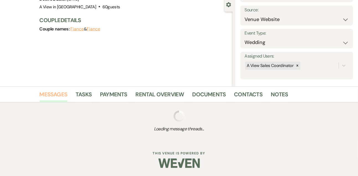
scroll to position [93, 0]
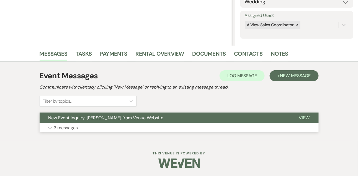
click at [63, 131] on button "Expand 3 messages" at bounding box center [179, 127] width 279 height 9
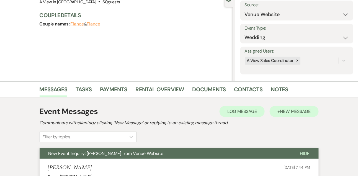
scroll to position [54, 0]
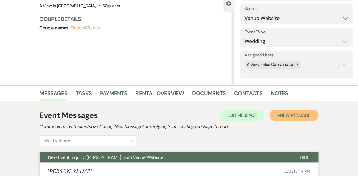
click at [295, 117] on span "New Message" at bounding box center [295, 115] width 31 height 6
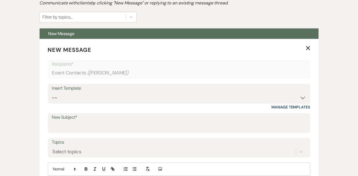
scroll to position [187, 0]
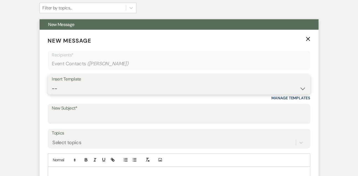
click at [104, 88] on select "-- Tour Confirmation Contract (Pre-Booked Leads) Out of office Inquiry Email Al…" at bounding box center [179, 88] width 254 height 11
select select "5550"
click at [52, 83] on select "-- Tour Confirmation Contract (Pre-Booked Leads) Out of office Inquiry Email Al…" at bounding box center [179, 88] width 254 height 11
type input "Still Thinking About A View Venues? Let’s Chat! 💬"
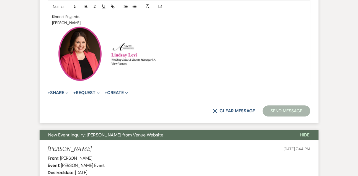
scroll to position [409, 0]
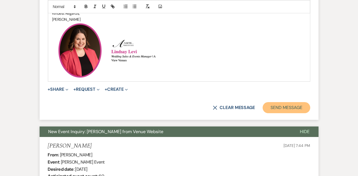
click at [293, 104] on button "Send Message" at bounding box center [286, 107] width 47 height 11
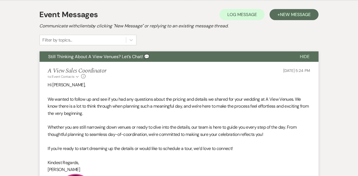
scroll to position [139, 0]
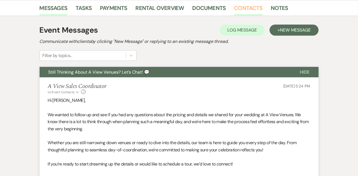
click at [241, 8] on link "Contacts" at bounding box center [248, 10] width 29 height 12
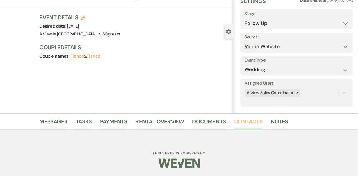
scroll to position [94, 0]
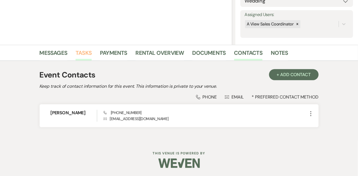
click at [84, 55] on link "Tasks" at bounding box center [84, 54] width 16 height 12
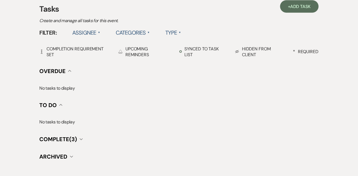
scroll to position [166, 0]
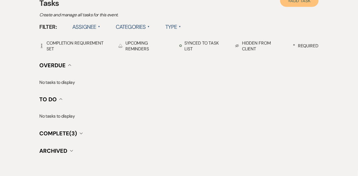
click at [308, 5] on link "+ Add Task" at bounding box center [299, 0] width 38 height 12
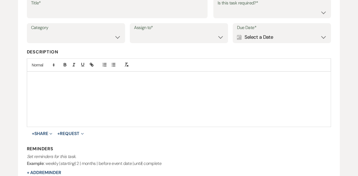
scroll to position [95, 0]
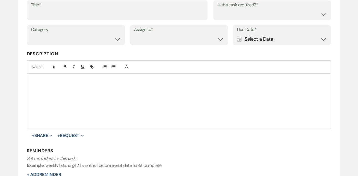
click at [101, 21] on div "Title* Is this task required?* Yes No" at bounding box center [179, 13] width 305 height 25
click at [99, 19] on input "Title*" at bounding box center [117, 14] width 173 height 11
type input "Text follow up"
click at [233, 20] on div "Is this task required?* Yes No" at bounding box center [272, 11] width 118 height 20
click at [230, 16] on select "Yes No" at bounding box center [272, 14] width 109 height 11
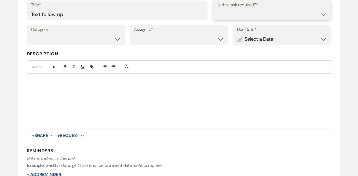
select select "true"
click at [218, 9] on select "Yes No" at bounding box center [272, 14] width 109 height 11
click at [99, 42] on select "Venue Vendors Guests Details Finalize & Share" at bounding box center [76, 39] width 90 height 11
select select "31"
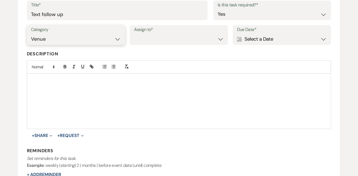
click at [31, 34] on select "Venue Vendors Guests Details Finalize & Share" at bounding box center [76, 39] width 90 height 11
click at [155, 38] on select "Venue Client" at bounding box center [179, 39] width 90 height 11
select select "venueHost"
click at [134, 34] on select "Venue Client" at bounding box center [179, 39] width 90 height 11
click at [261, 41] on div "Calendar Select a Date Expand" at bounding box center [282, 39] width 90 height 11
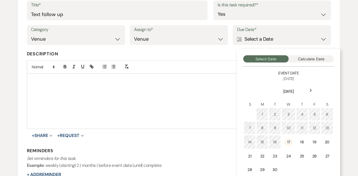
click at [312, 91] on use at bounding box center [311, 90] width 2 height 3
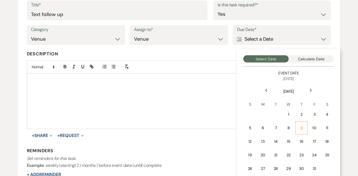
click at [305, 127] on td "9" at bounding box center [301, 128] width 12 height 13
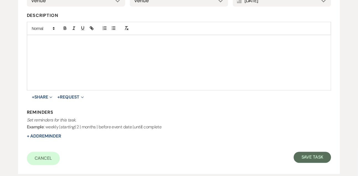
scroll to position [145, 0]
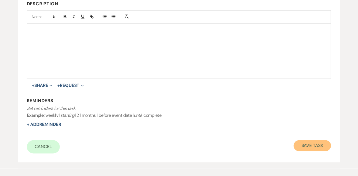
click at [307, 142] on button "Save Task" at bounding box center [312, 145] width 37 height 11
select select "9"
select select "5"
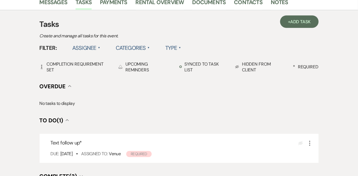
scroll to position [166, 0]
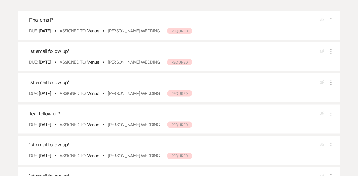
scroll to position [109, 0]
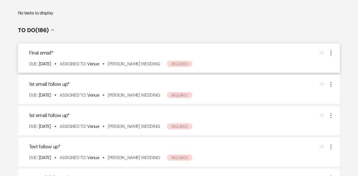
click at [147, 60] on div "Final email * Eye Blocked More Due: [DATE] • Assigned To: Venue • [PERSON_NAME]…" at bounding box center [179, 58] width 322 height 29
click at [147, 62] on link "[PERSON_NAME] Wedding" at bounding box center [134, 64] width 52 height 6
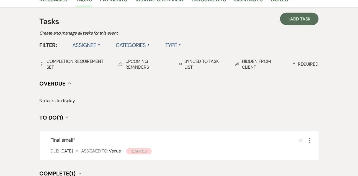
scroll to position [184, 0]
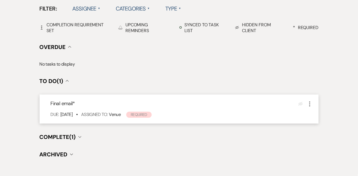
click at [308, 100] on button "More" at bounding box center [310, 103] width 7 height 7
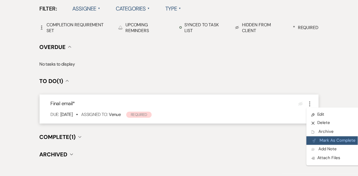
click at [317, 139] on button "Plan Portal Link Mark As Complete" at bounding box center [334, 141] width 54 height 9
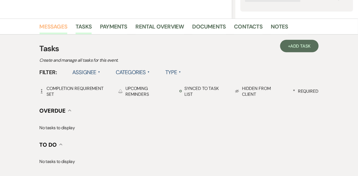
click at [61, 29] on link "Messages" at bounding box center [54, 28] width 28 height 12
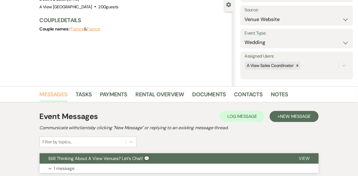
scroll to position [119, 0]
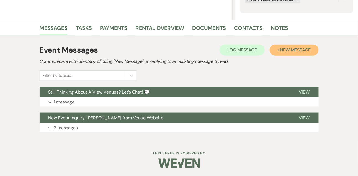
click at [285, 50] on span "New Message" at bounding box center [295, 50] width 31 height 6
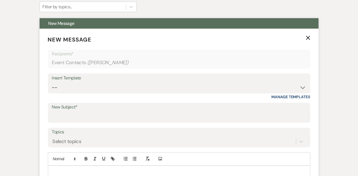
scroll to position [206, 0]
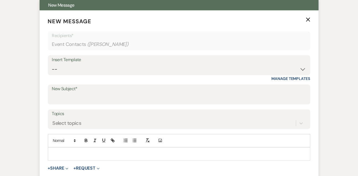
click at [60, 76] on div "Insert Template -- Tour Confirmation Contract (Pre-Booked Leads) Out of office …" at bounding box center [179, 68] width 262 height 26
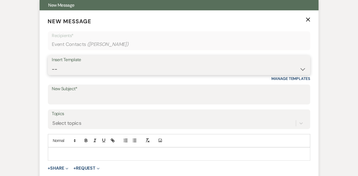
click at [57, 71] on select "-- Tour Confirmation Contract (Pre-Booked Leads) Out of office Inquiry Email Al…" at bounding box center [179, 69] width 254 height 11
select select "5666"
click at [52, 64] on select "-- Tour Confirmation Contract (Pre-Booked Leads) Out of office Inquiry Email Al…" at bounding box center [179, 69] width 254 height 11
type input "Let’s Revisit Your Wedding Vision at A View Venues 💍"
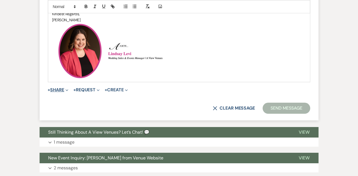
scroll to position [417, 0]
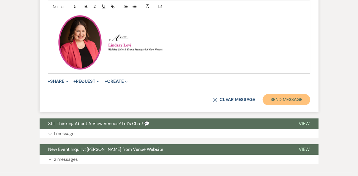
click at [285, 101] on button "Send Message" at bounding box center [286, 99] width 47 height 11
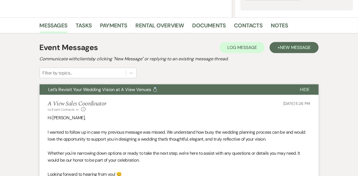
scroll to position [0, 0]
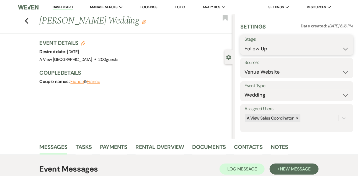
click at [257, 45] on select "Inquiry Follow Up Tour Requested Tour Confirmed Toured Proposal Sent Booked Lost" at bounding box center [297, 48] width 104 height 11
select select "8"
click at [245, 43] on select "Inquiry Follow Up Tour Requested Tour Confirmed Toured Proposal Sent Booked Lost" at bounding box center [297, 48] width 104 height 11
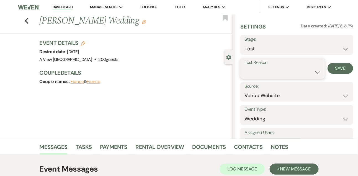
click at [256, 73] on select "Booked Elsewhere Budget Date Unavailable No Response Not a Good Match Capacity …" at bounding box center [283, 72] width 76 height 11
select select "5"
click at [245, 67] on select "Booked Elsewhere Budget Date Unavailable No Response Not a Good Match Capacity …" at bounding box center [283, 72] width 76 height 11
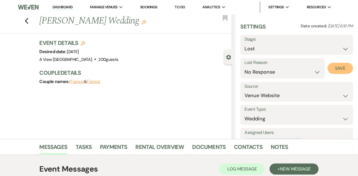
click at [341, 68] on button "Save" at bounding box center [340, 68] width 25 height 11
